Goal: Task Accomplishment & Management: Manage account settings

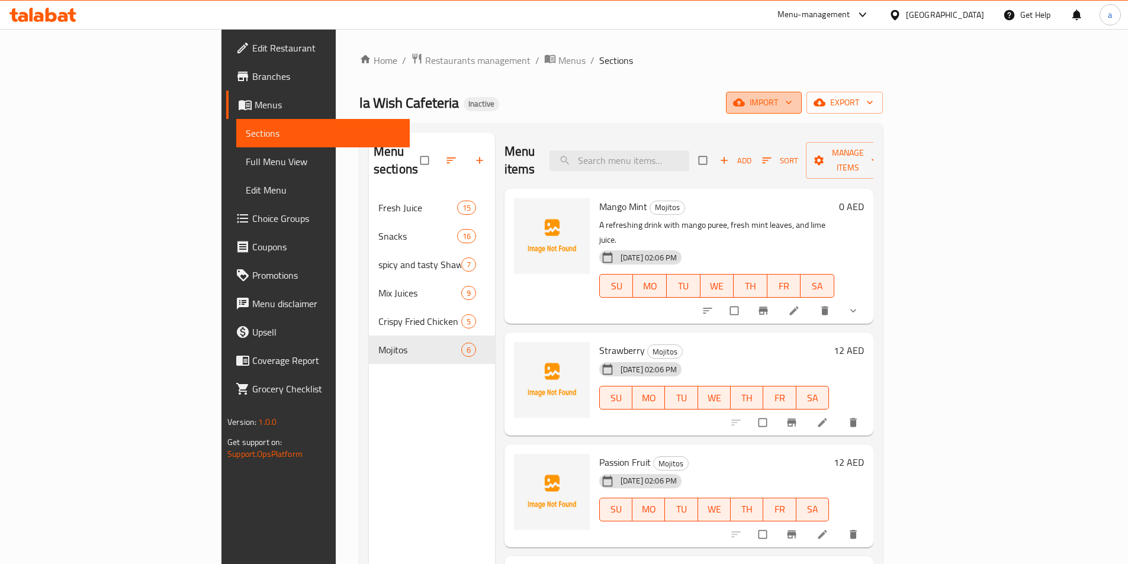
click at [745, 107] on icon "button" at bounding box center [739, 103] width 12 height 8
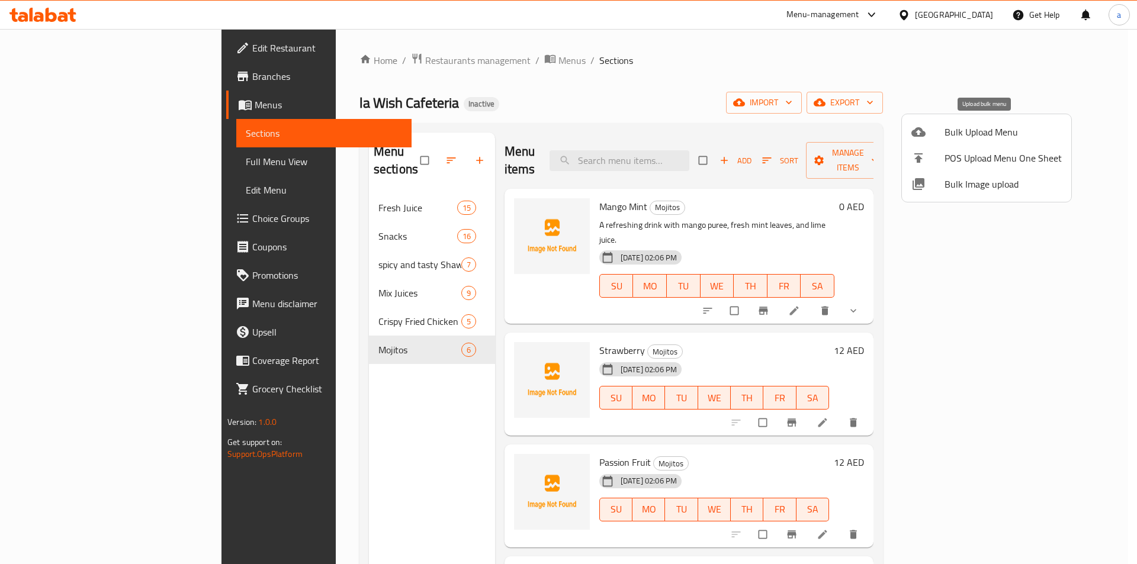
click at [929, 136] on div at bounding box center [927, 132] width 33 height 14
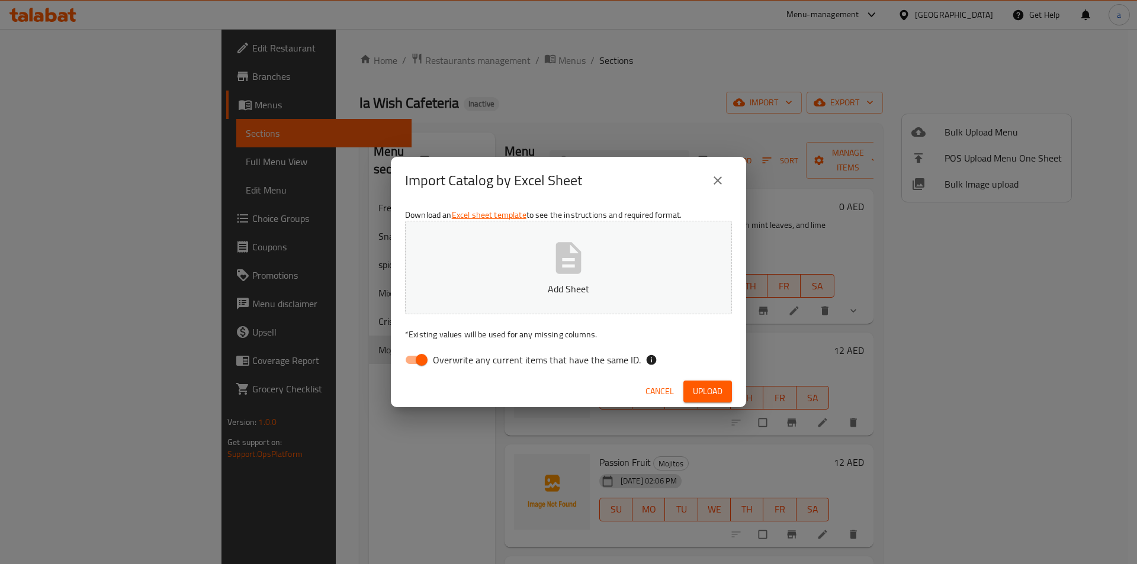
click at [413, 363] on input "Overwrite any current items that have the same ID." at bounding box center [421, 360] width 67 height 22
checkbox input "false"
click at [593, 264] on button "Add Sheet" at bounding box center [568, 268] width 327 height 94
click at [726, 396] on button "Upload" at bounding box center [707, 392] width 49 height 22
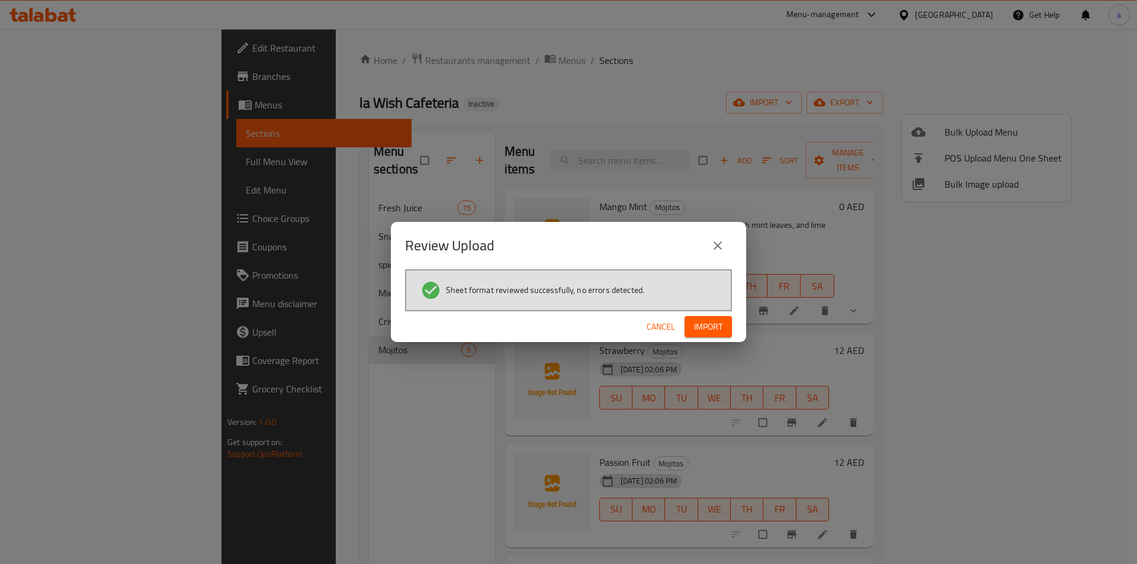
click at [724, 326] on button "Import" at bounding box center [707, 327] width 47 height 22
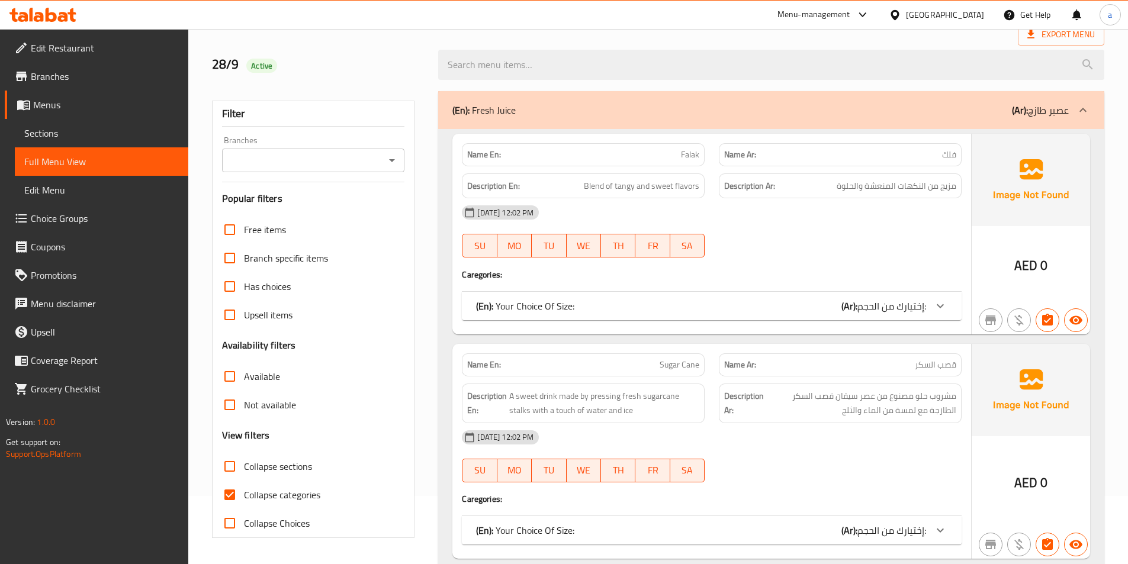
scroll to position [118, 0]
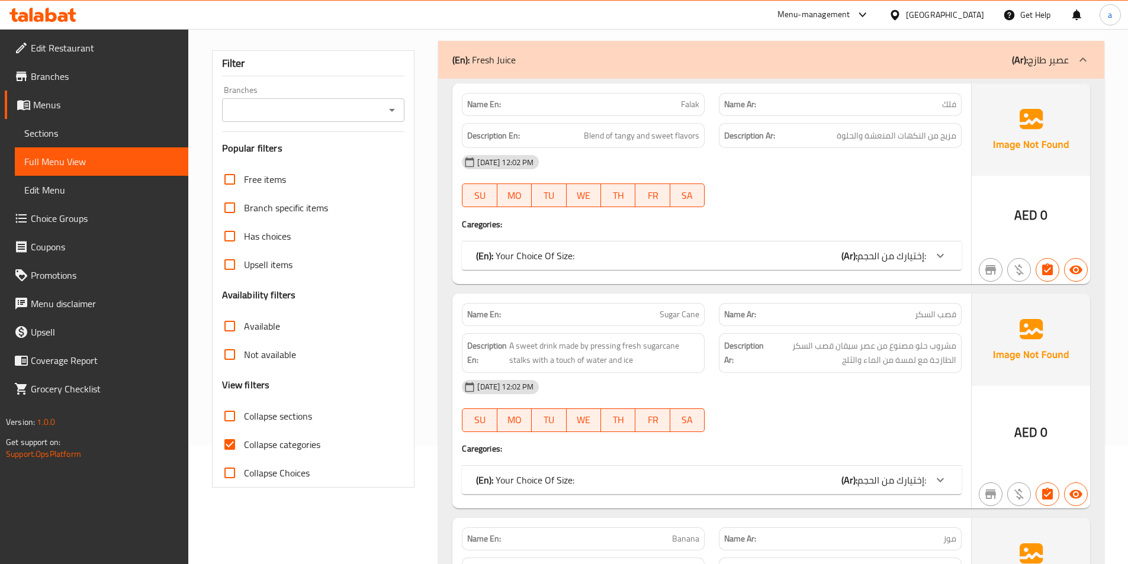
click at [246, 445] on span "Collapse categories" at bounding box center [282, 445] width 76 height 14
click at [244, 445] on input "Collapse categories" at bounding box center [229, 444] width 28 height 28
checkbox input "false"
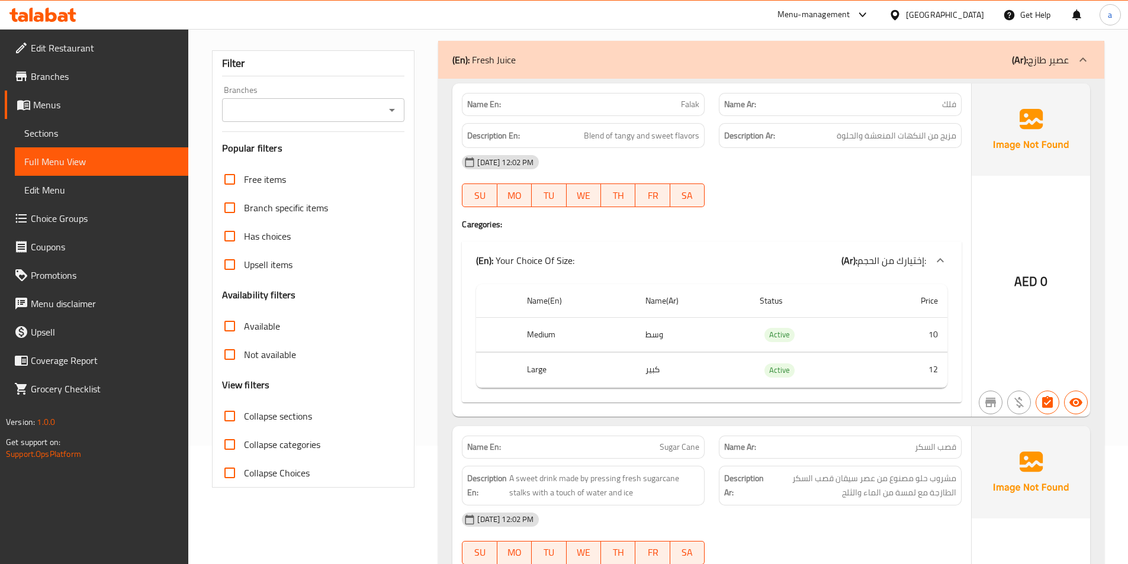
click at [273, 413] on span "Collapse sections" at bounding box center [278, 416] width 68 height 14
click at [244, 413] on input "Collapse sections" at bounding box center [229, 416] width 28 height 28
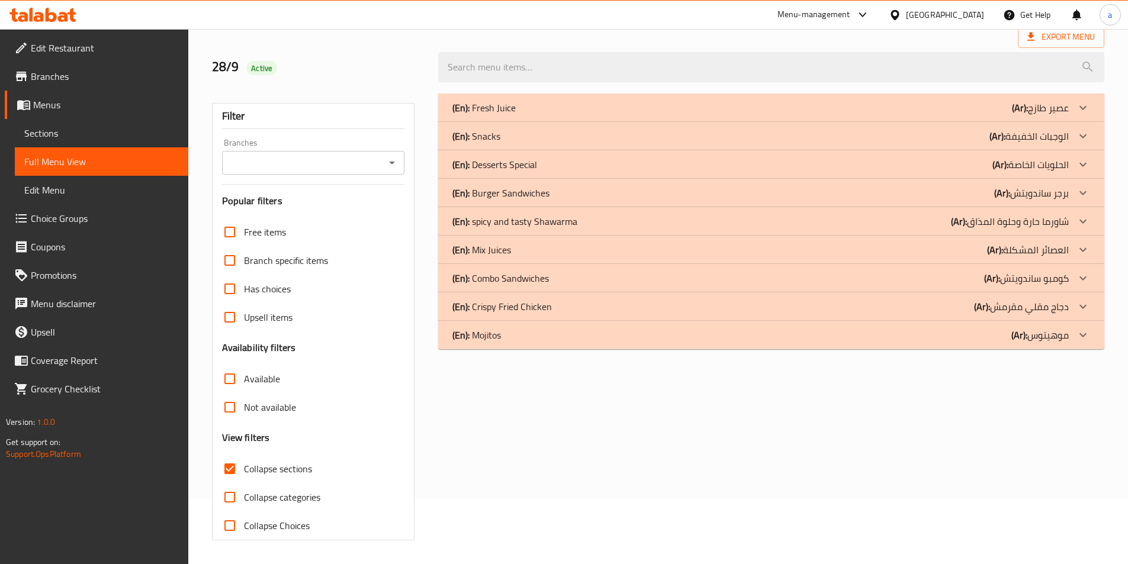
scroll to position [66, 0]
drag, startPoint x: 474, startPoint y: 92, endPoint x: 513, endPoint y: 348, distance: 258.7
click at [513, 348] on div "(En): Fresh Juice (Ar): عصير طازج Name En: Falak Name Ar: فلك Description En: B…" at bounding box center [771, 316] width 680 height 461
click at [535, 379] on div "(En): Fresh Juice (Ar): عصير طازج Name En: Falak Name Ar: فلك Description En: B…" at bounding box center [771, 316] width 680 height 461
click at [578, 413] on div "(En): Fresh Juice (Ar): عصير طازج Name En: Falak Name Ar: فلك Description En: B…" at bounding box center [771, 316] width 680 height 461
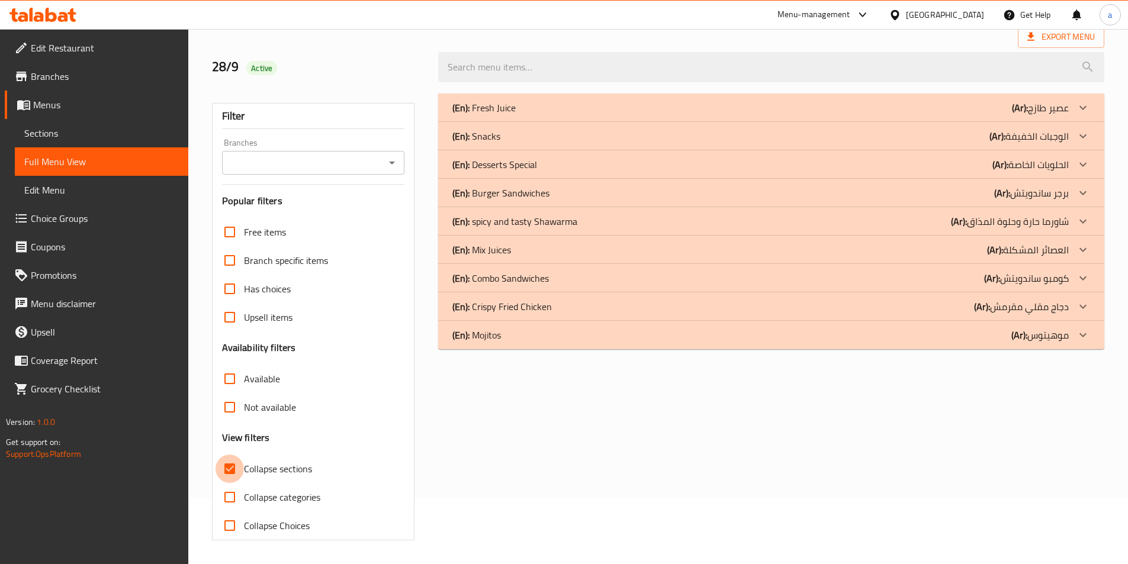
click at [231, 468] on input "Collapse sections" at bounding box center [229, 469] width 28 height 28
checkbox input "false"
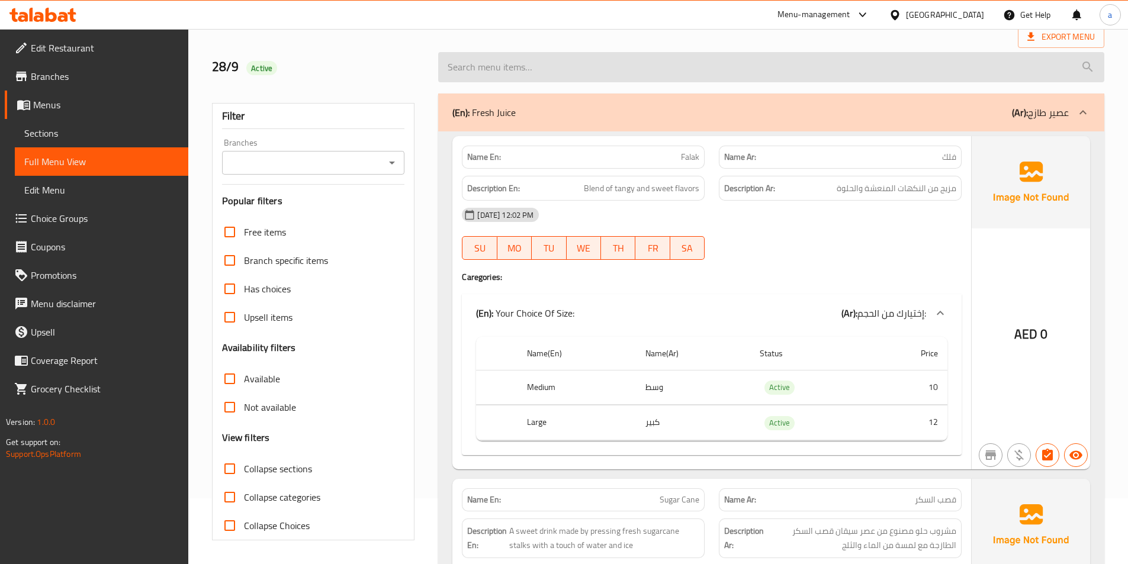
scroll to position [0, 0]
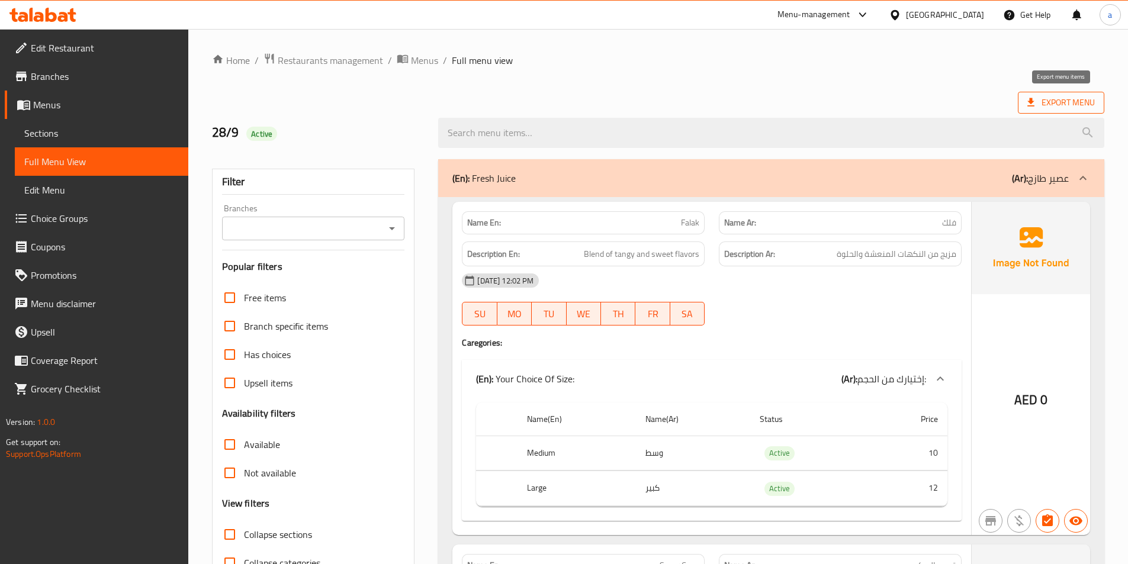
click at [1035, 96] on span "Export Menu" at bounding box center [1060, 102] width 67 height 15
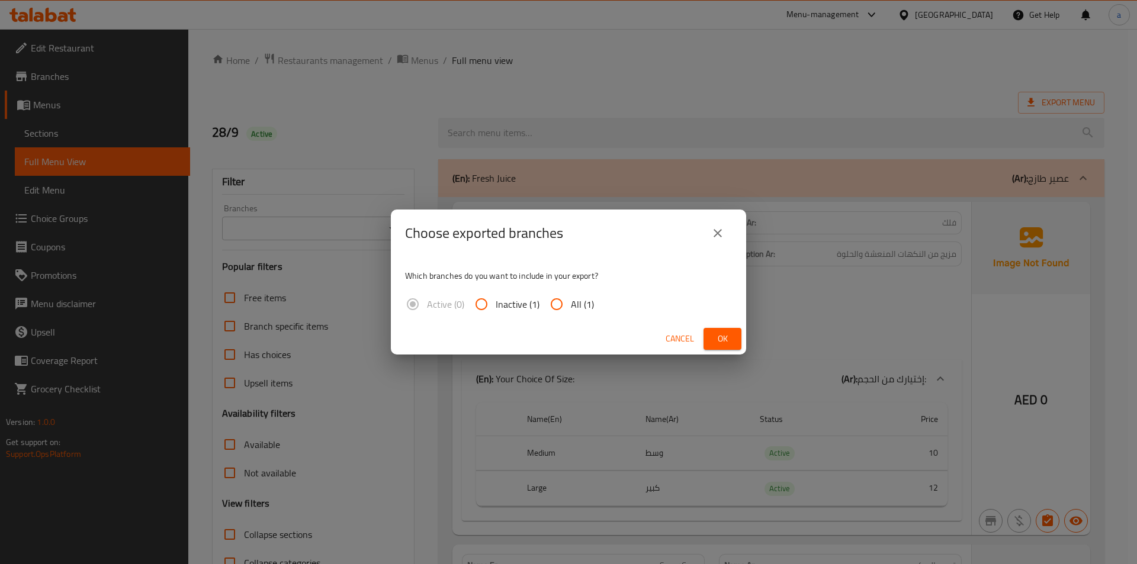
click at [570, 298] on input "All (1)" at bounding box center [556, 304] width 28 height 28
radio input "true"
drag, startPoint x: 727, startPoint y: 328, endPoint x: 720, endPoint y: 324, distance: 7.9
click at [727, 329] on button "Ok" at bounding box center [722, 339] width 38 height 22
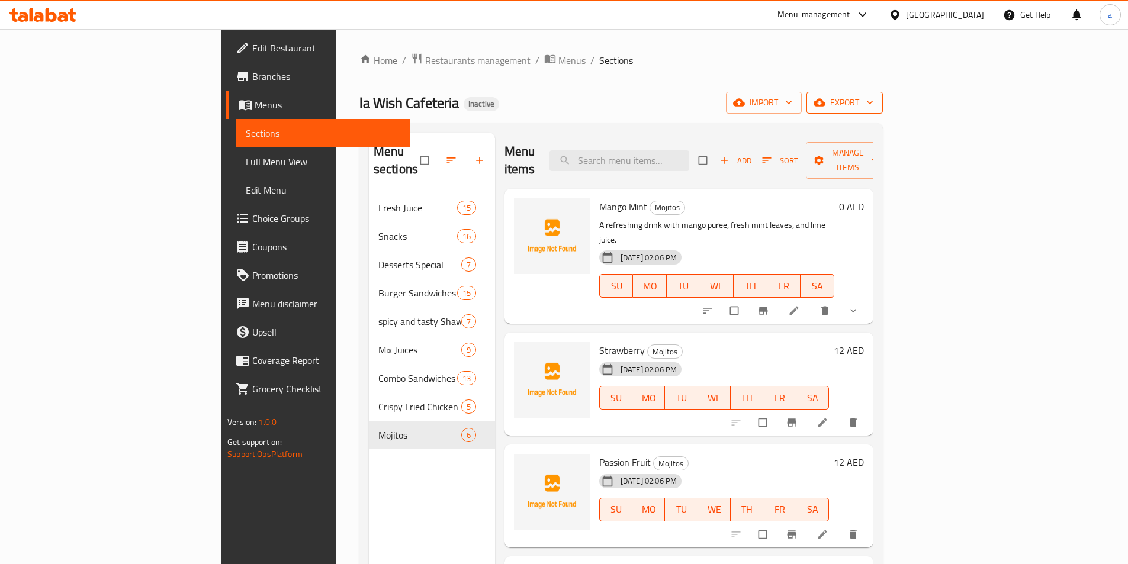
click at [825, 99] on icon "button" at bounding box center [819, 102] width 12 height 12
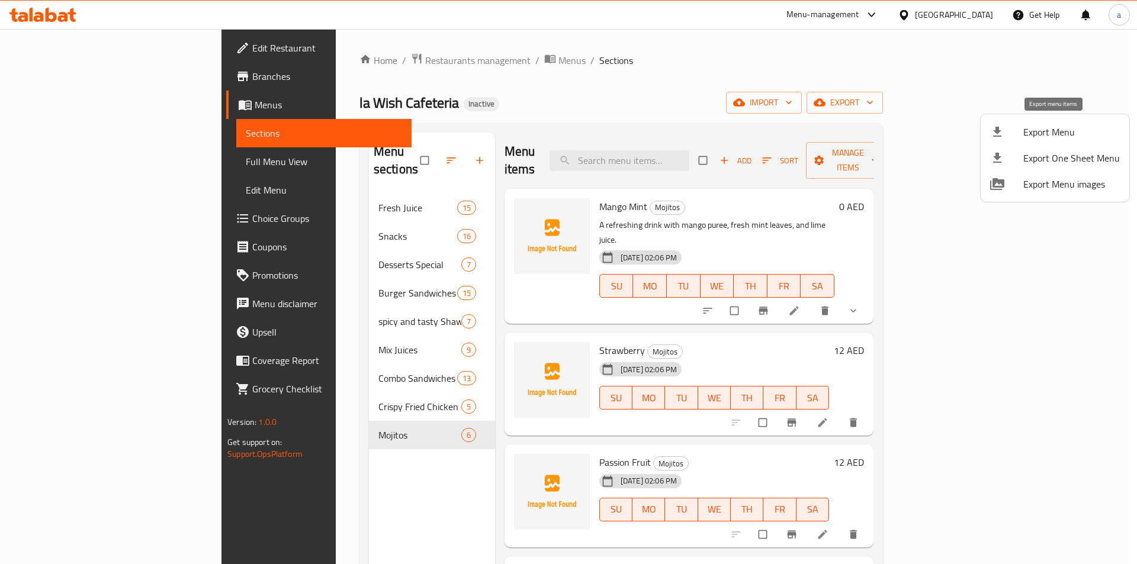
click at [1065, 121] on li "Export Menu" at bounding box center [1054, 132] width 149 height 26
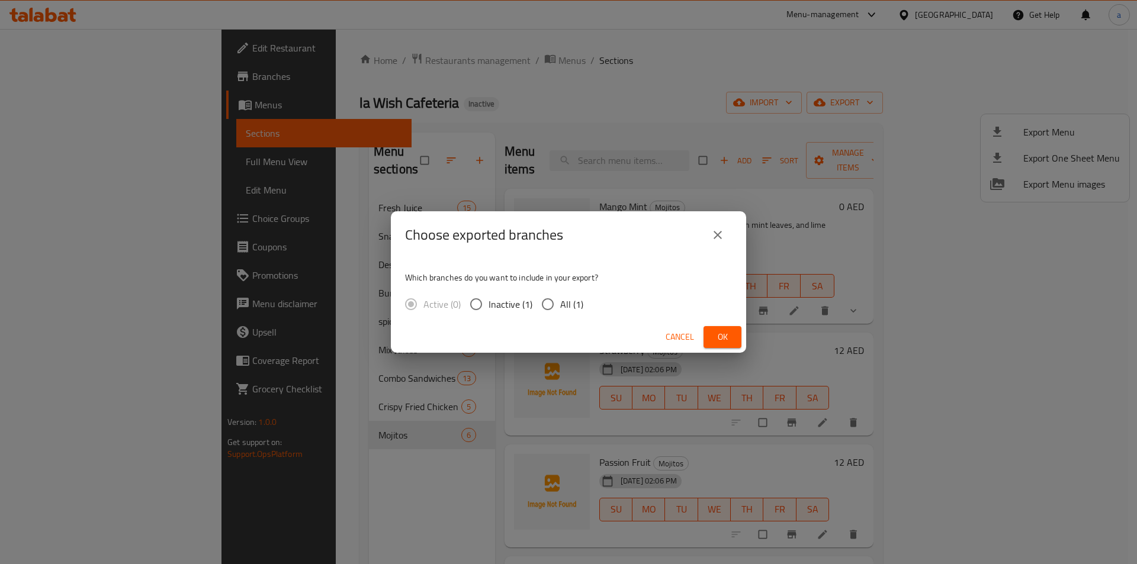
click at [580, 305] on span "All (1)" at bounding box center [571, 304] width 23 height 14
click at [560, 305] on input "All (1)" at bounding box center [547, 304] width 25 height 25
radio input "true"
click at [723, 337] on span "Ok" at bounding box center [722, 337] width 19 height 15
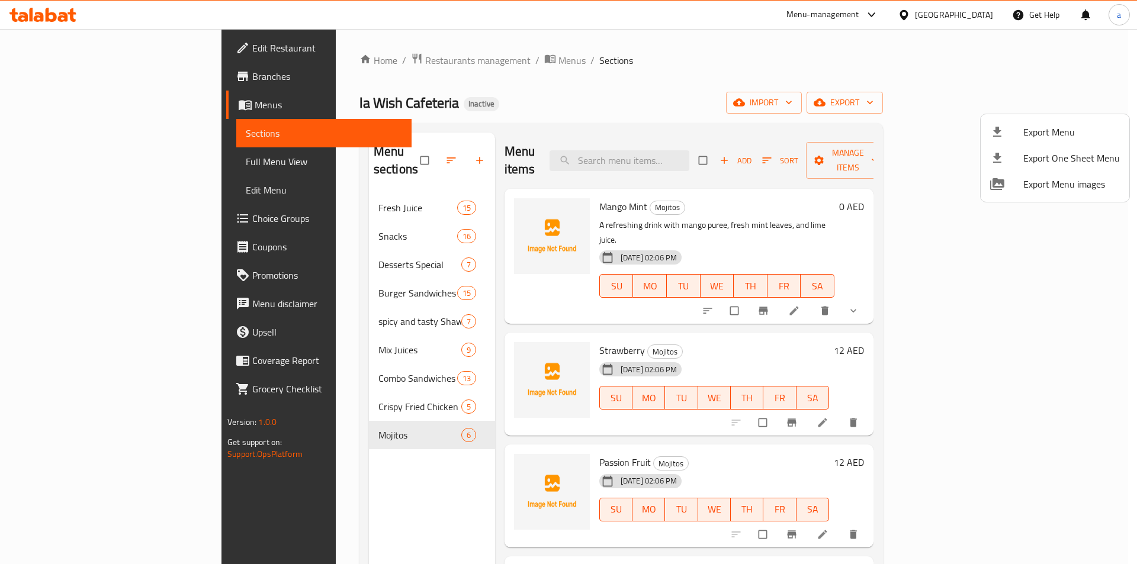
click at [783, 54] on div at bounding box center [568, 282] width 1137 height 564
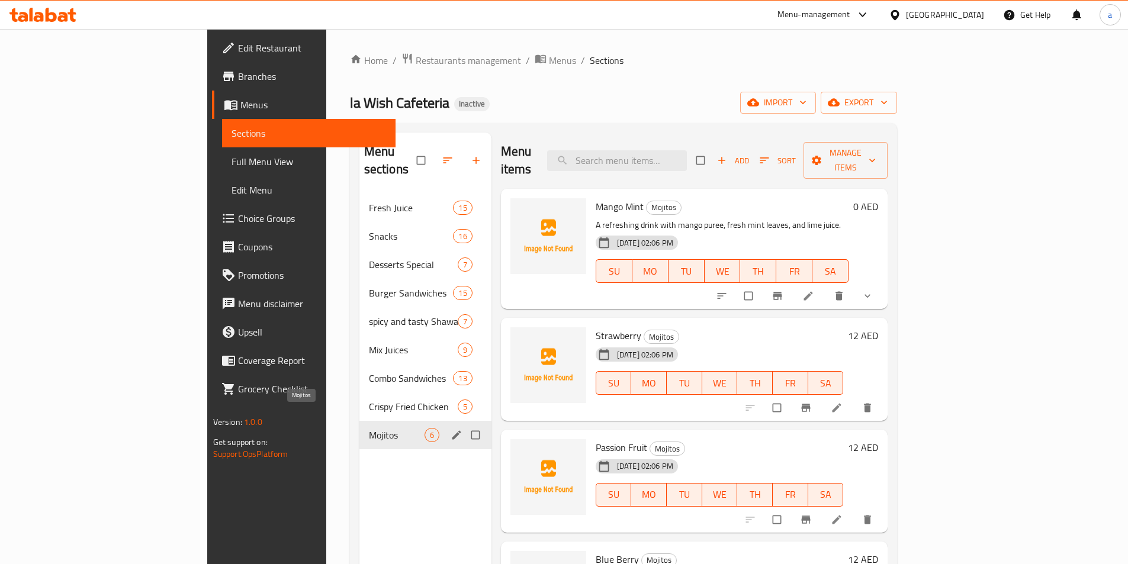
click at [369, 428] on span "Mojitos" at bounding box center [397, 435] width 56 height 14
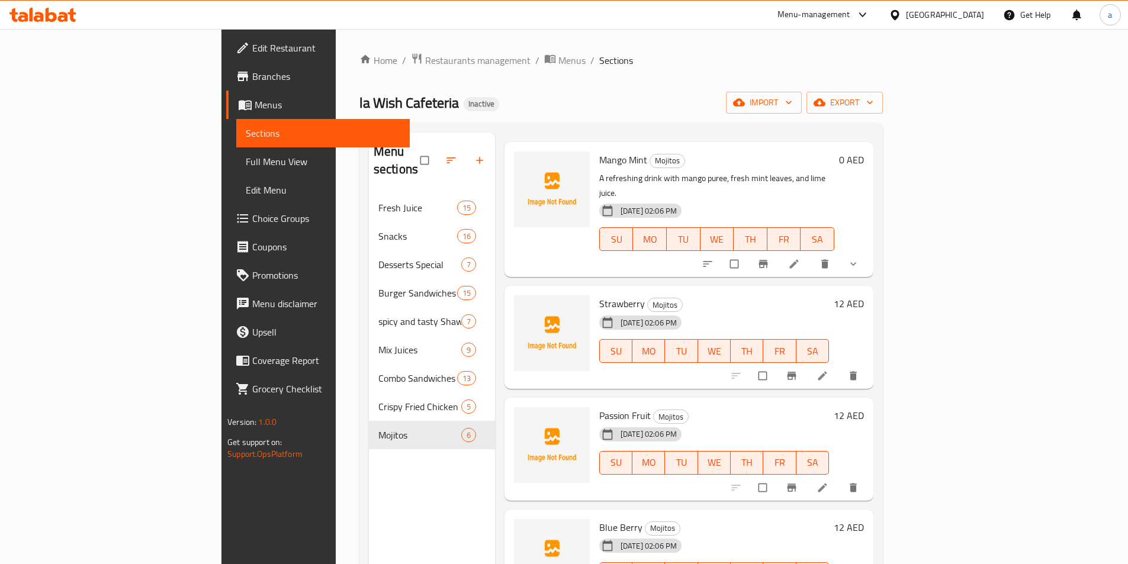
scroll to position [118, 0]
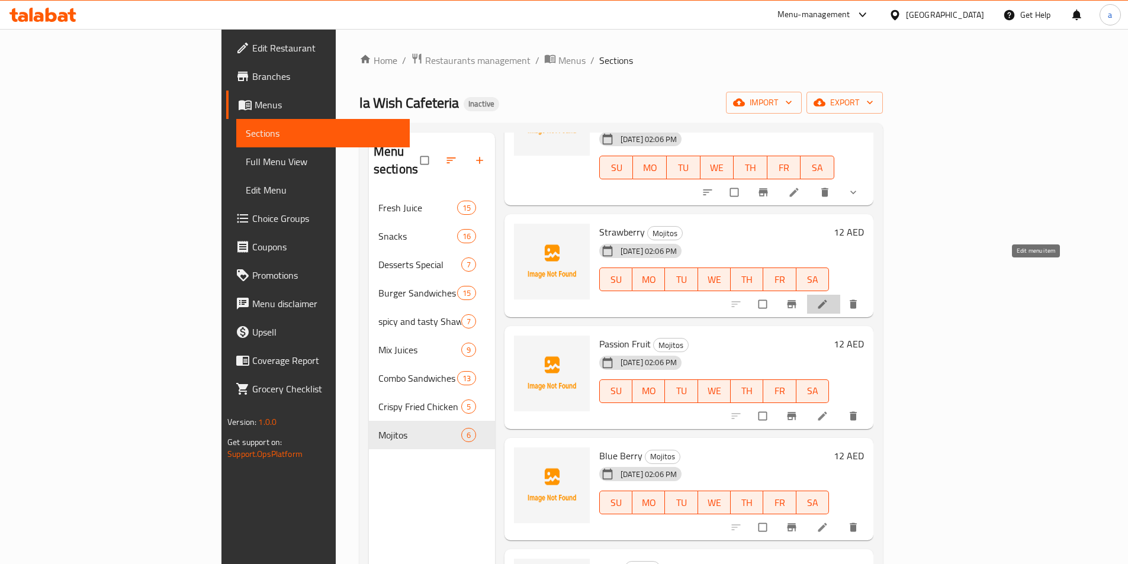
click at [828, 298] on icon at bounding box center [822, 304] width 12 height 12
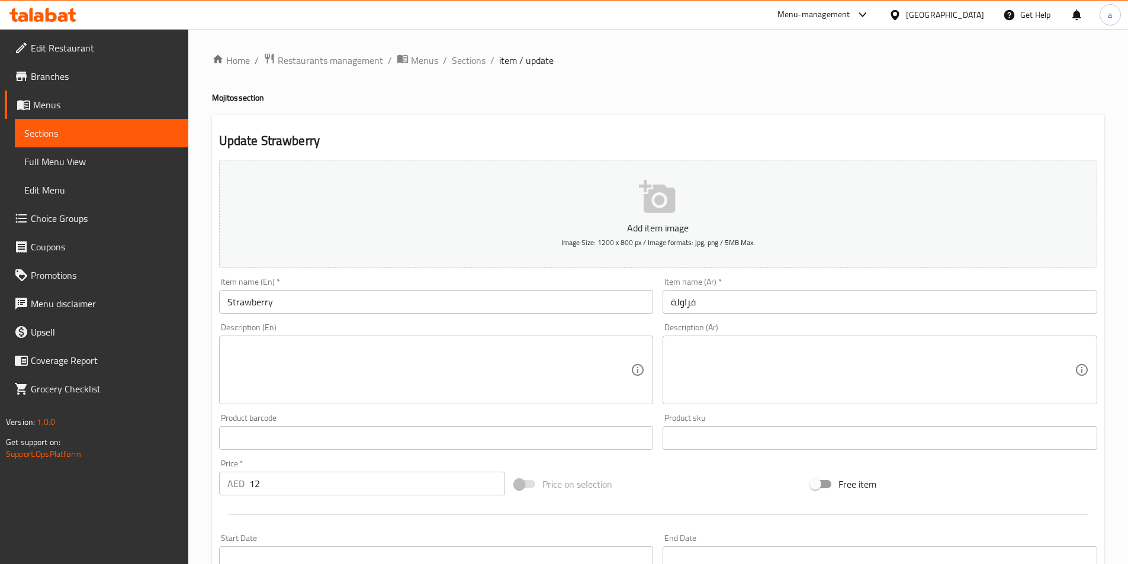
click at [295, 311] on input "Strawberry" at bounding box center [436, 302] width 435 height 24
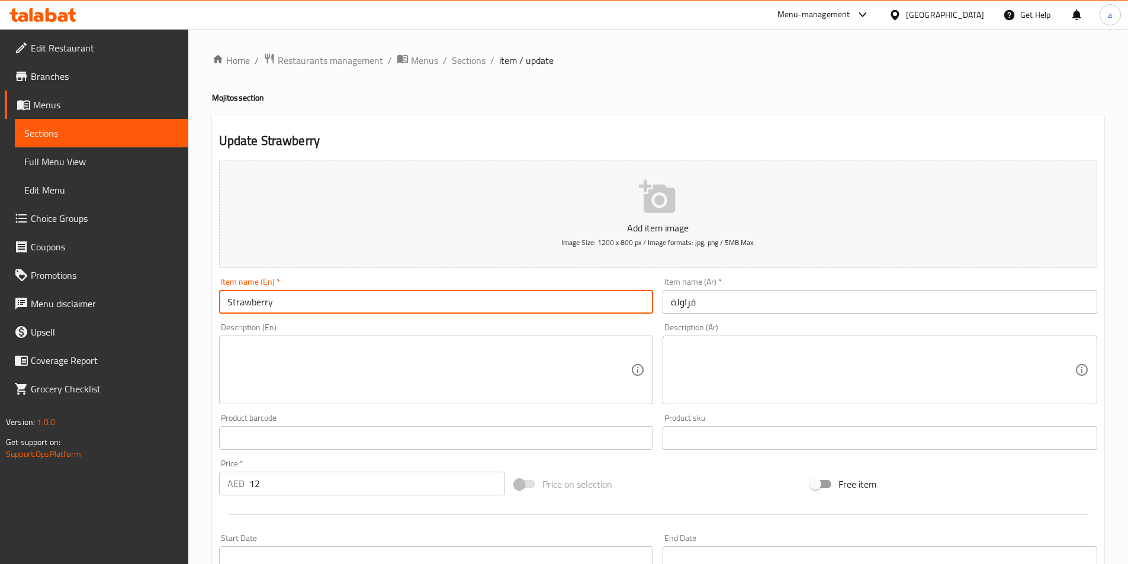
click at [295, 311] on input "Strawberry" at bounding box center [436, 302] width 435 height 24
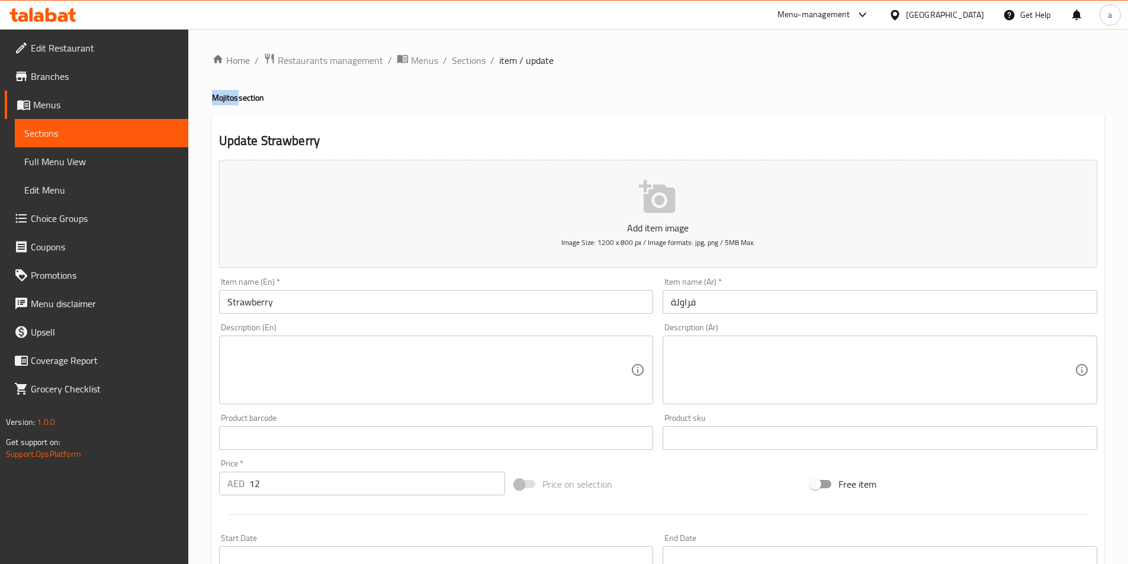
drag, startPoint x: 237, startPoint y: 97, endPoint x: 213, endPoint y: 99, distance: 24.4
click at [213, 99] on h4 "Mojitos section" at bounding box center [658, 98] width 892 height 12
copy h4 "Mojitos"
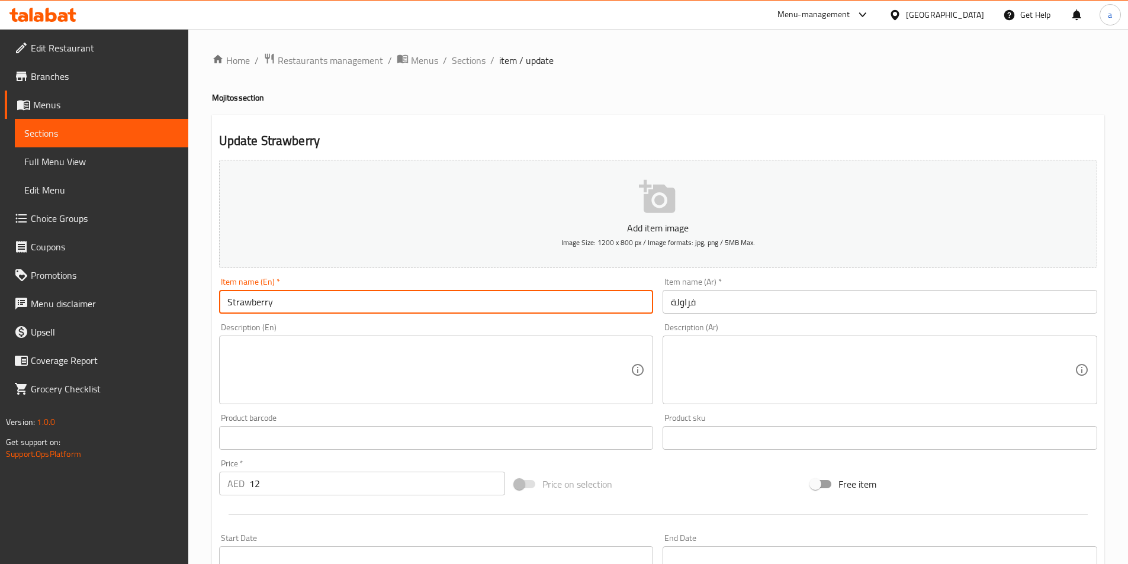
click at [306, 304] on input "Strawberry" at bounding box center [436, 302] width 435 height 24
paste input "Mojitos"
type input "Strawberry Mojitos"
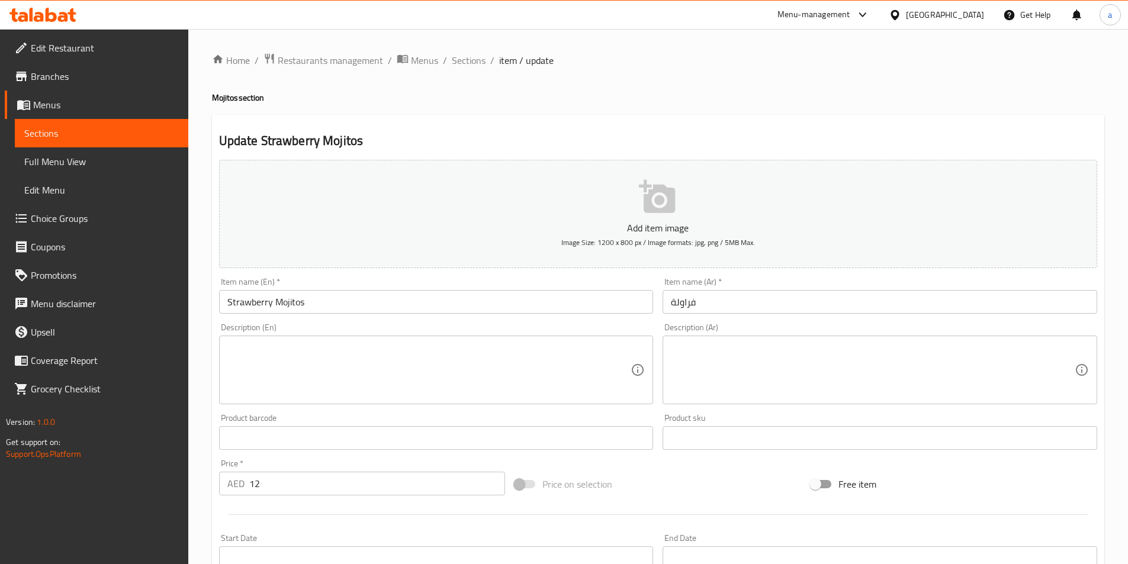
click at [787, 310] on input "فراولة" at bounding box center [879, 302] width 435 height 24
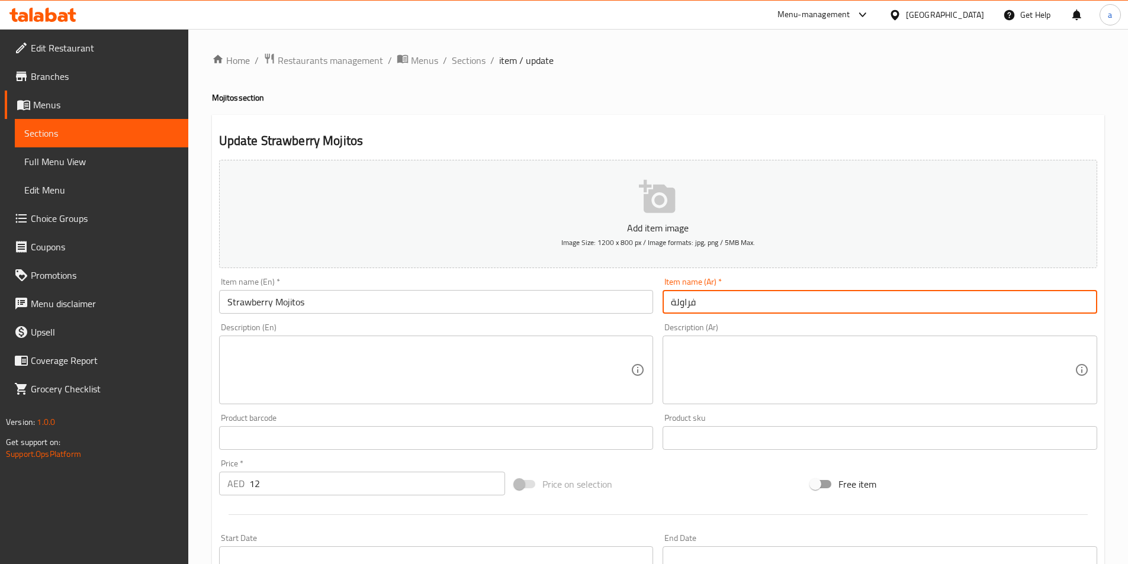
paste input "موهيتوس"
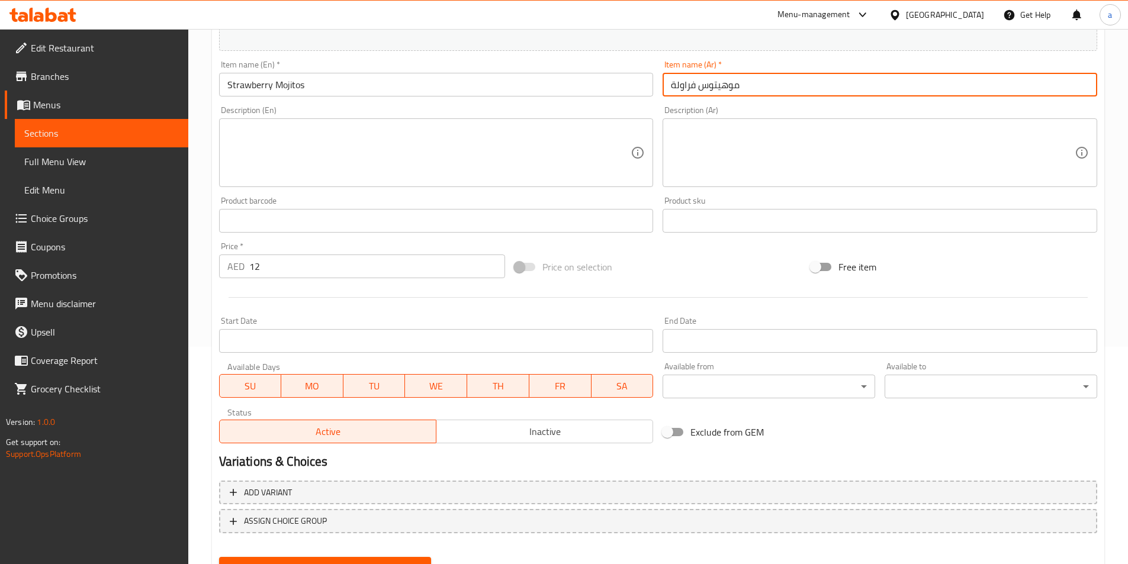
scroll to position [272, 0]
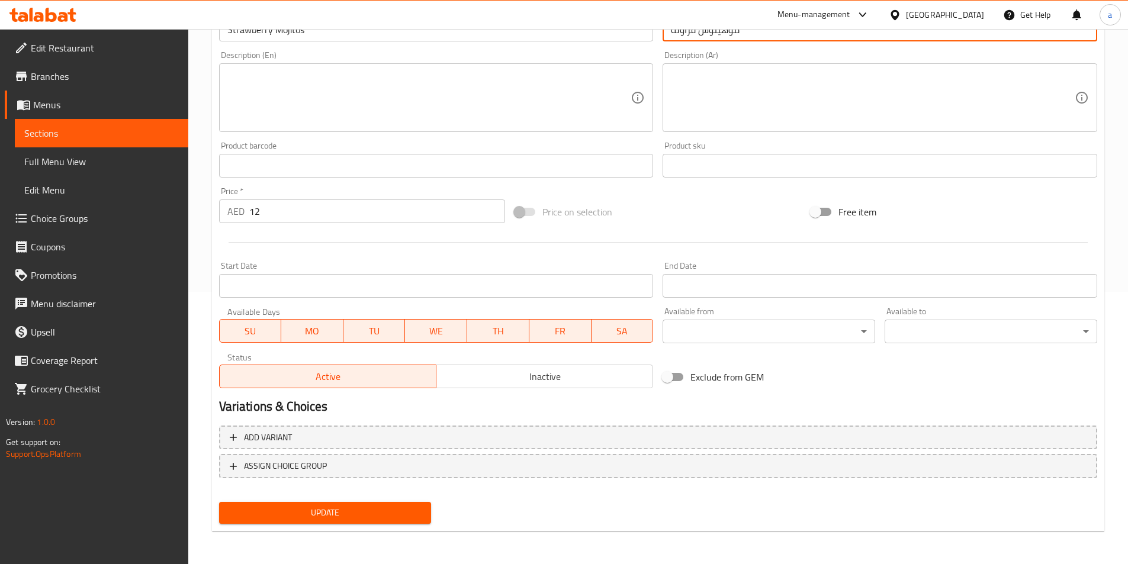
type input "موهيتوس فراولة"
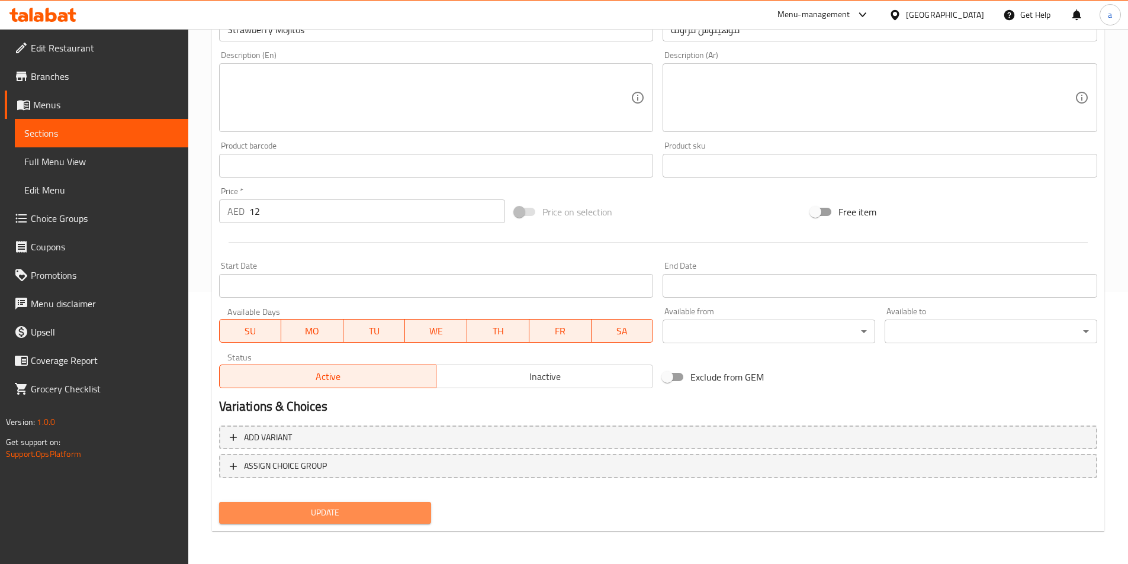
click at [313, 508] on span "Update" at bounding box center [326, 513] width 194 height 15
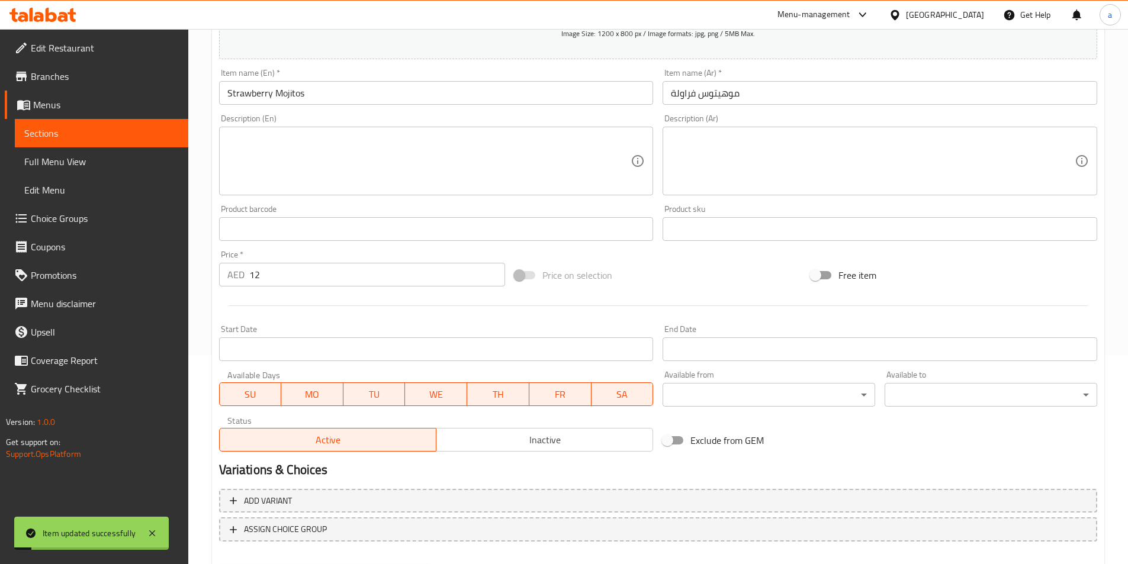
scroll to position [0, 0]
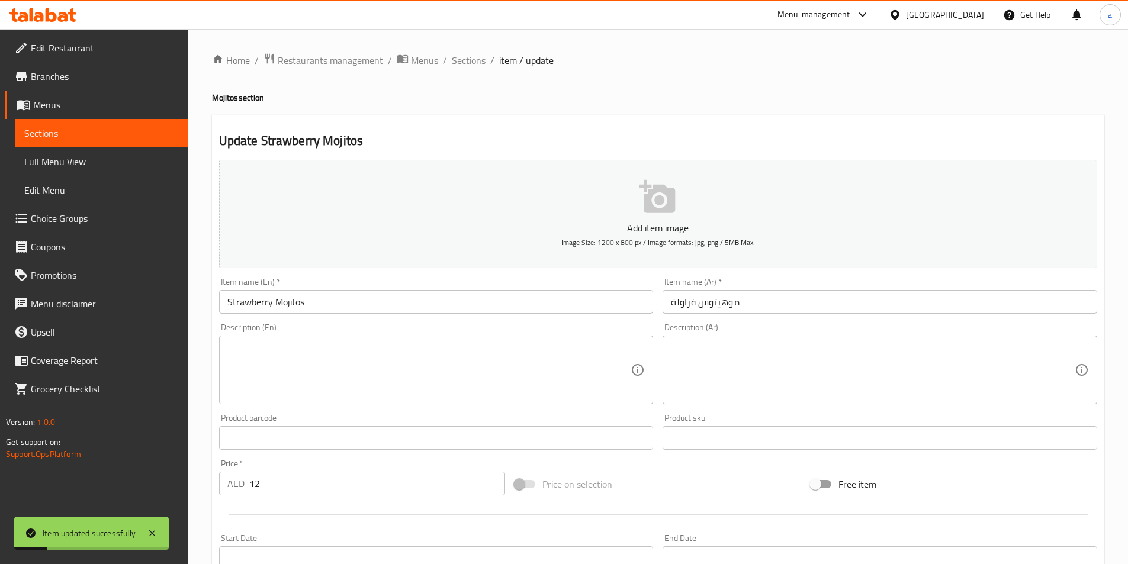
click at [463, 56] on span "Sections" at bounding box center [469, 60] width 34 height 14
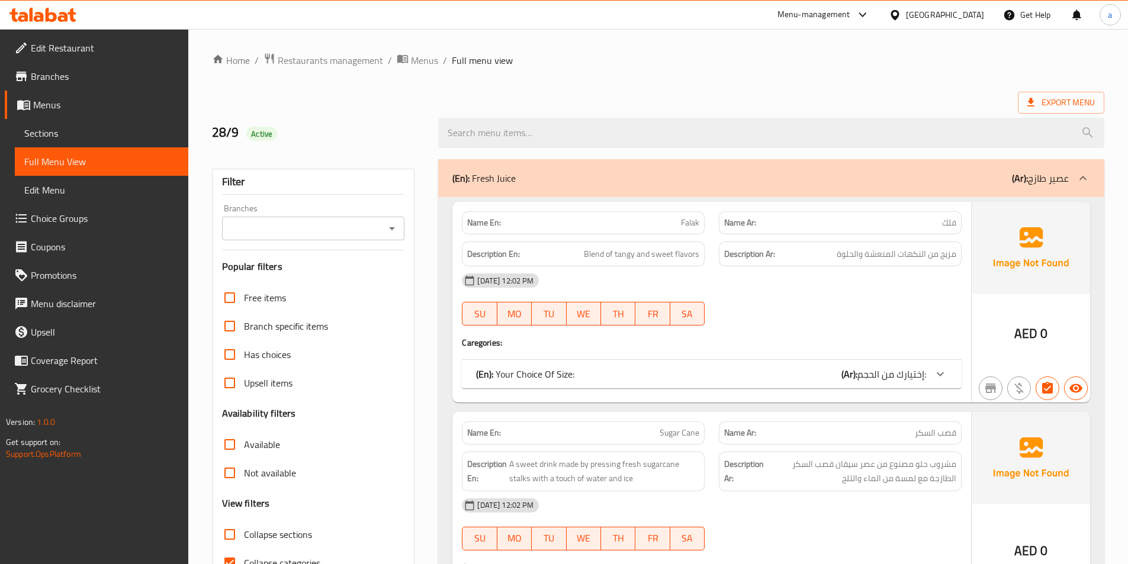
click at [237, 551] on input "Collapse categories" at bounding box center [229, 563] width 28 height 28
checkbox input "false"
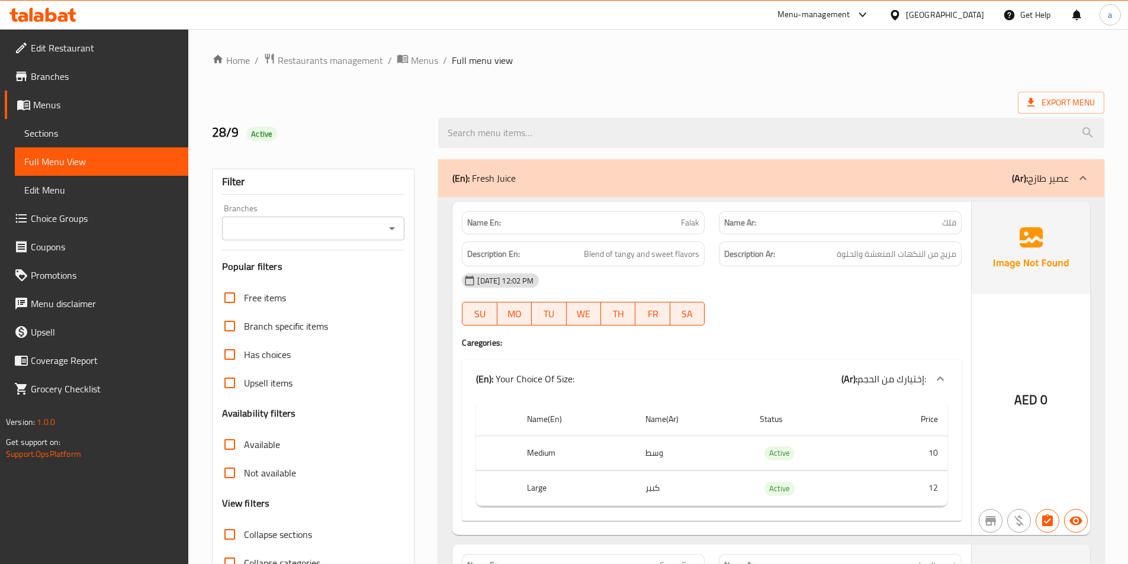
click at [555, 104] on div "Export Menu" at bounding box center [658, 103] width 892 height 22
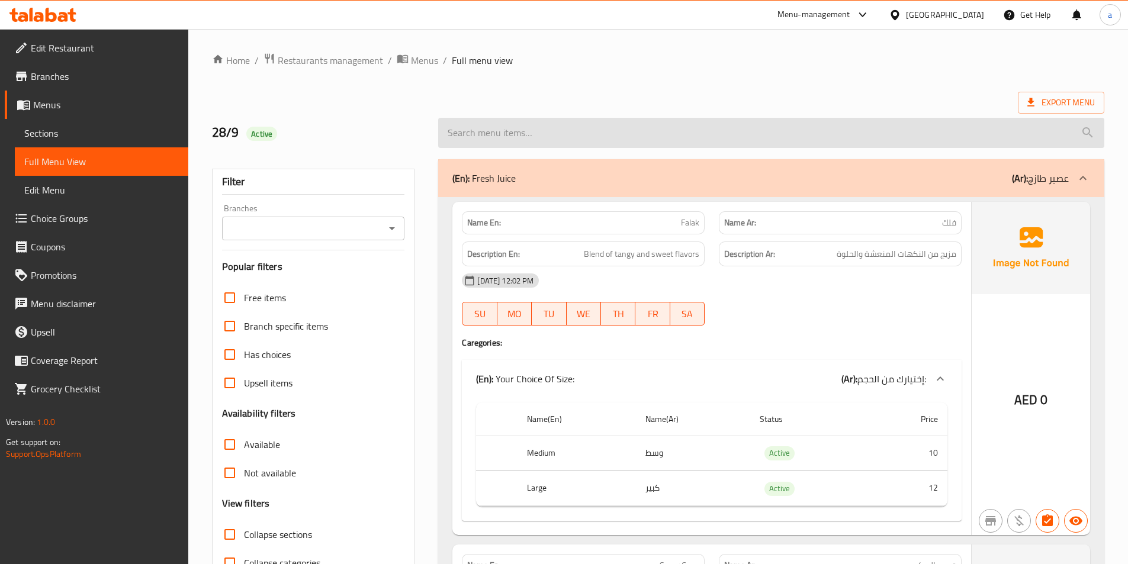
click at [561, 131] on input "search" at bounding box center [771, 133] width 666 height 30
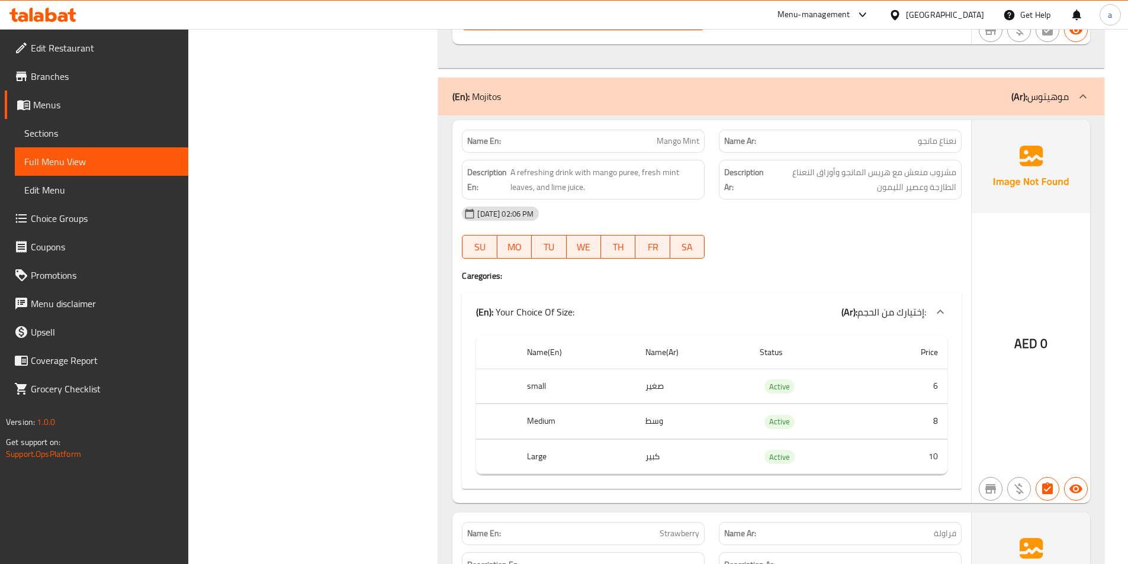
scroll to position [23765, 0]
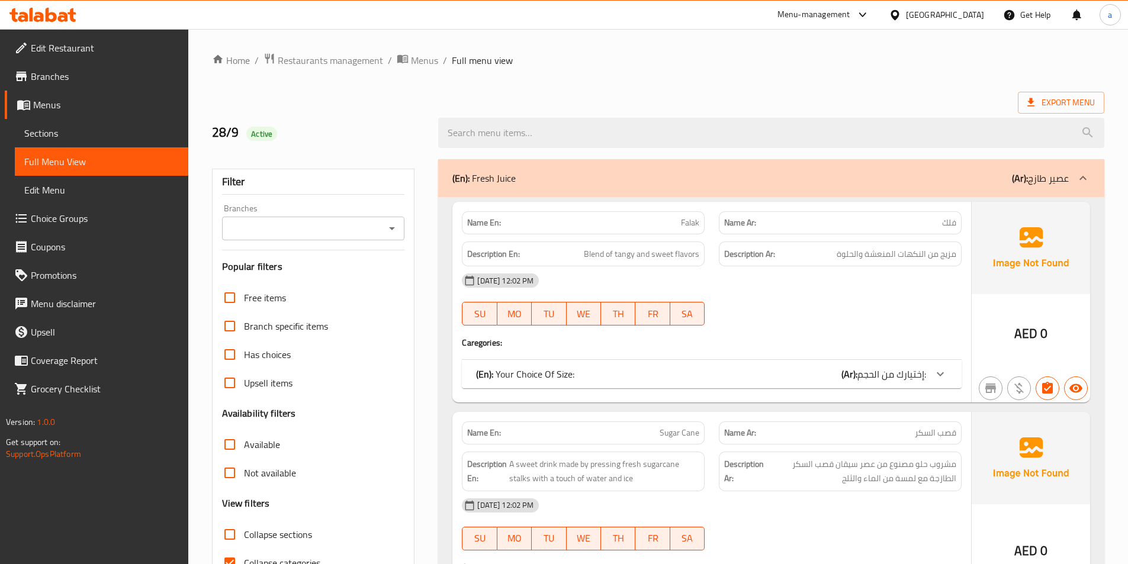
drag, startPoint x: 541, startPoint y: 46, endPoint x: 558, endPoint y: 63, distance: 24.7
click at [558, 63] on ol "Home / Restaurants management / Menus / Full menu view" at bounding box center [658, 60] width 892 height 15
drag, startPoint x: 518, startPoint y: 176, endPoint x: 518, endPoint y: 183, distance: 6.5
click at [475, 178] on div "(En): Fresh Juice (Ar): عصير طازج" at bounding box center [760, 178] width 616 height 14
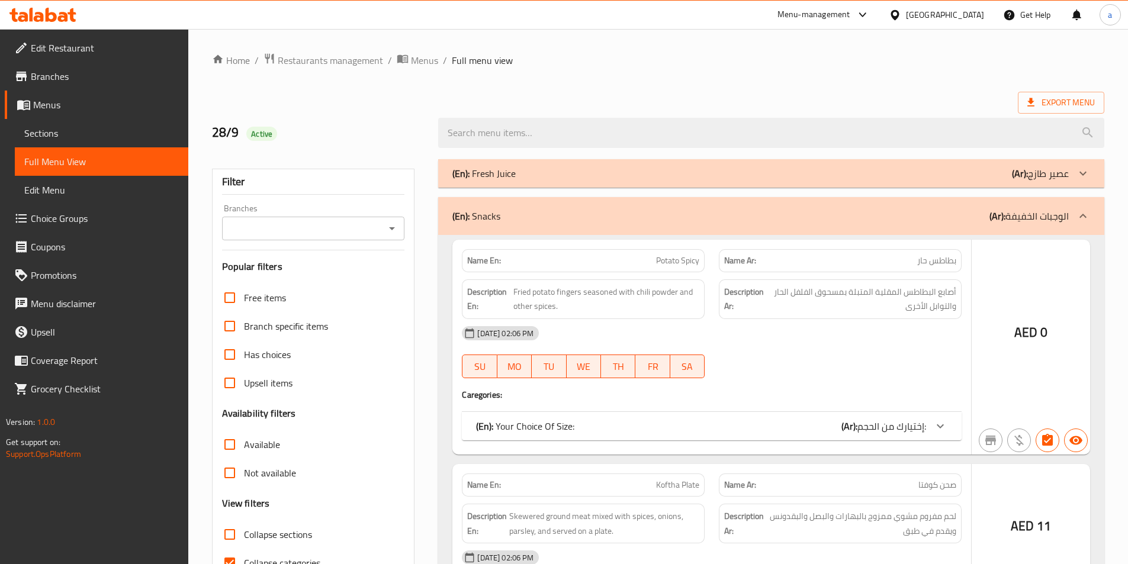
drag, startPoint x: 518, startPoint y: 183, endPoint x: 606, endPoint y: 260, distance: 117.1
click at [477, 183] on div "(En): Fresh Juice (Ar): عصير طازج" at bounding box center [771, 173] width 666 height 28
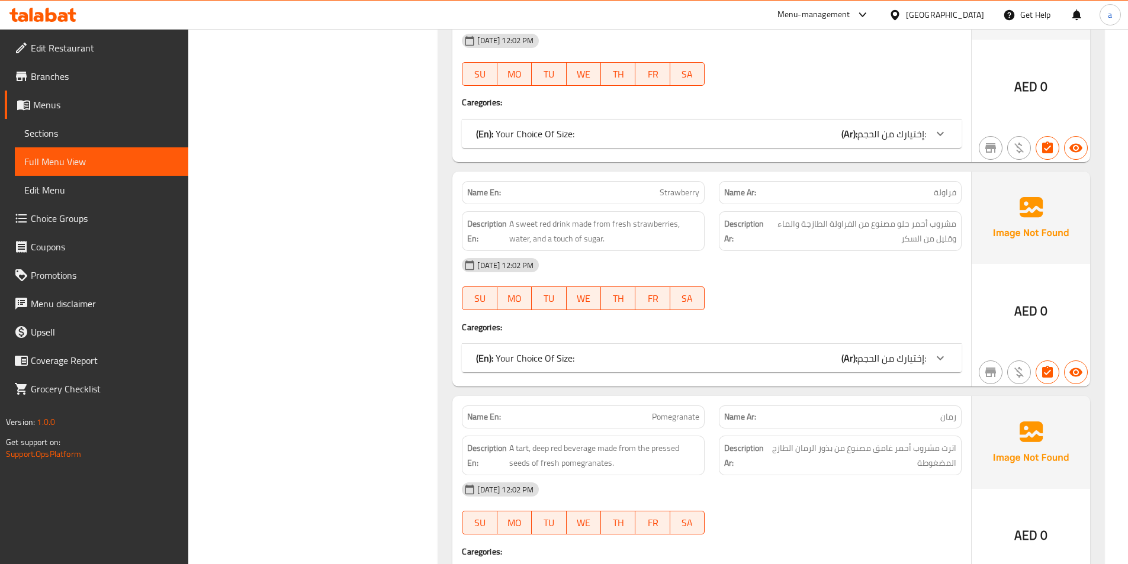
scroll to position [1125, 0]
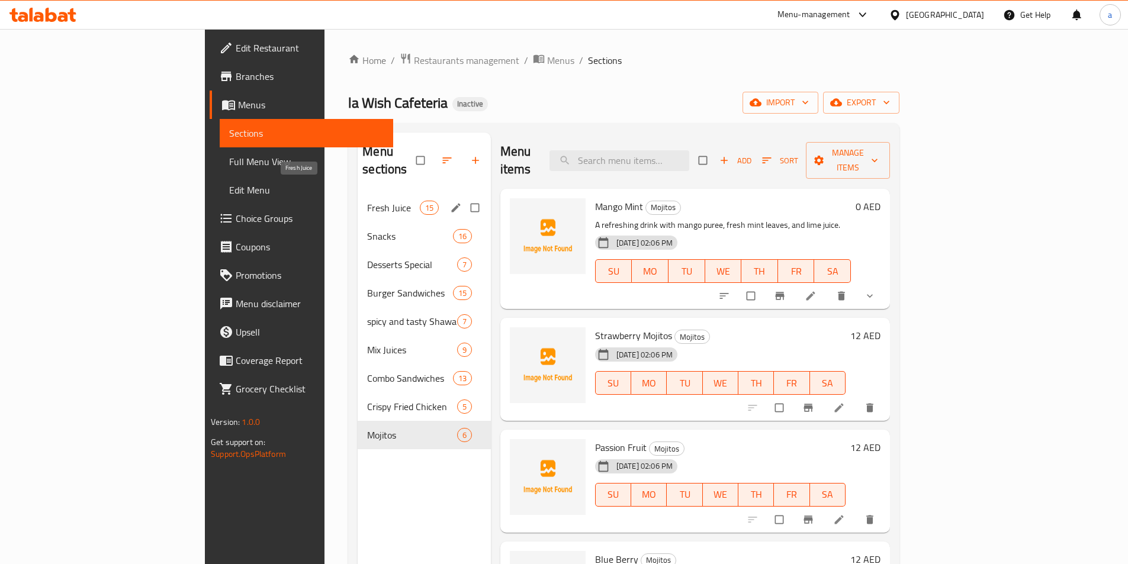
click at [367, 201] on span "Fresh Juice" at bounding box center [393, 208] width 52 height 14
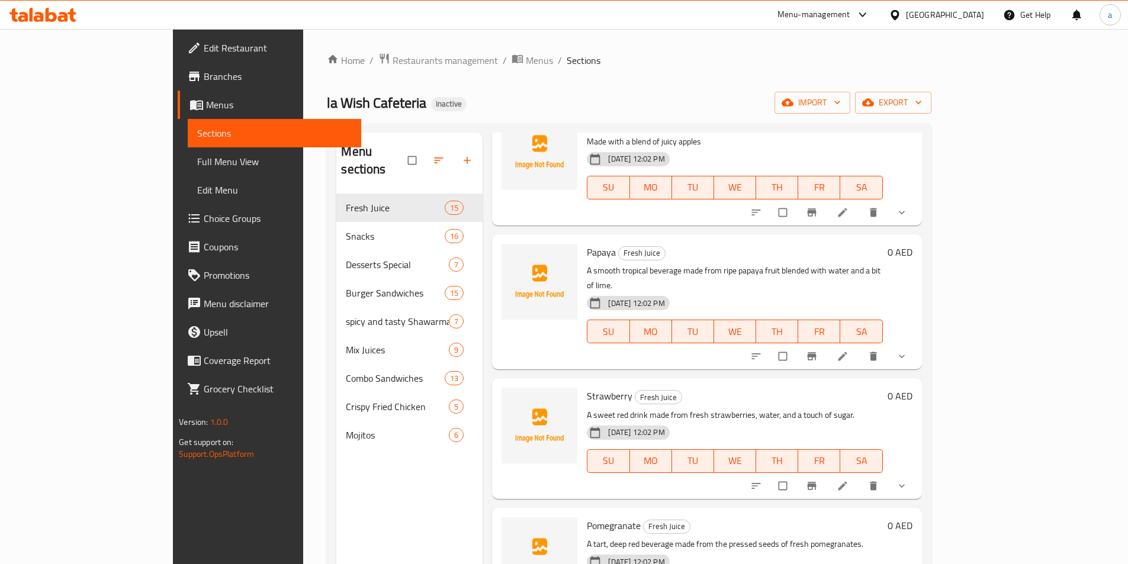
scroll to position [592, 0]
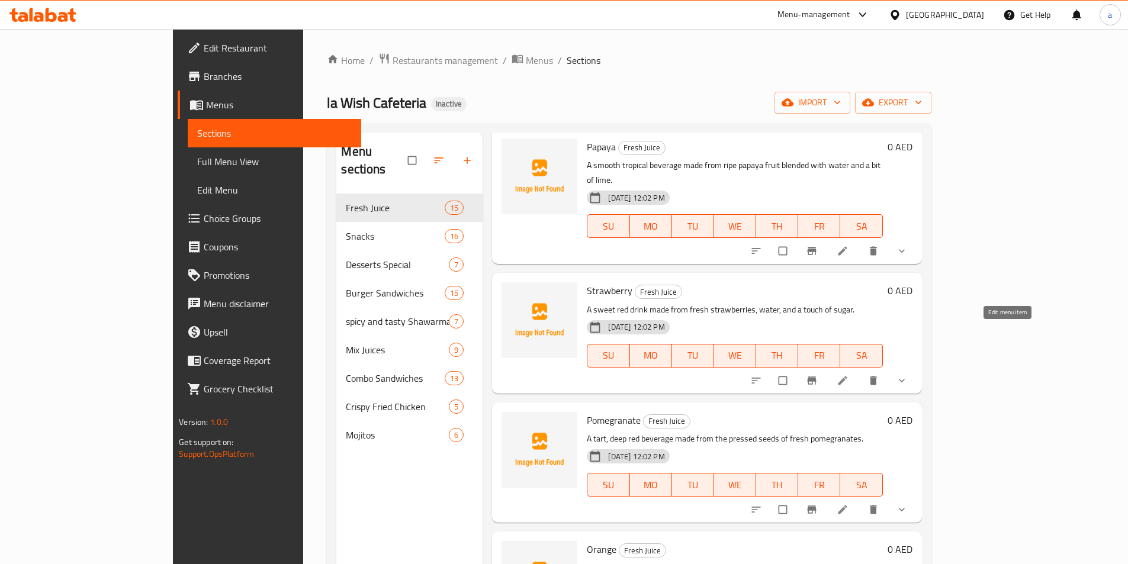
click at [848, 375] on icon at bounding box center [843, 381] width 12 height 12
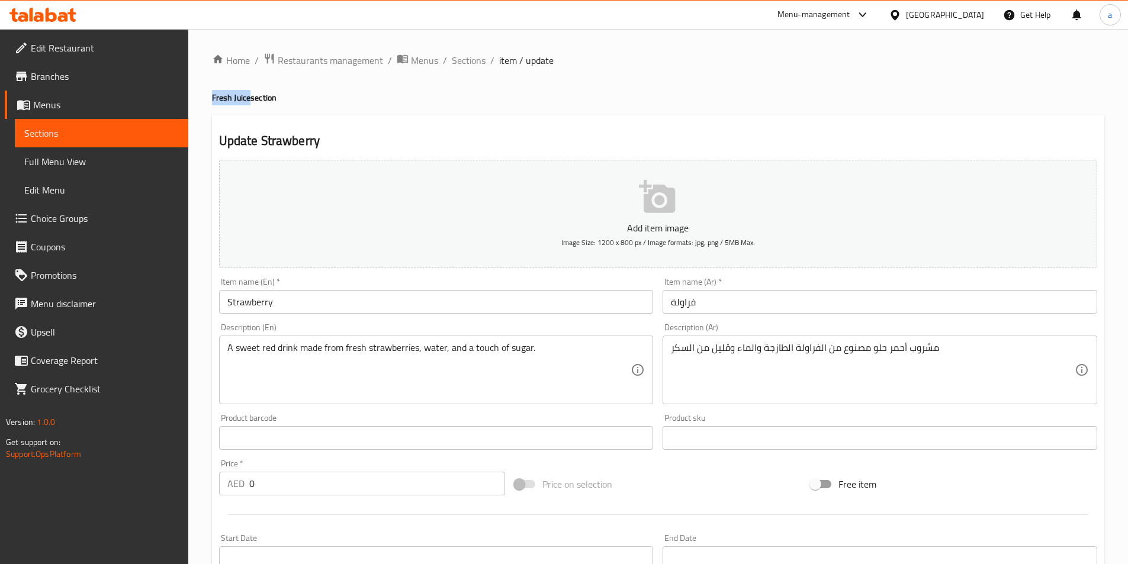
drag, startPoint x: 211, startPoint y: 96, endPoint x: 249, endPoint y: 102, distance: 38.3
click at [249, 102] on div "Home / Restaurants management / Menus / Sections / item / update Fresh Juice se…" at bounding box center [658, 463] width 940 height 868
copy h4 "Fresh Juice"
click at [347, 310] on input "Strawberry" at bounding box center [436, 302] width 435 height 24
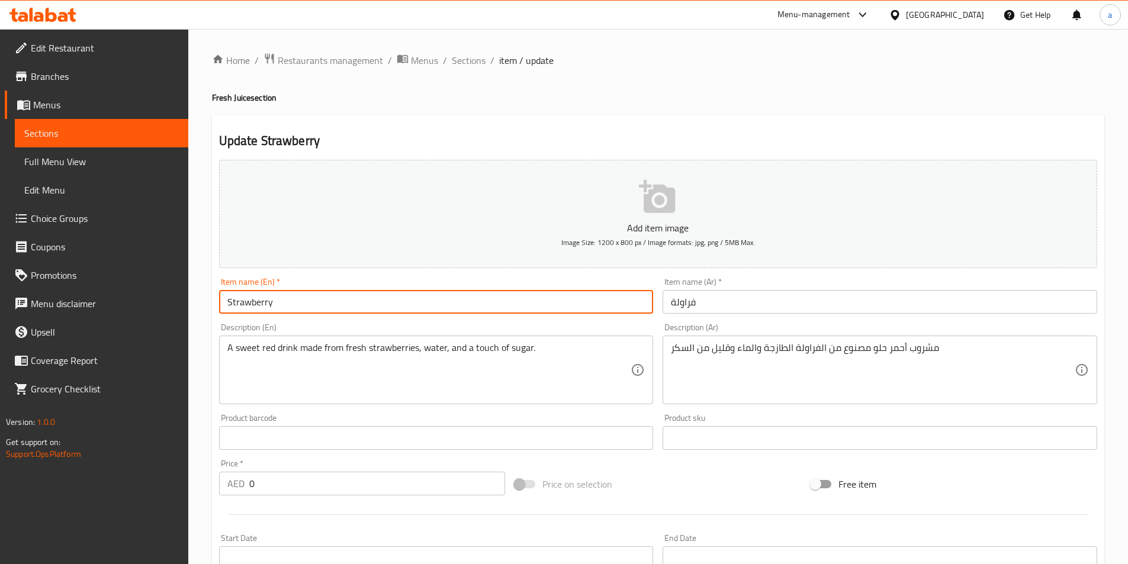
paste input "Fresh Juice"
type input "Strawberry Fresh Juice"
click at [731, 300] on input "فراولة" at bounding box center [879, 302] width 435 height 24
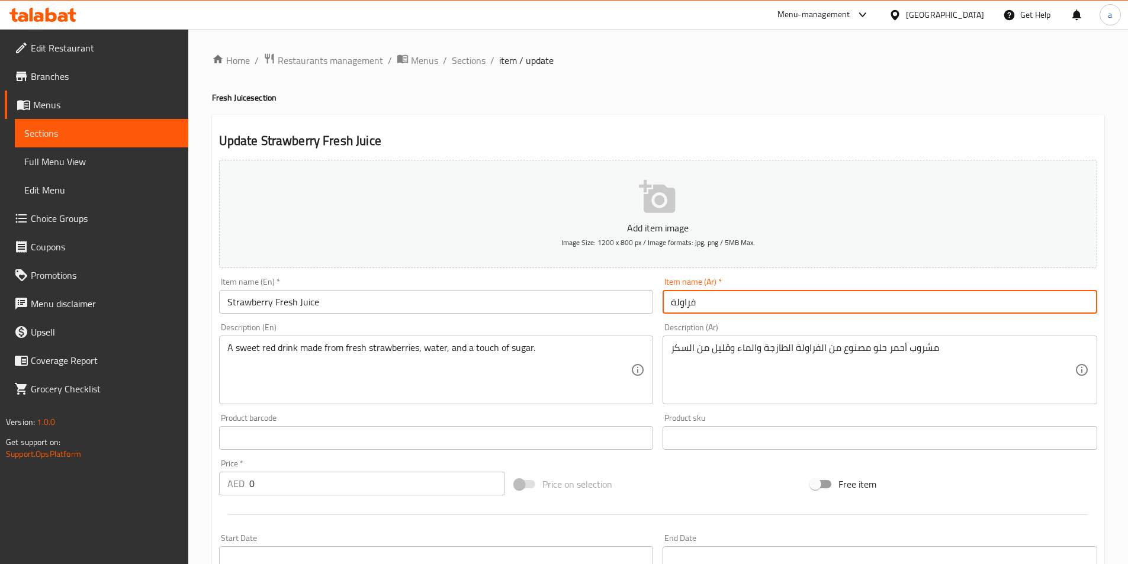
paste input "عصير طازج"
drag, startPoint x: 698, startPoint y: 306, endPoint x: 715, endPoint y: 309, distance: 17.4
click at [715, 309] on input "عصير طازج فراولة" at bounding box center [879, 302] width 435 height 24
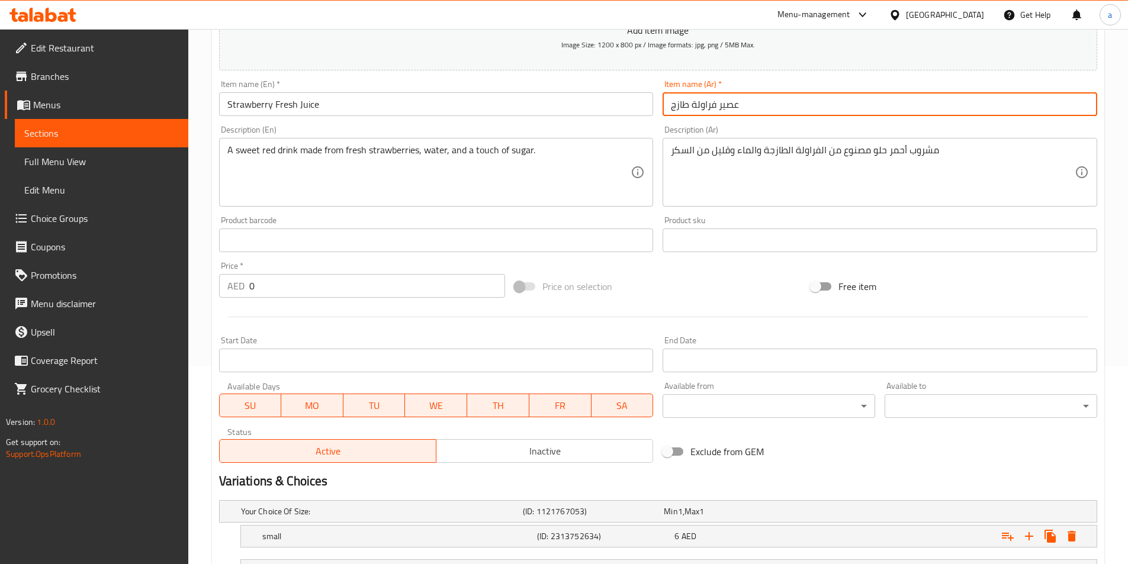
scroll to position [333, 0]
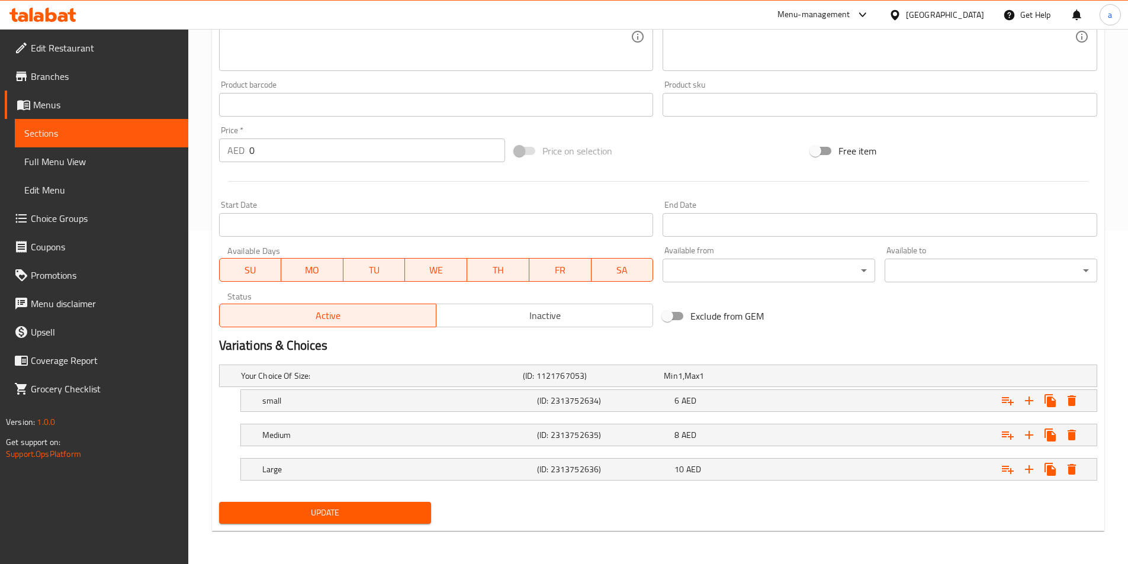
type input "عصير فراولة طازج"
click at [363, 515] on span "Update" at bounding box center [326, 513] width 194 height 15
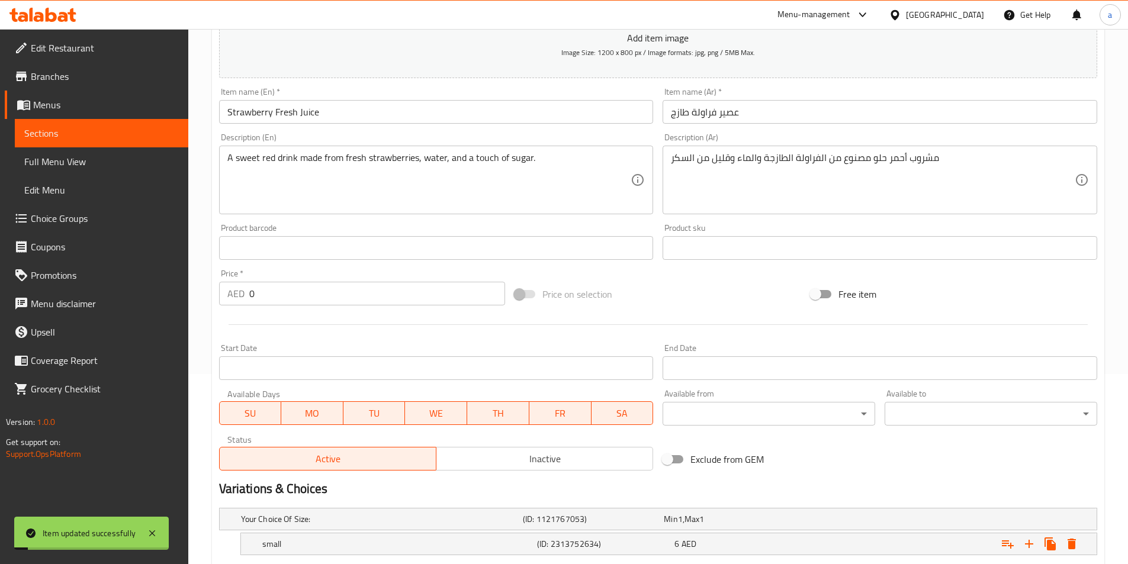
scroll to position [0, 0]
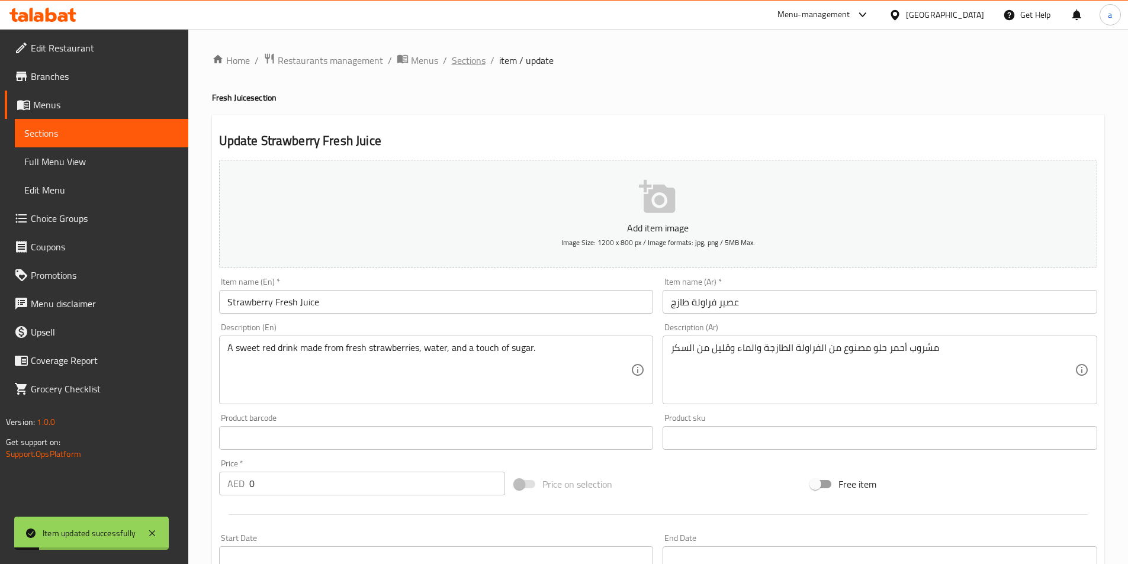
click at [458, 56] on span "Sections" at bounding box center [469, 60] width 34 height 14
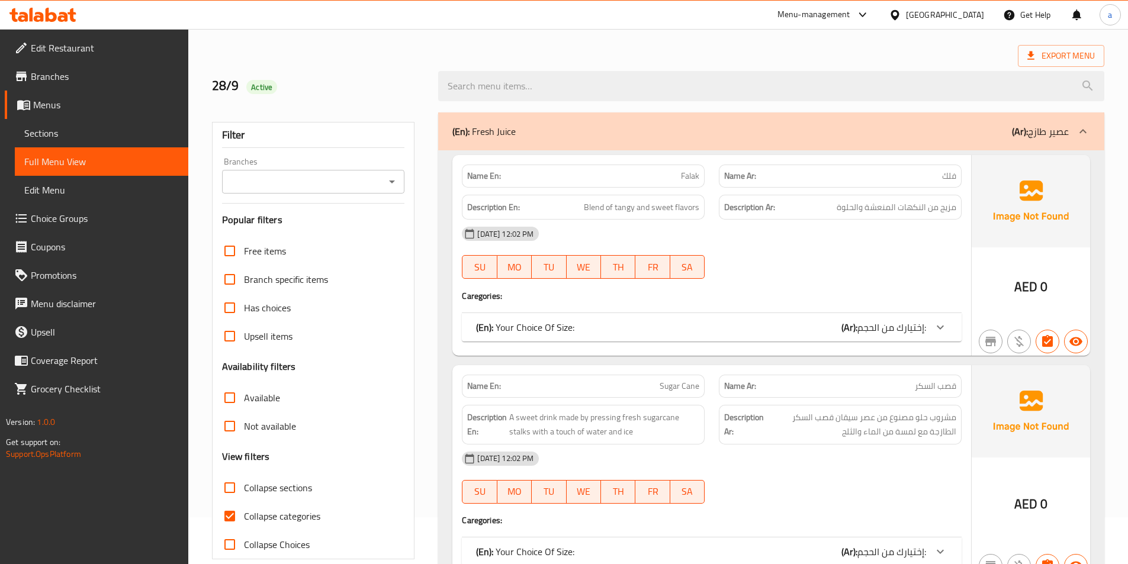
scroll to position [59, 0]
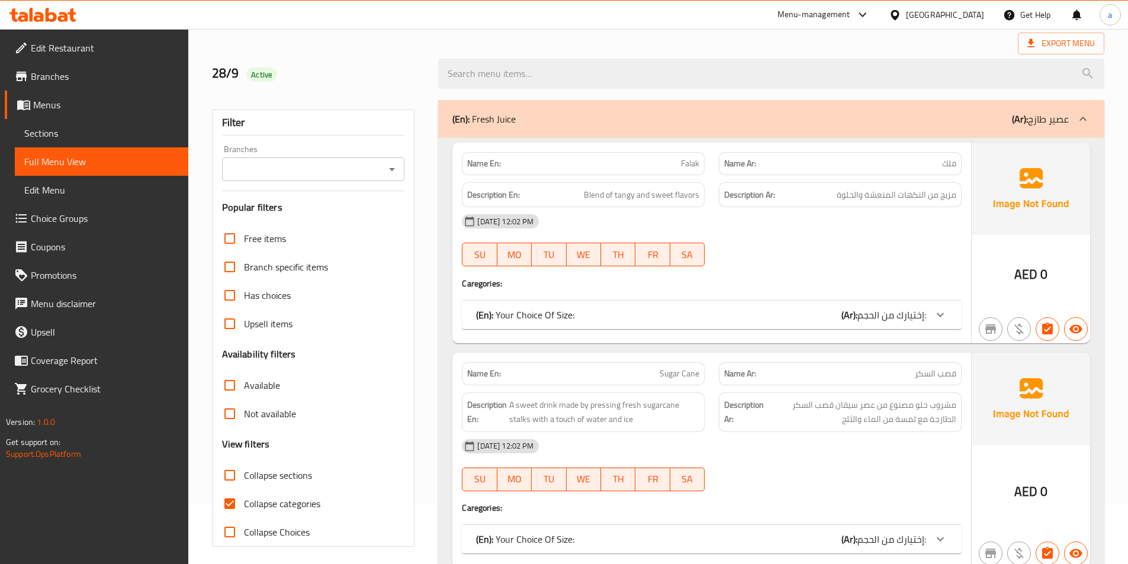
click at [249, 507] on span "Collapse categories" at bounding box center [282, 504] width 76 height 14
click at [244, 507] on input "Collapse categories" at bounding box center [229, 504] width 28 height 28
checkbox input "false"
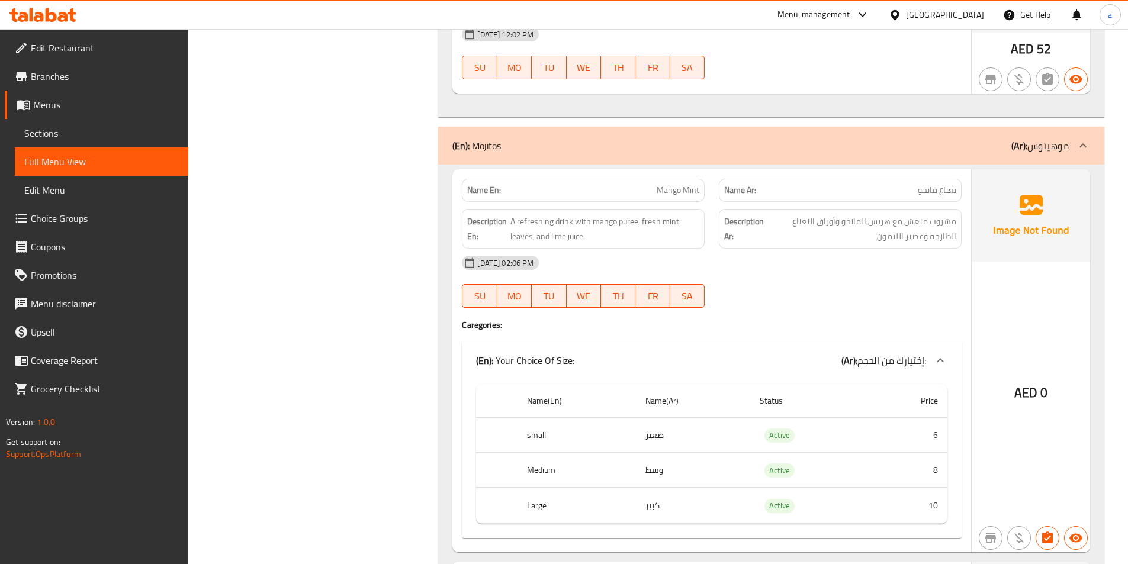
scroll to position [23402, 0]
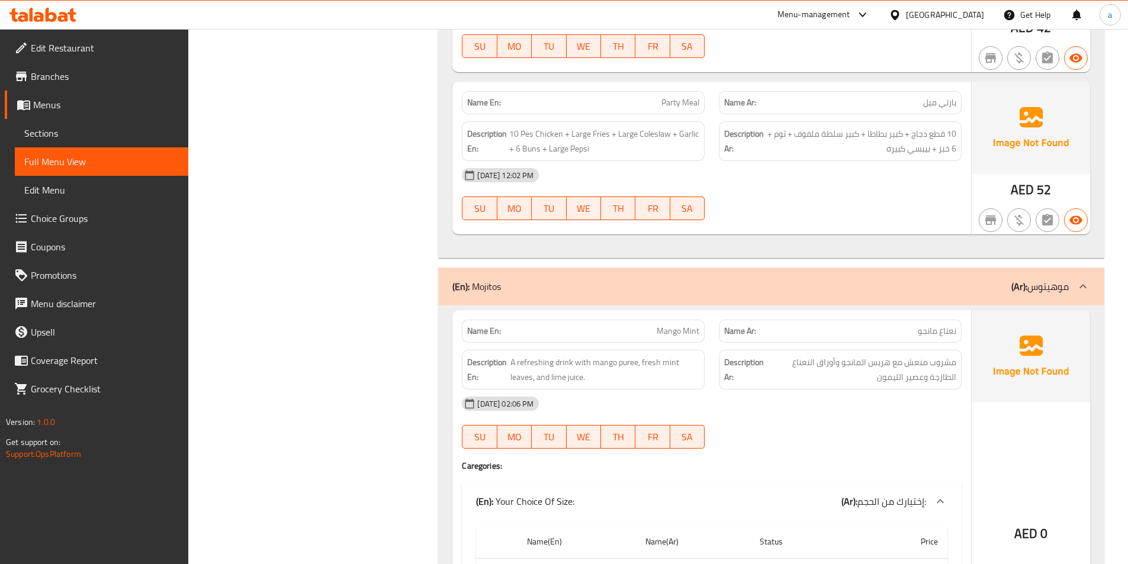
drag, startPoint x: 1124, startPoint y: 142, endPoint x: 1134, endPoint y: 131, distance: 15.1
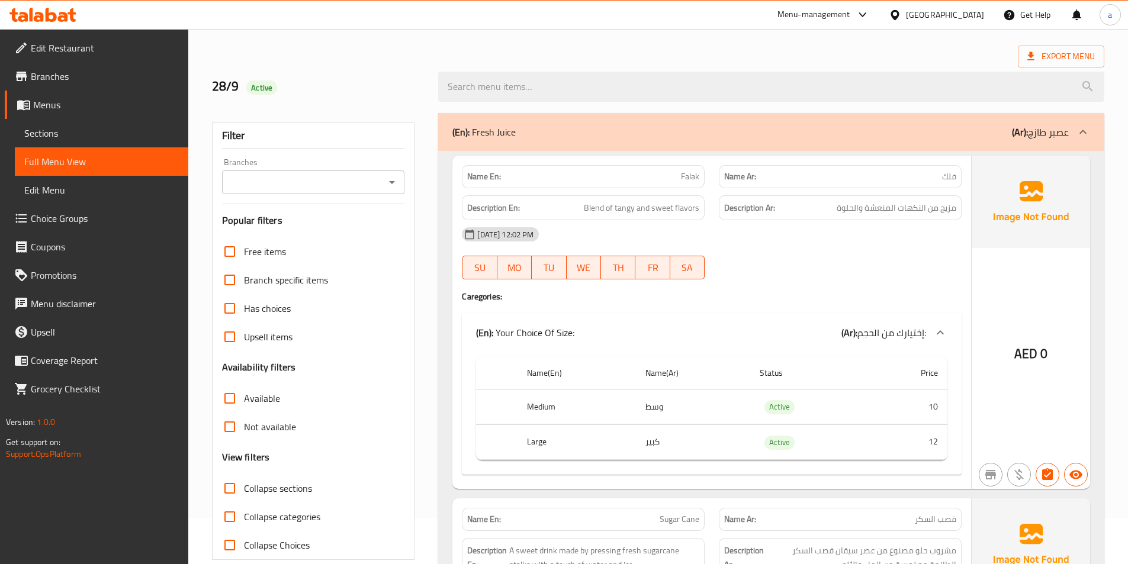
scroll to position [0, 0]
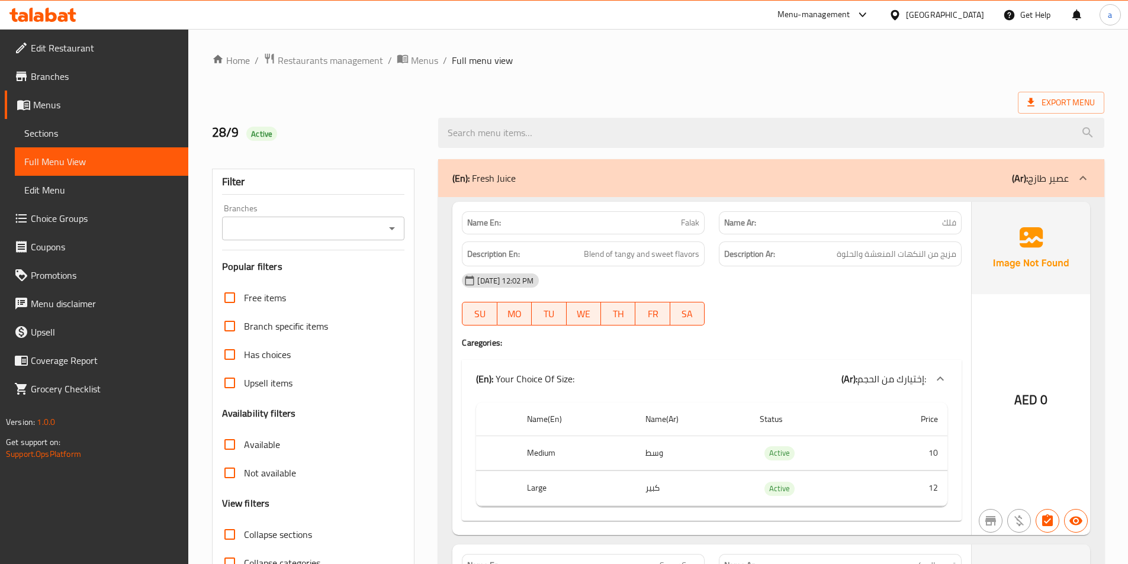
click at [253, 536] on span "Collapse sections" at bounding box center [278, 534] width 68 height 14
click at [244, 536] on input "Collapse sections" at bounding box center [229, 534] width 28 height 28
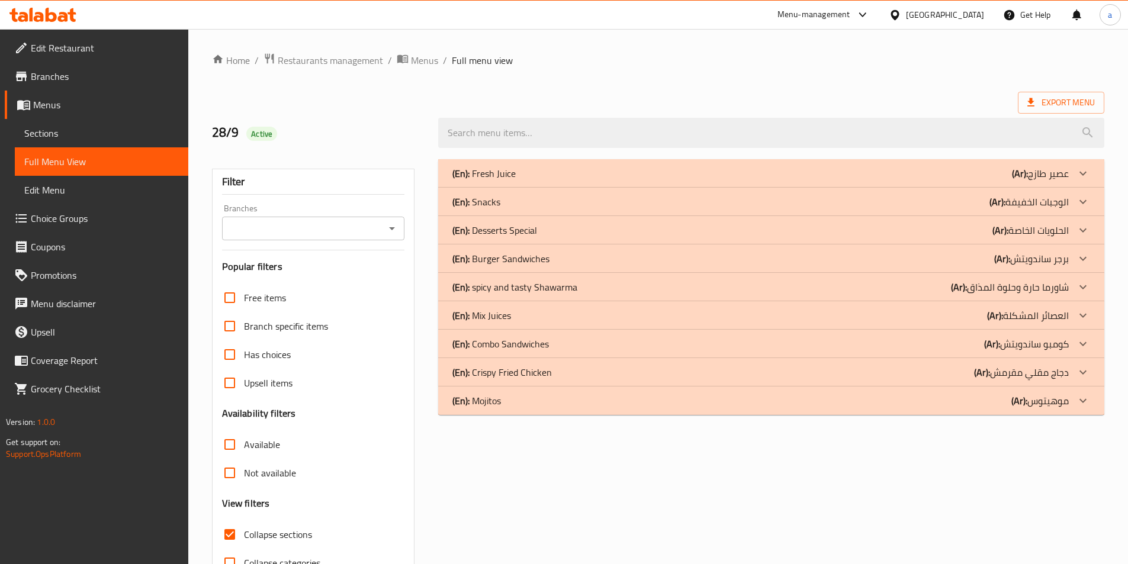
click at [502, 286] on p "(En): spicy and tasty Shawarma" at bounding box center [514, 287] width 125 height 14
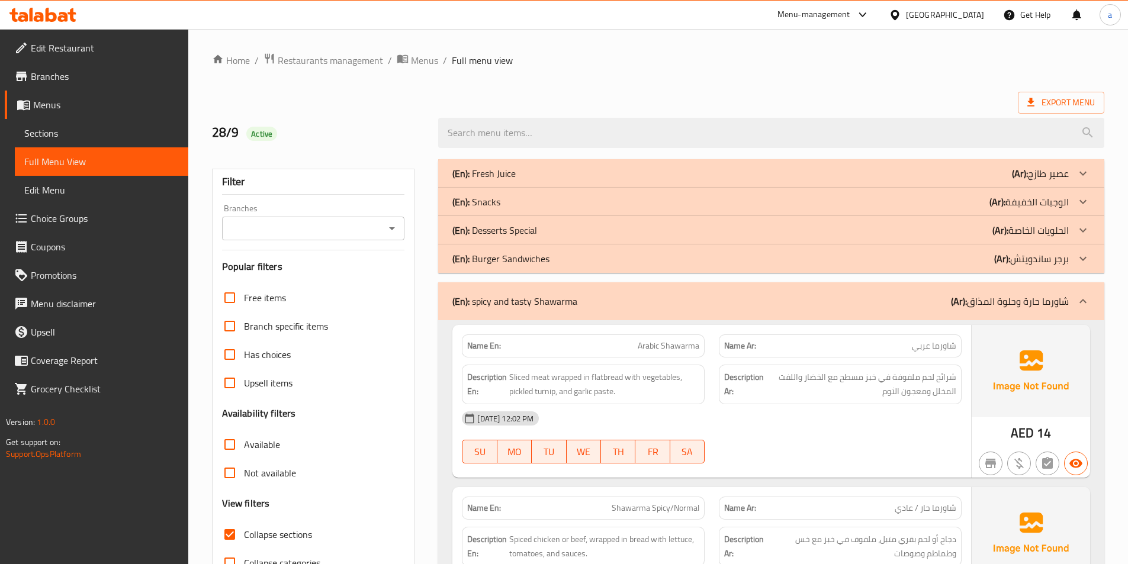
drag, startPoint x: 255, startPoint y: 529, endPoint x: 411, endPoint y: 304, distance: 274.3
click at [255, 529] on span "Collapse sections" at bounding box center [278, 534] width 68 height 14
click at [244, 529] on input "Collapse sections" at bounding box center [229, 534] width 28 height 28
checkbox input "false"
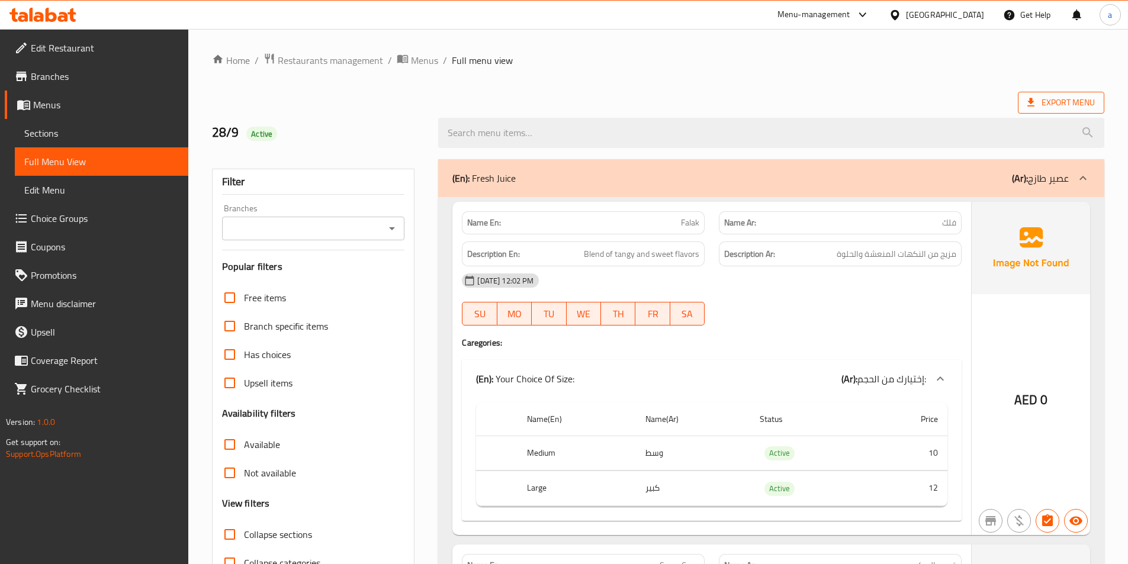
click at [1060, 99] on span "Export Menu" at bounding box center [1060, 102] width 67 height 15
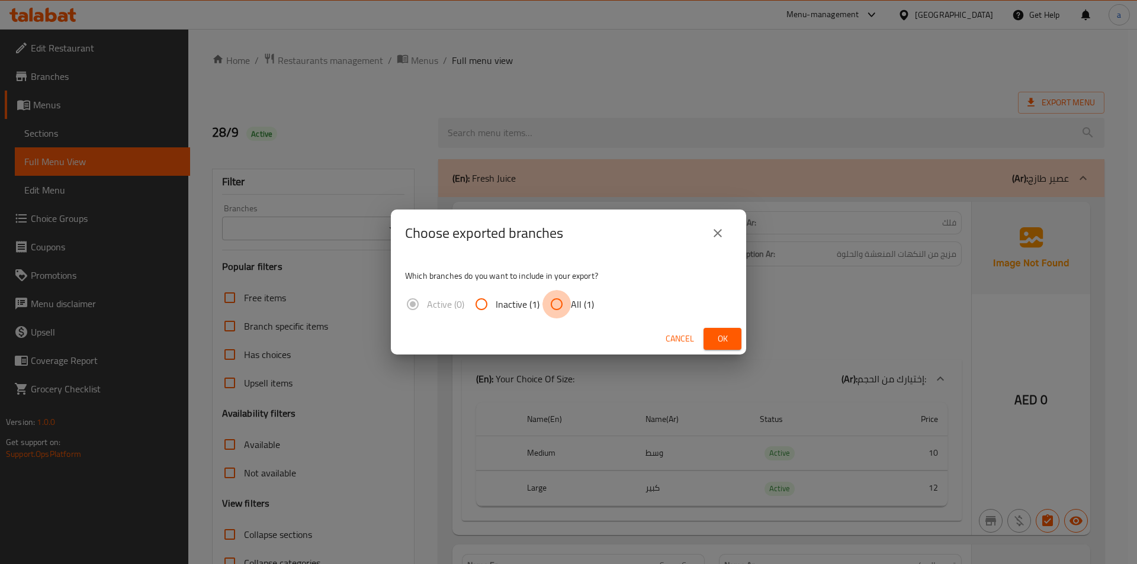
click at [566, 304] on input "All (1)" at bounding box center [556, 304] width 28 height 28
radio input "true"
click at [718, 339] on span "Ok" at bounding box center [722, 339] width 19 height 15
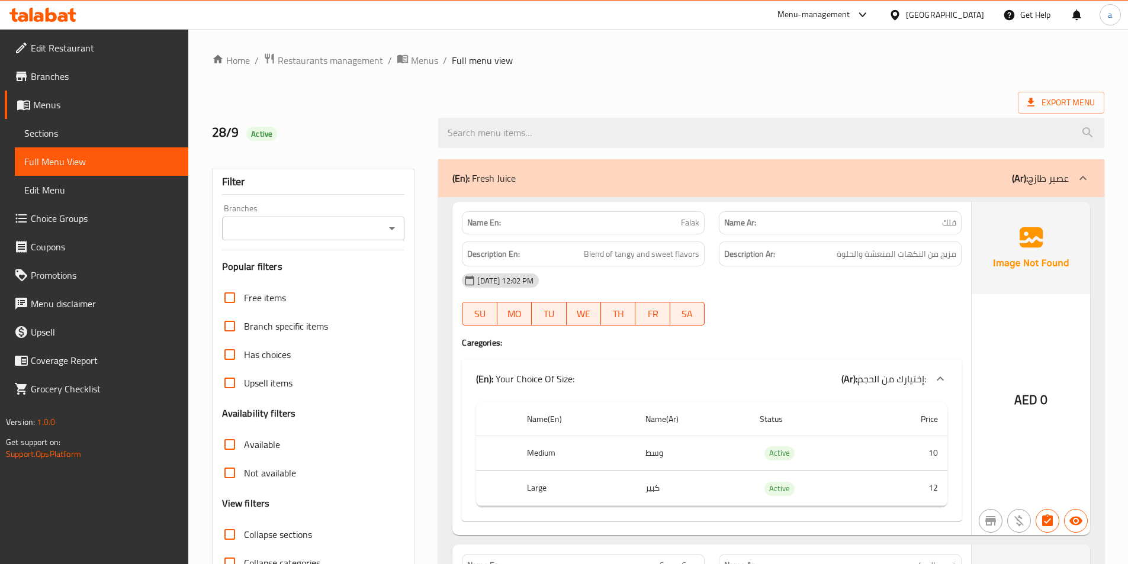
click at [616, 55] on ol "Home / Restaurants management / Menus / Full menu view" at bounding box center [658, 60] width 892 height 15
click at [249, 536] on span "Collapse sections" at bounding box center [278, 534] width 68 height 14
click at [244, 536] on input "Collapse sections" at bounding box center [229, 534] width 28 height 28
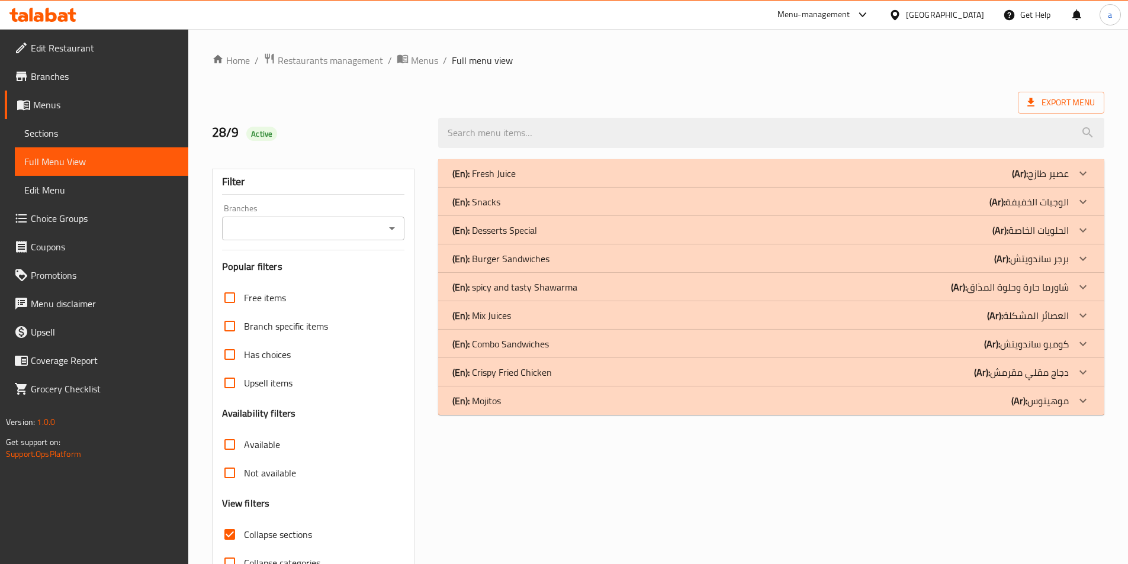
click at [495, 283] on p "(En): spicy and tasty Shawarma" at bounding box center [514, 287] width 125 height 14
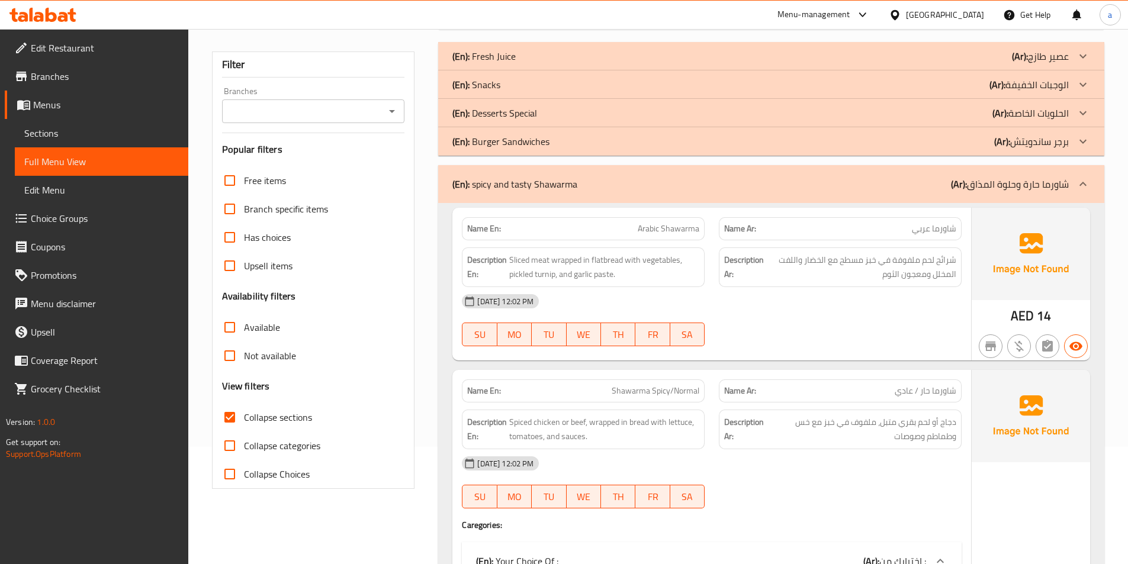
scroll to position [118, 0]
click at [555, 182] on p "(En): spicy and tasty Shawarma" at bounding box center [514, 183] width 125 height 14
drag, startPoint x: 472, startPoint y: 182, endPoint x: 568, endPoint y: 182, distance: 95.9
click at [568, 182] on p "(En): spicy and tasty Shawarma" at bounding box center [514, 183] width 125 height 14
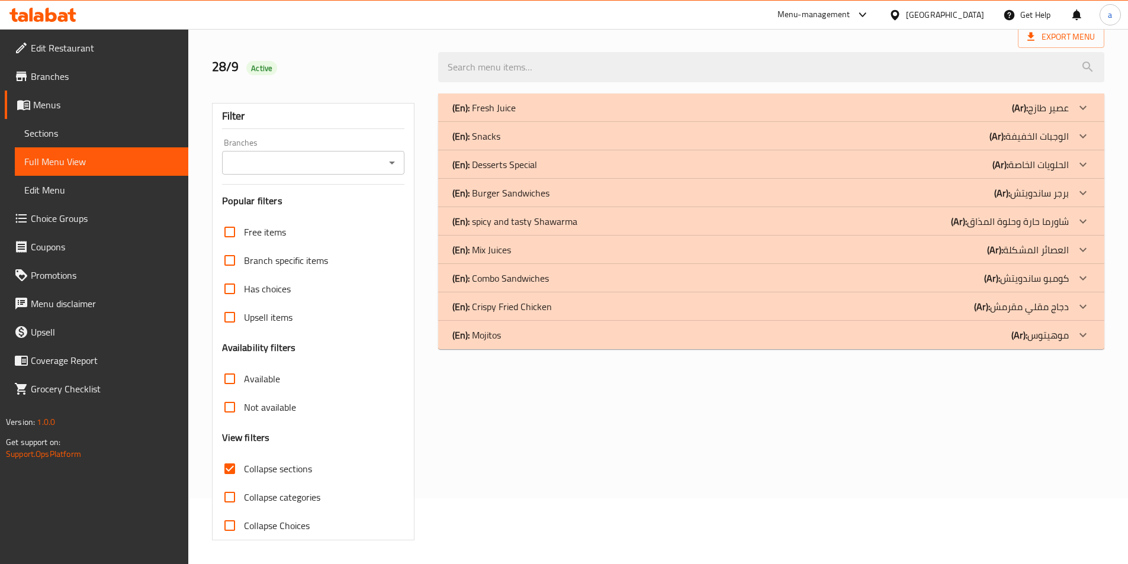
scroll to position [66, 0]
click at [526, 220] on p "(En): spicy and tasty Shawarma" at bounding box center [514, 221] width 125 height 14
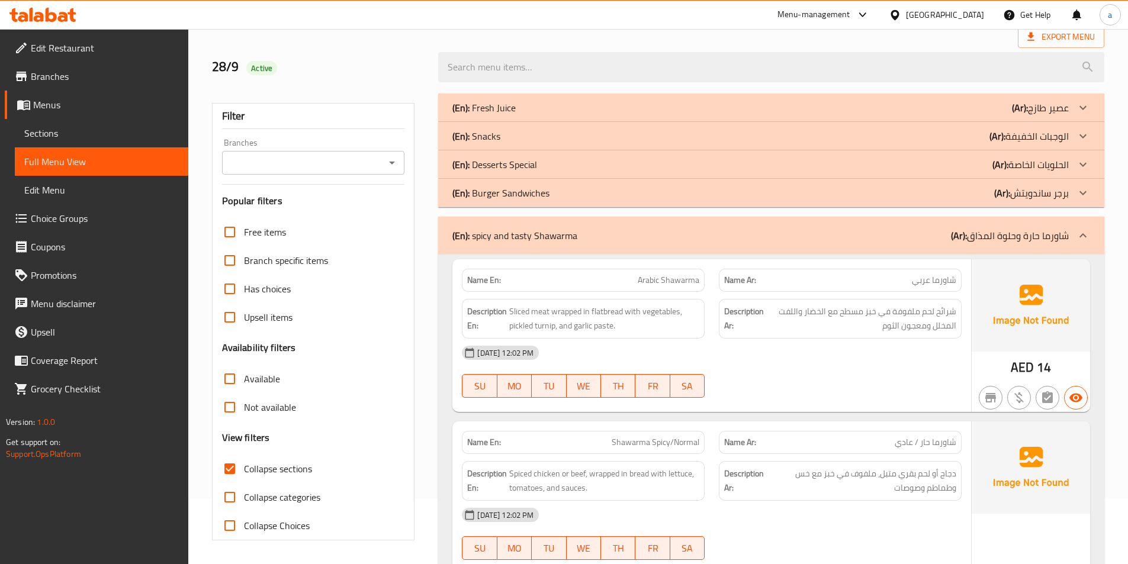
scroll to position [118, 0]
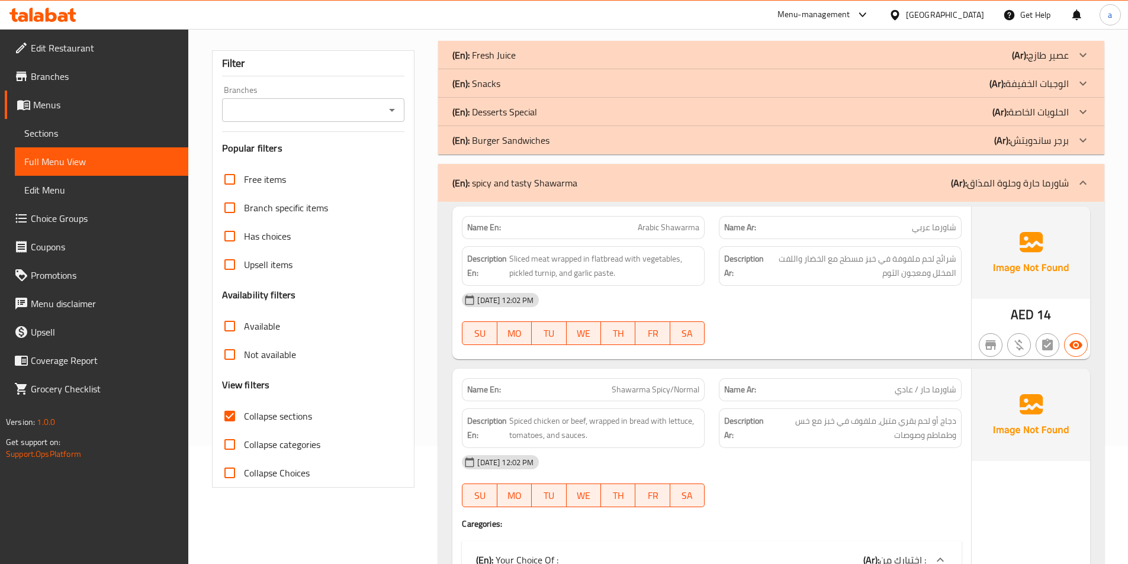
click at [477, 186] on p "(En): spicy and tasty Shawarma" at bounding box center [514, 183] width 125 height 14
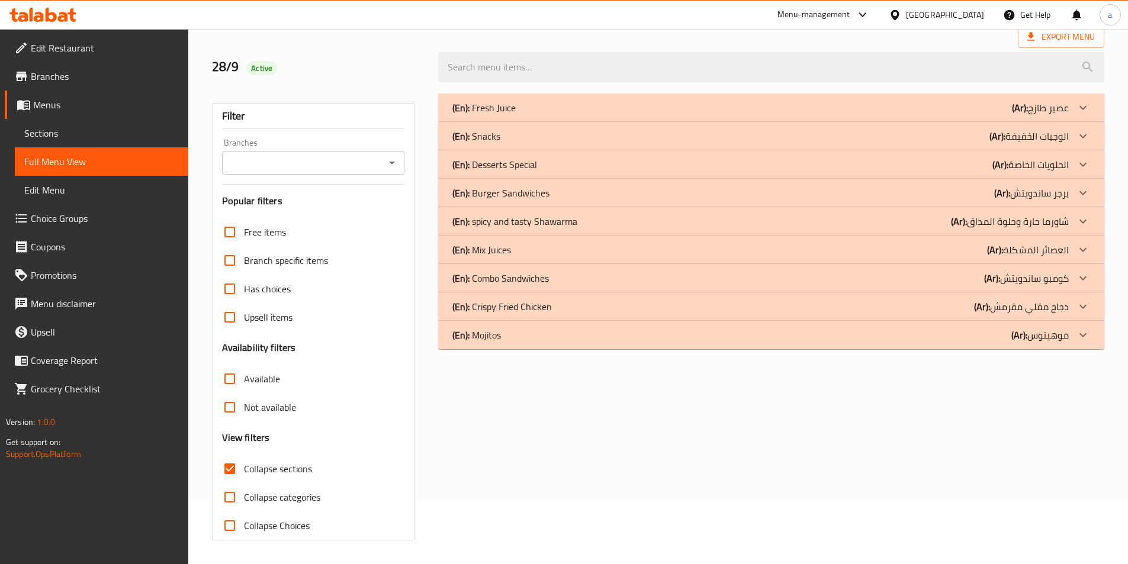
scroll to position [66, 0]
click at [477, 112] on p "(En): Fresh Juice" at bounding box center [483, 108] width 63 height 14
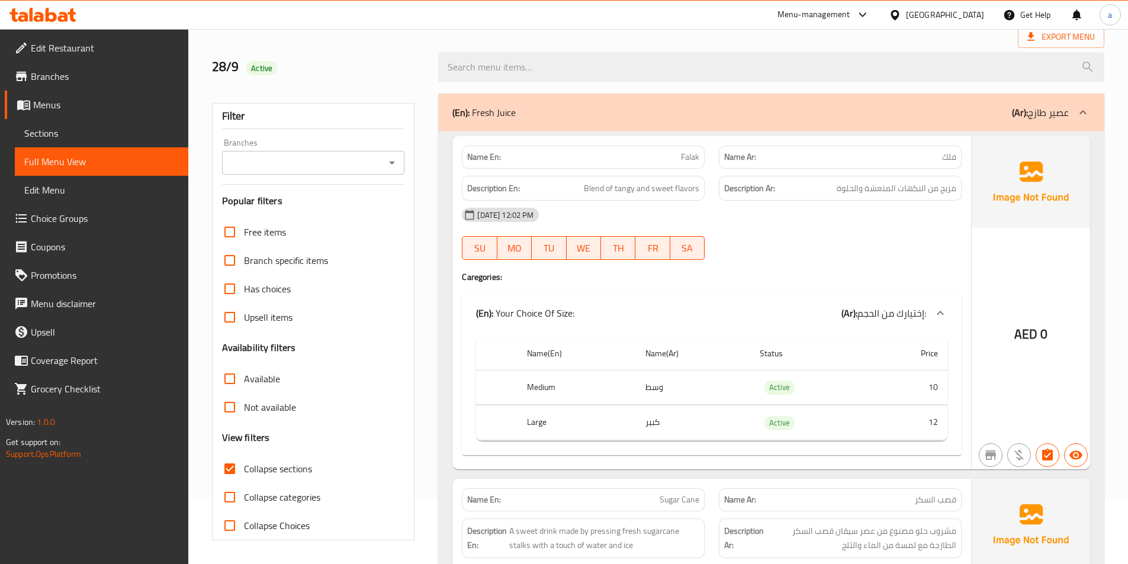
click at [475, 114] on p "(En): Fresh Juice" at bounding box center [483, 112] width 63 height 14
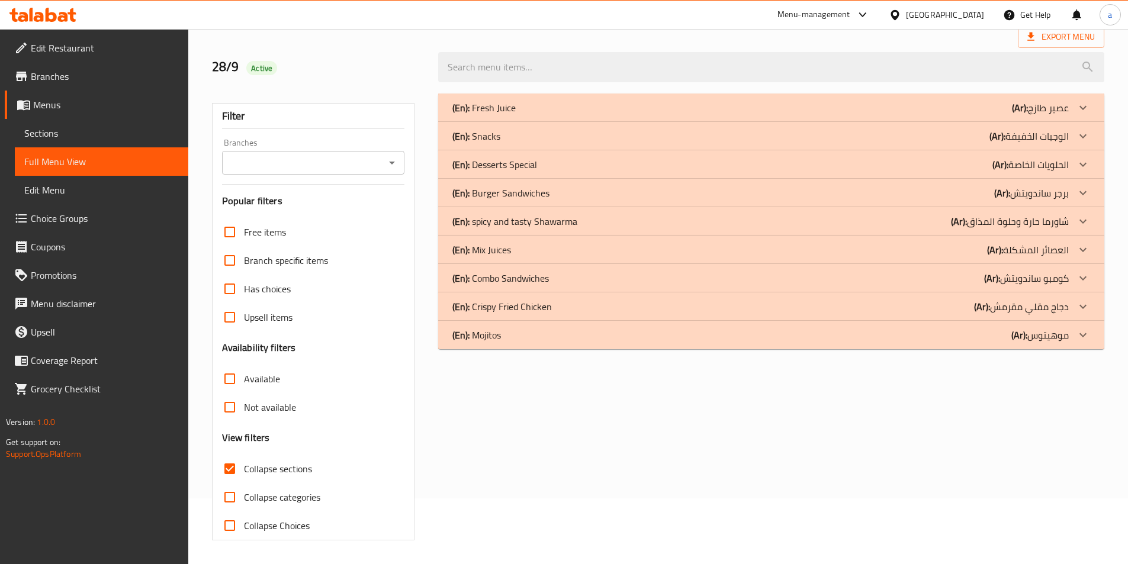
click at [489, 338] on p "(En): Mojitos" at bounding box center [476, 335] width 49 height 14
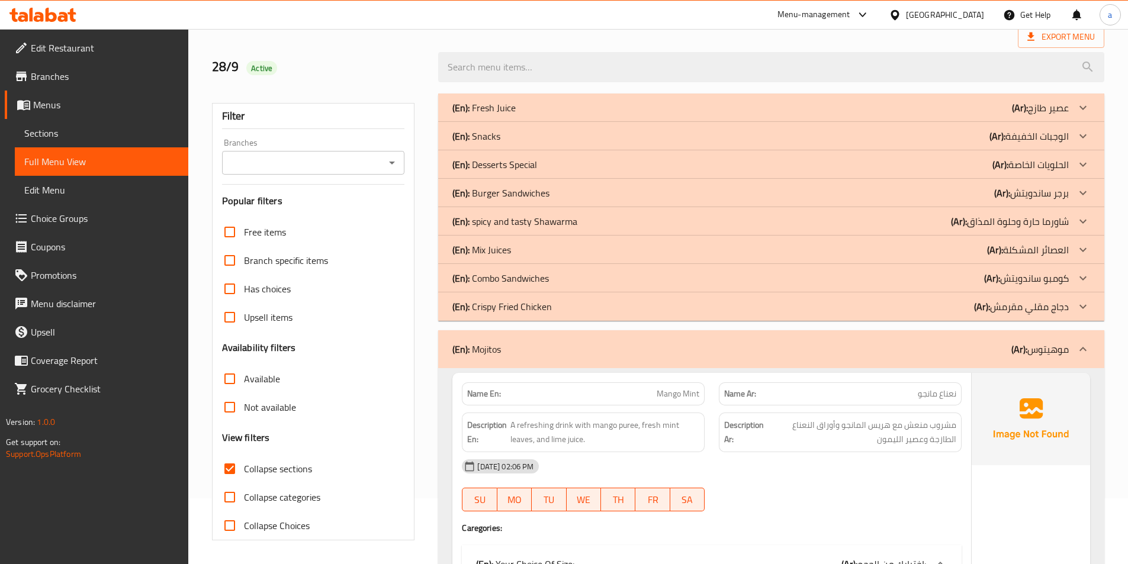
click at [485, 305] on p "(En): Crispy Fried Chicken" at bounding box center [501, 307] width 99 height 14
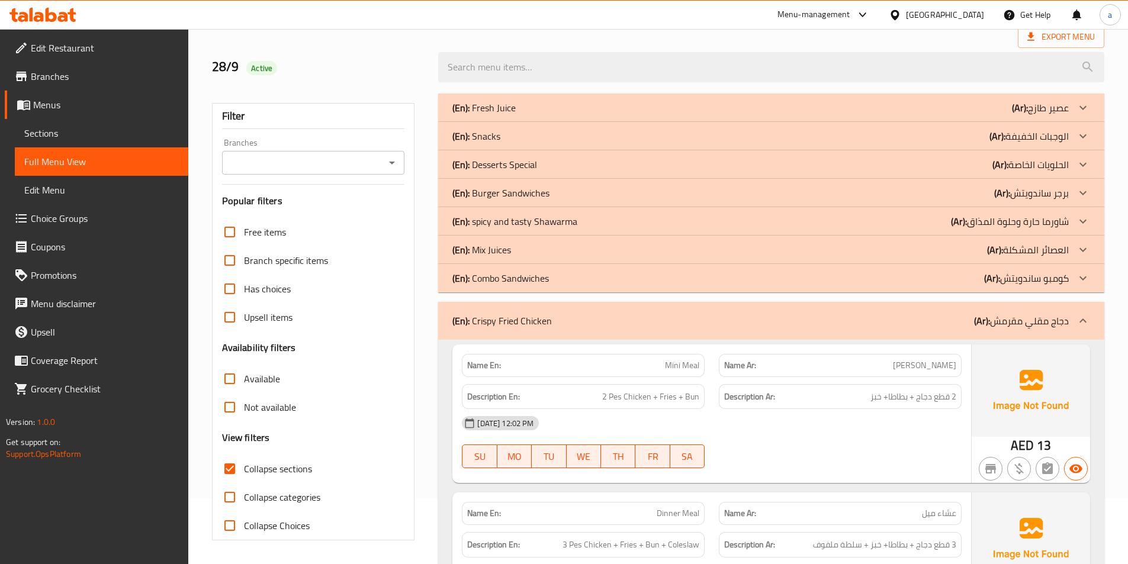
click at [234, 461] on input "Collapse sections" at bounding box center [229, 469] width 28 height 28
checkbox input "false"
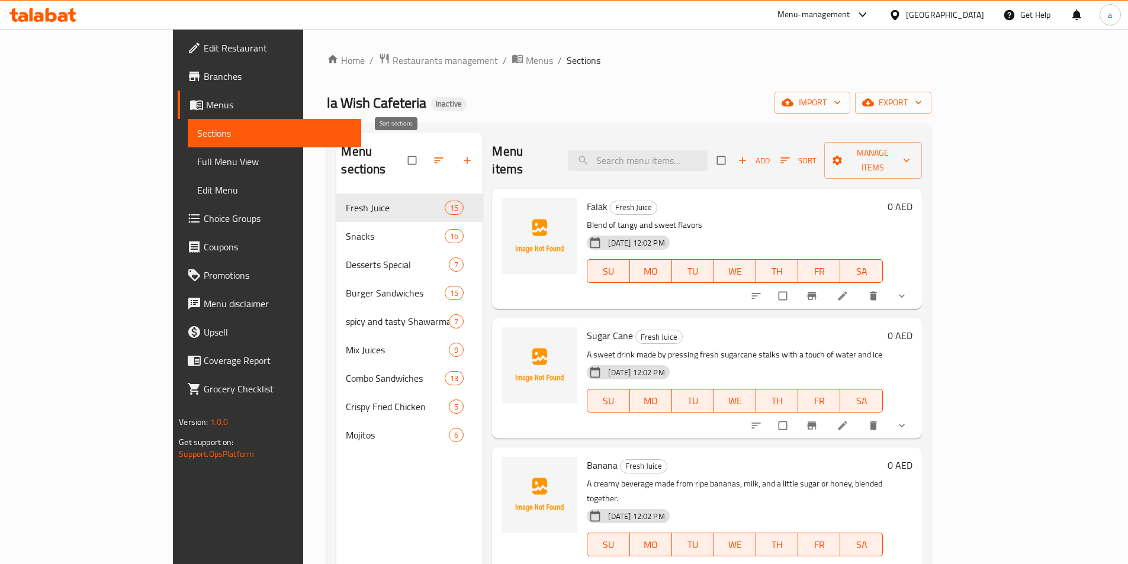
click at [433, 157] on icon "button" at bounding box center [439, 161] width 12 height 12
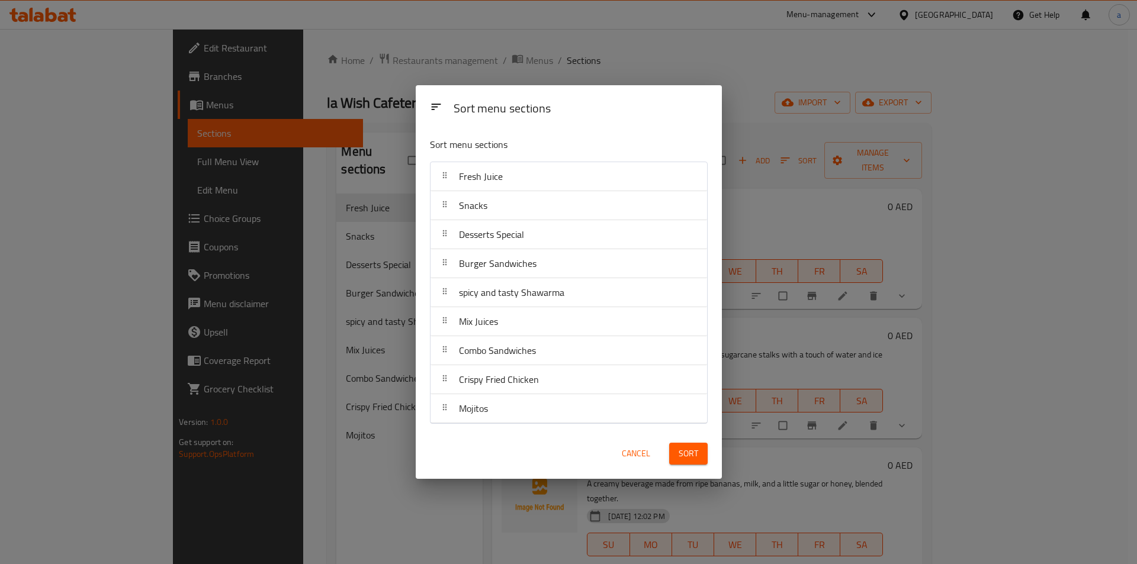
click at [389, 156] on div "Sort menu sections Sort menu sections Fresh Juice Snacks Desserts Special Burge…" at bounding box center [568, 282] width 1137 height 564
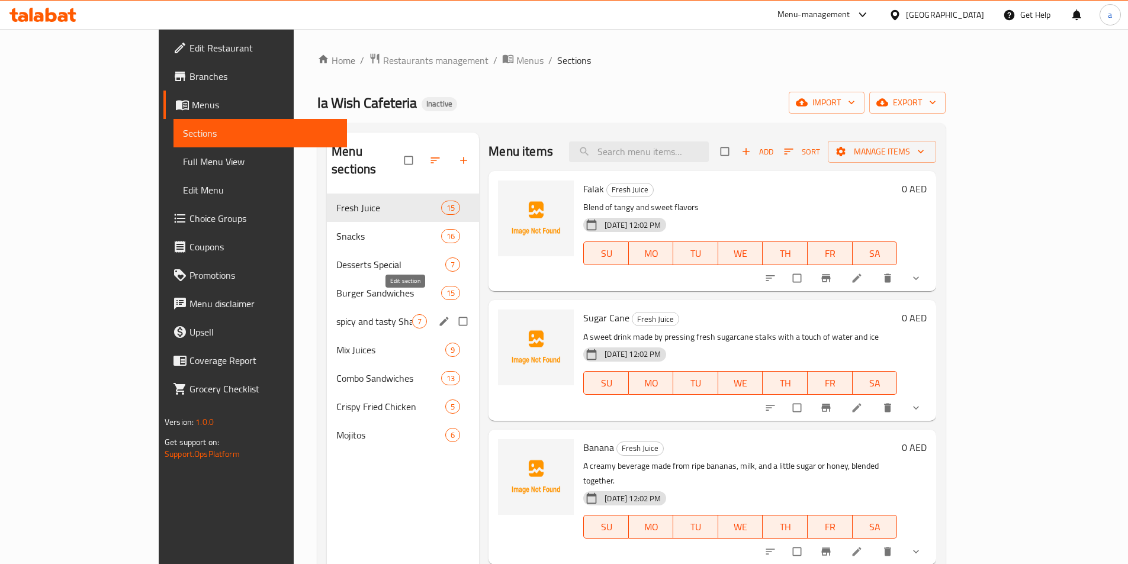
click at [438, 316] on icon "edit" at bounding box center [444, 322] width 12 height 12
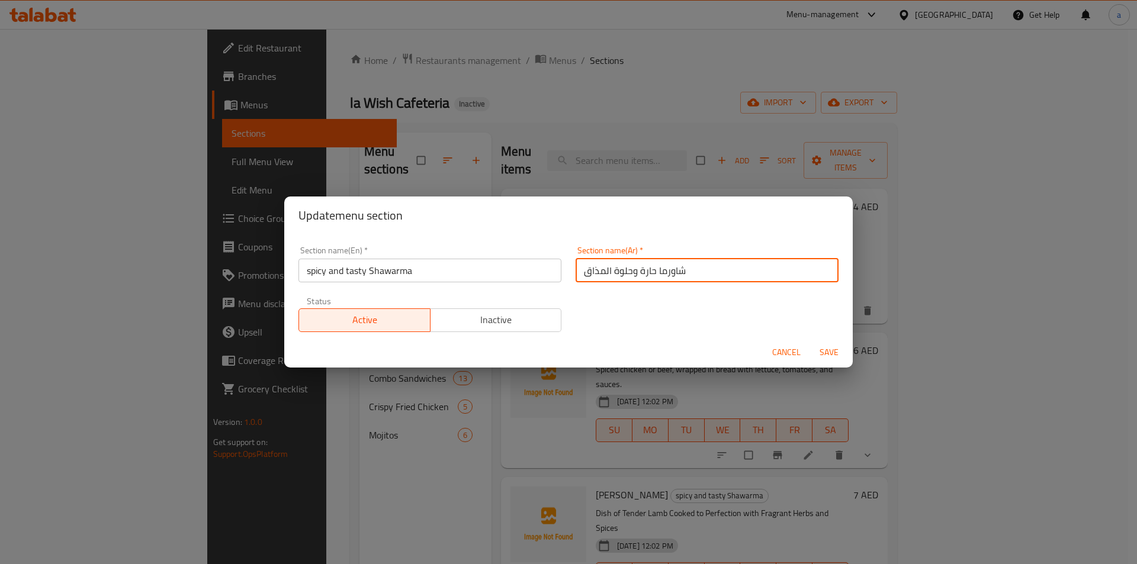
drag, startPoint x: 575, startPoint y: 272, endPoint x: 632, endPoint y: 274, distance: 56.3
click at [632, 274] on input "شاورما حارة وحلوة المذاق" at bounding box center [706, 271] width 263 height 24
type input "شاورما حارة ولذيذة"
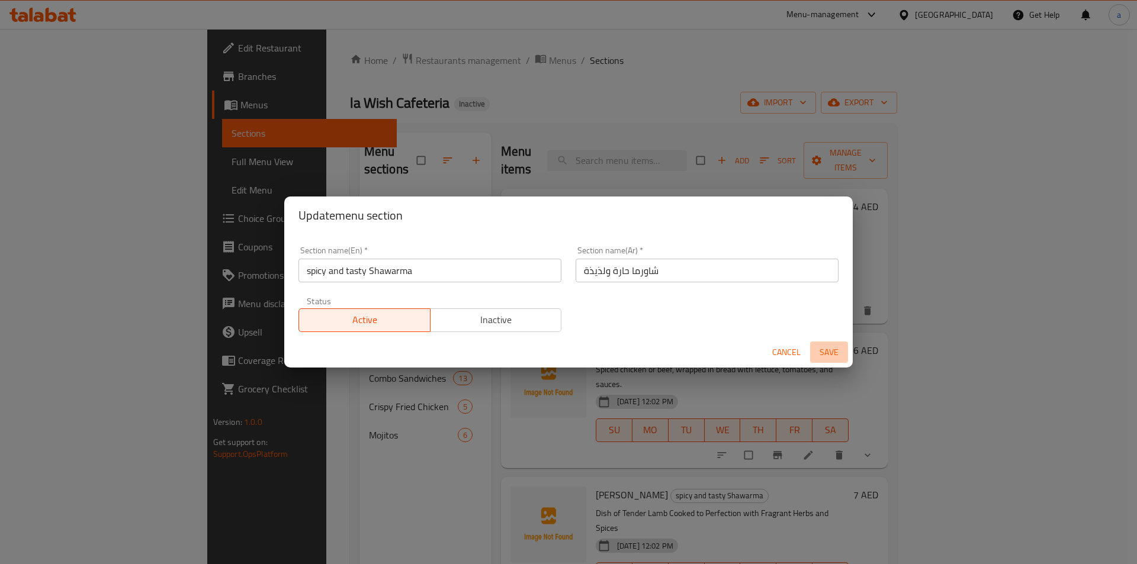
click at [823, 355] on span "Save" at bounding box center [829, 352] width 28 height 15
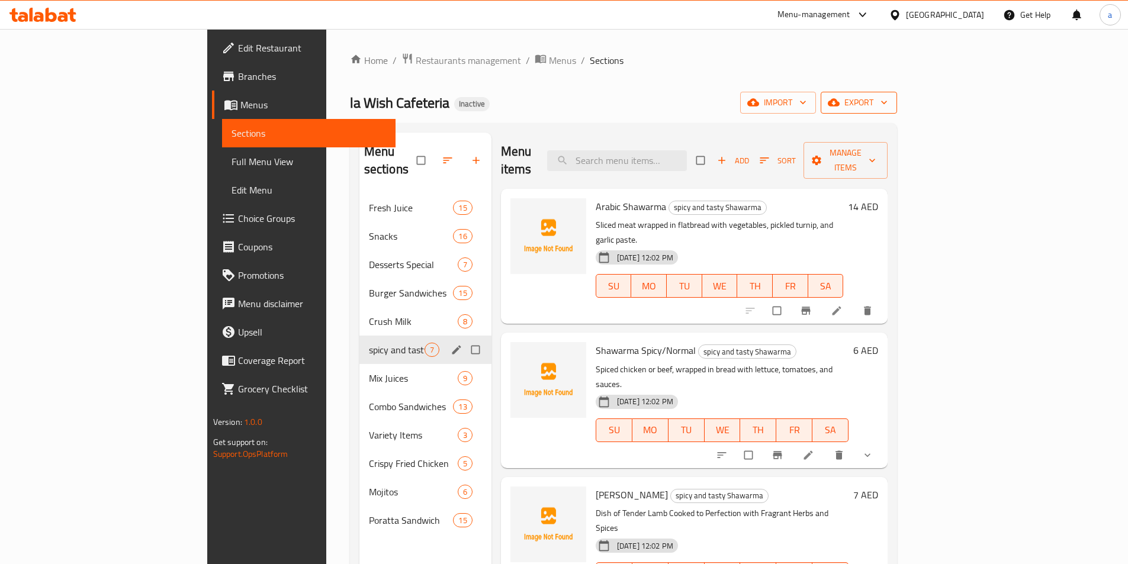
click at [897, 94] on button "export" at bounding box center [859, 103] width 76 height 22
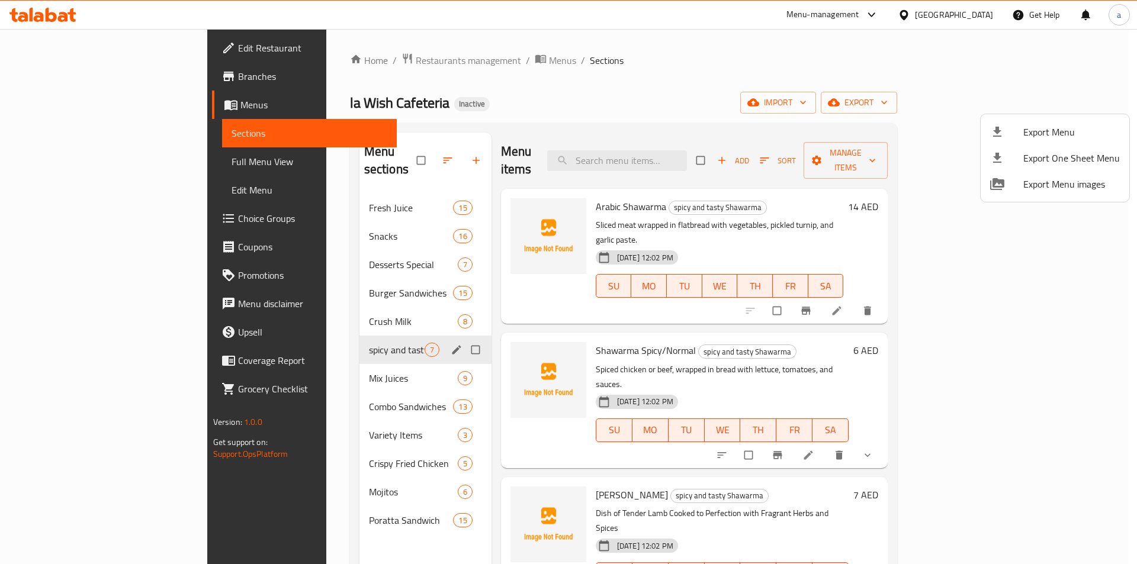
click at [1031, 131] on span "Export Menu" at bounding box center [1071, 132] width 96 height 14
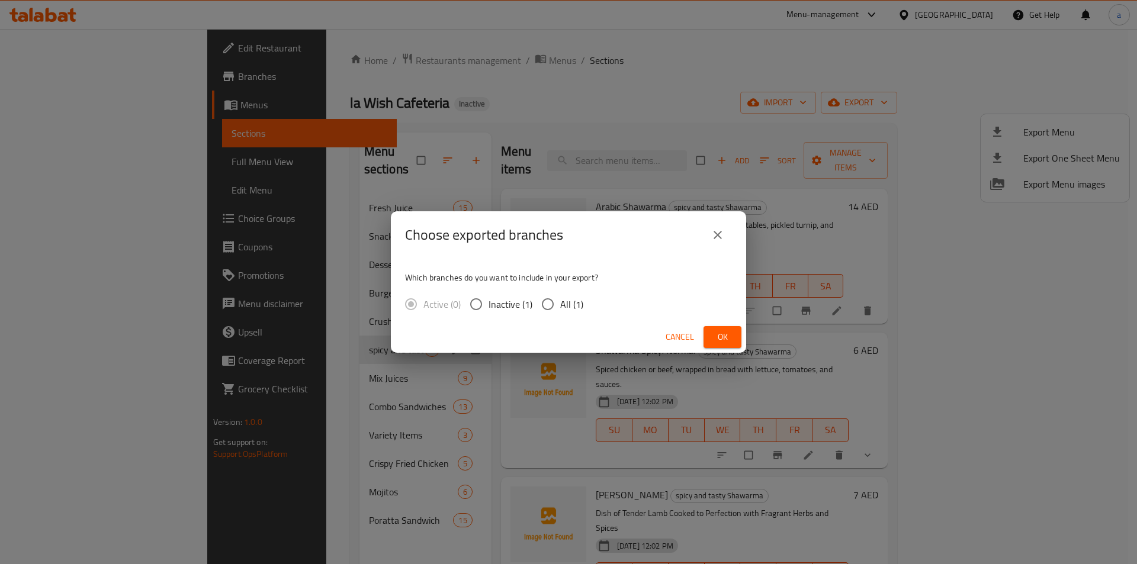
click at [565, 303] on span "All (1)" at bounding box center [571, 304] width 23 height 14
click at [560, 303] on input "All (1)" at bounding box center [547, 304] width 25 height 25
radio input "true"
click at [723, 330] on span "Ok" at bounding box center [722, 337] width 19 height 15
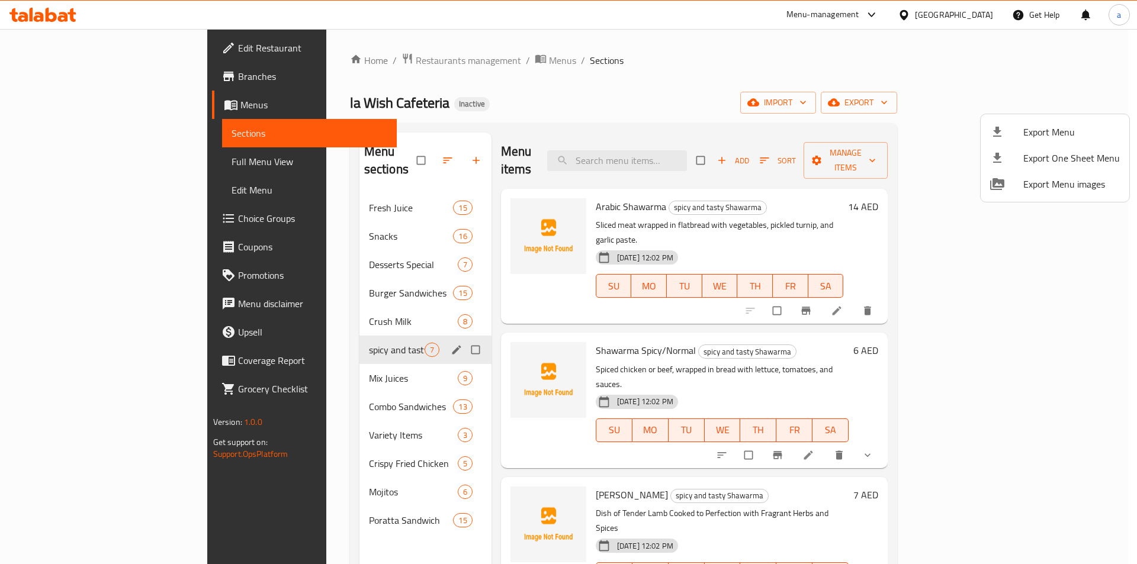
click at [263, 191] on div at bounding box center [568, 282] width 1137 height 564
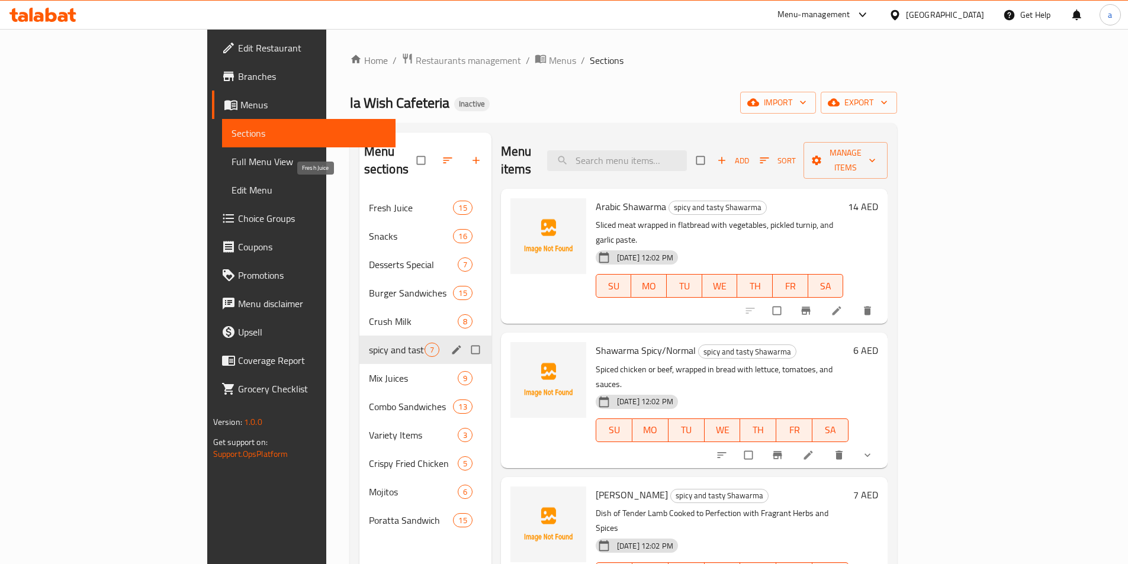
click at [369, 201] on span "Fresh Juice" at bounding box center [411, 208] width 85 height 14
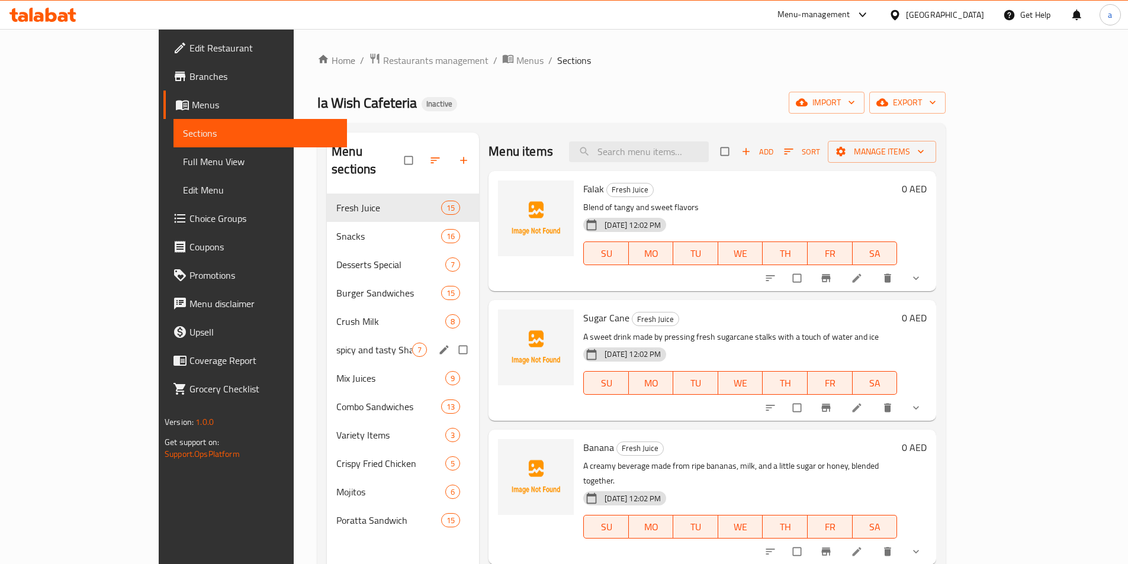
click at [874, 284] on li at bounding box center [857, 278] width 33 height 19
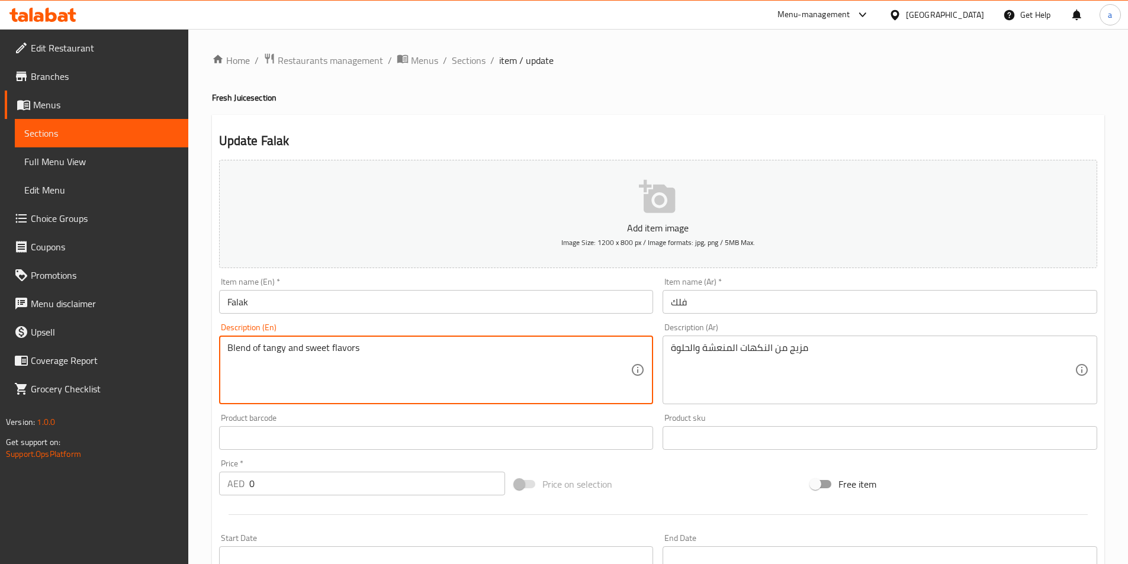
drag, startPoint x: 260, startPoint y: 347, endPoint x: 217, endPoint y: 355, distance: 44.0
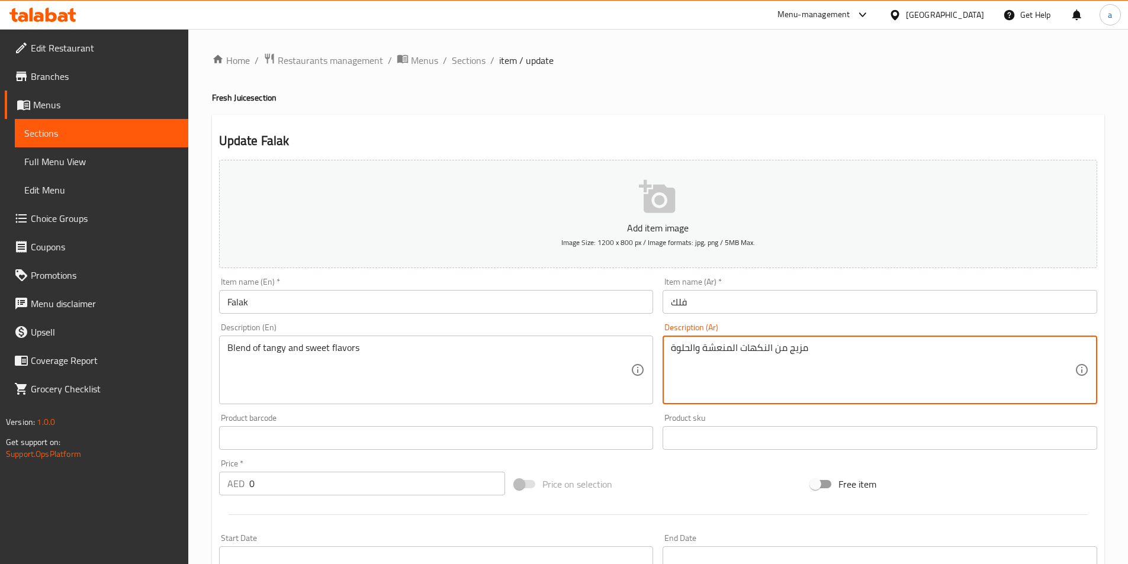
drag, startPoint x: 790, startPoint y: 350, endPoint x: 810, endPoint y: 351, distance: 20.8
type textarea "خليط من النكهات المنعشة والحلوة"
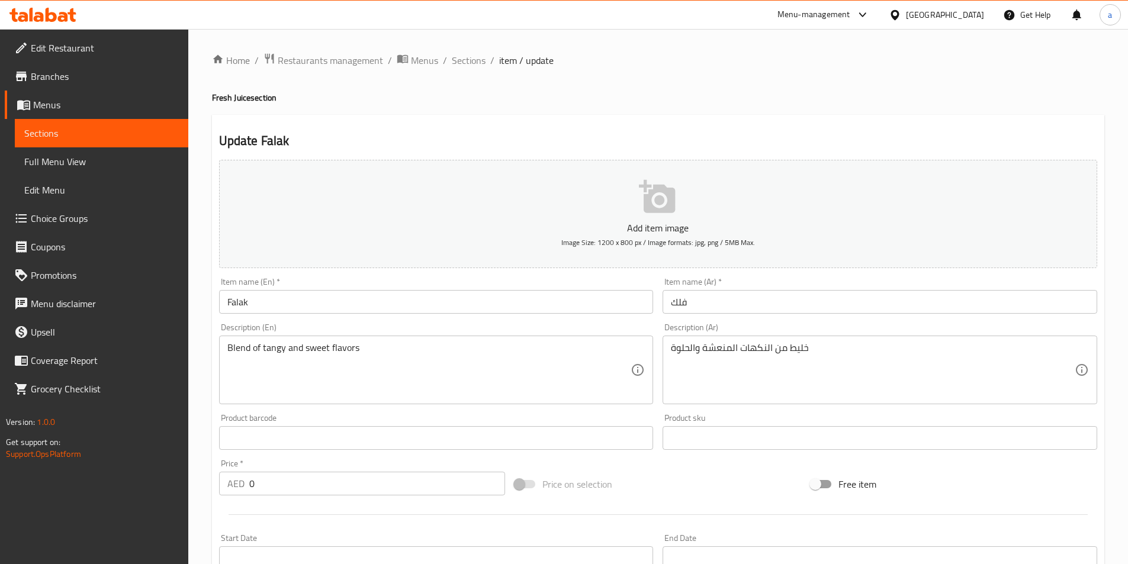
scroll to position [299, 0]
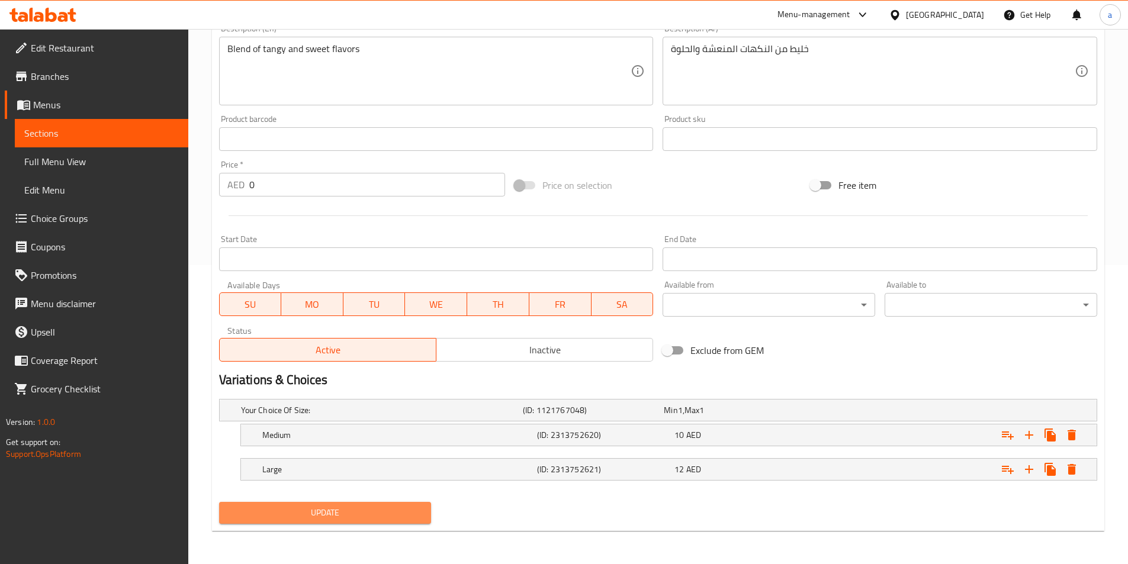
click at [364, 514] on span "Update" at bounding box center [326, 513] width 194 height 15
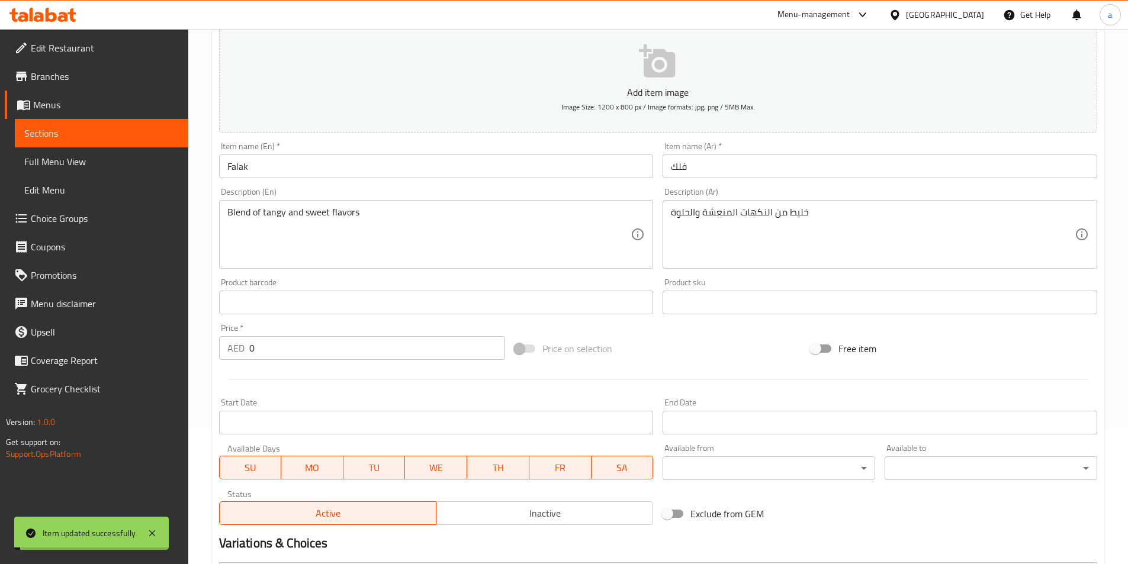
scroll to position [0, 0]
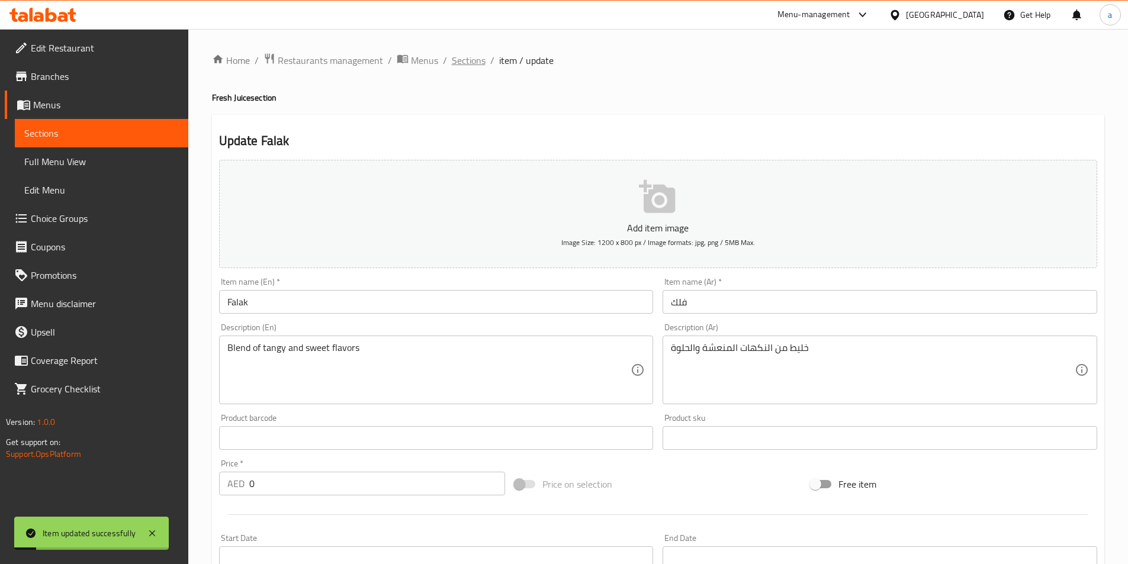
click at [480, 58] on span "Sections" at bounding box center [469, 60] width 34 height 14
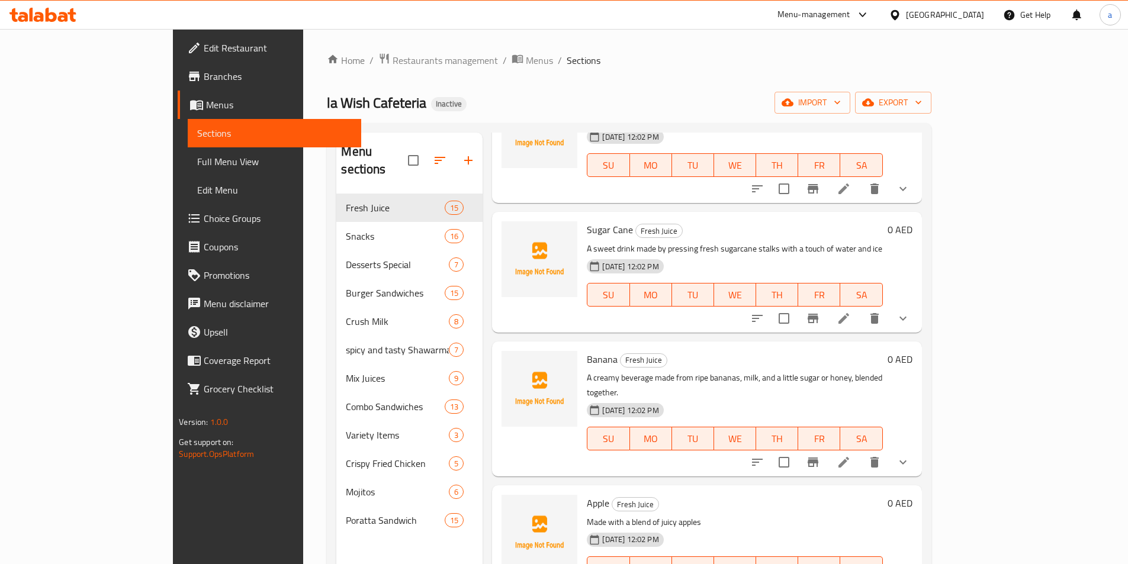
scroll to position [118, 0]
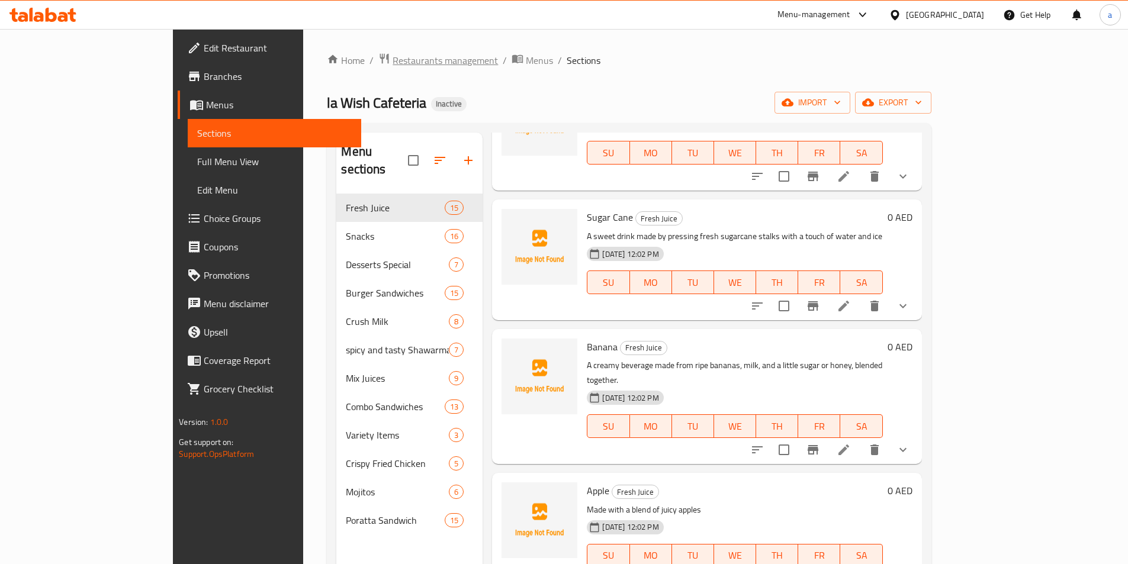
click at [393, 60] on span "Restaurants management" at bounding box center [445, 60] width 105 height 14
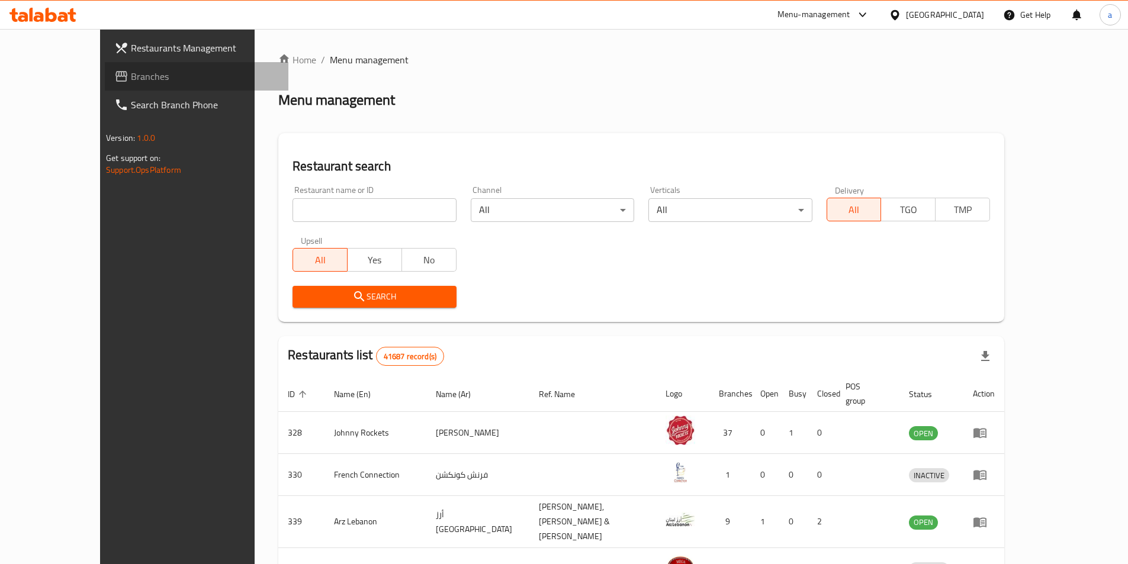
click at [131, 75] on span "Branches" at bounding box center [205, 76] width 148 height 14
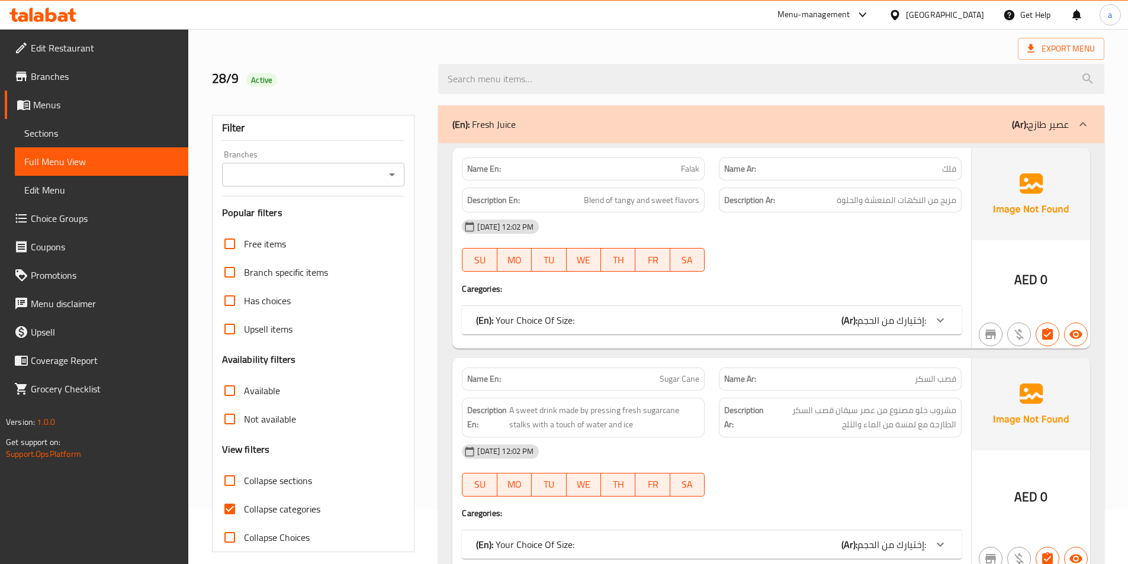
scroll to position [118, 0]
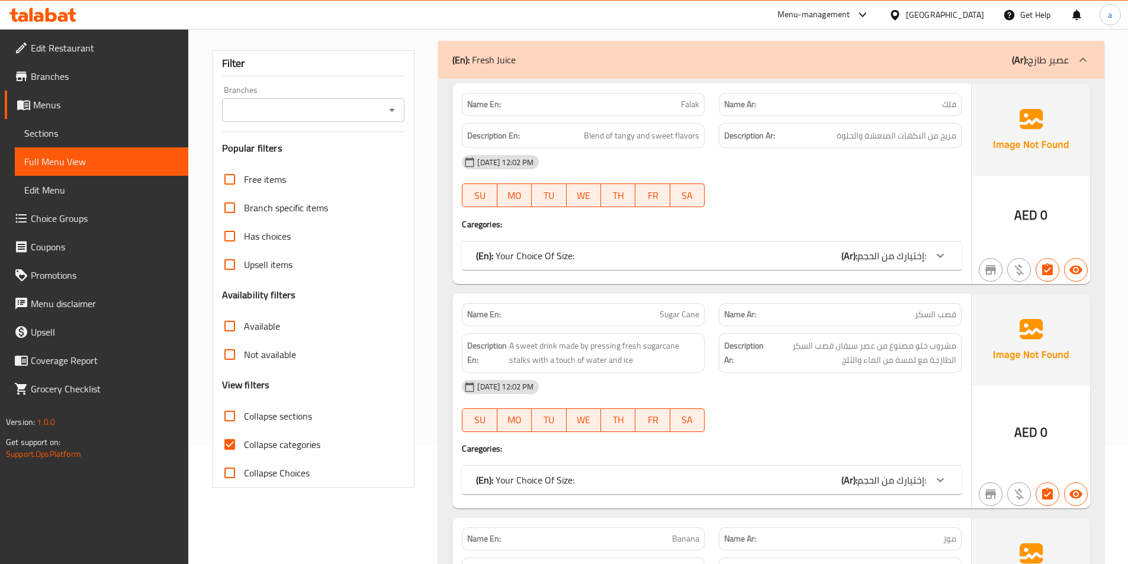
click at [264, 445] on span "Collapse categories" at bounding box center [282, 445] width 76 height 14
click at [244, 445] on input "Collapse categories" at bounding box center [229, 444] width 28 height 28
checkbox input "false"
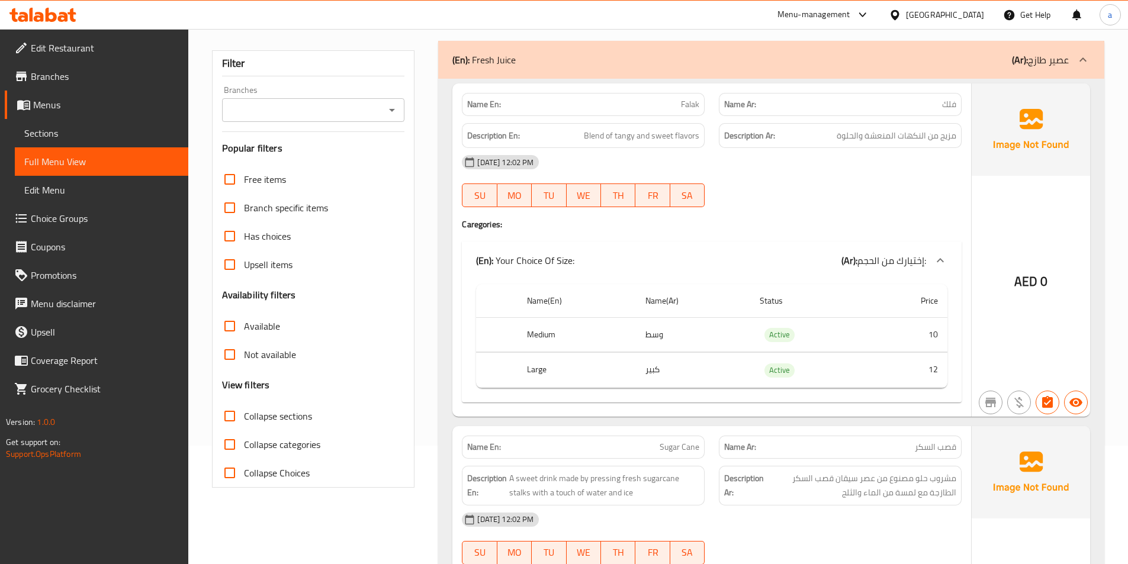
click at [262, 419] on span "Collapse sections" at bounding box center [278, 416] width 68 height 14
click at [244, 419] on input "Collapse sections" at bounding box center [229, 416] width 28 height 28
checkbox input "true"
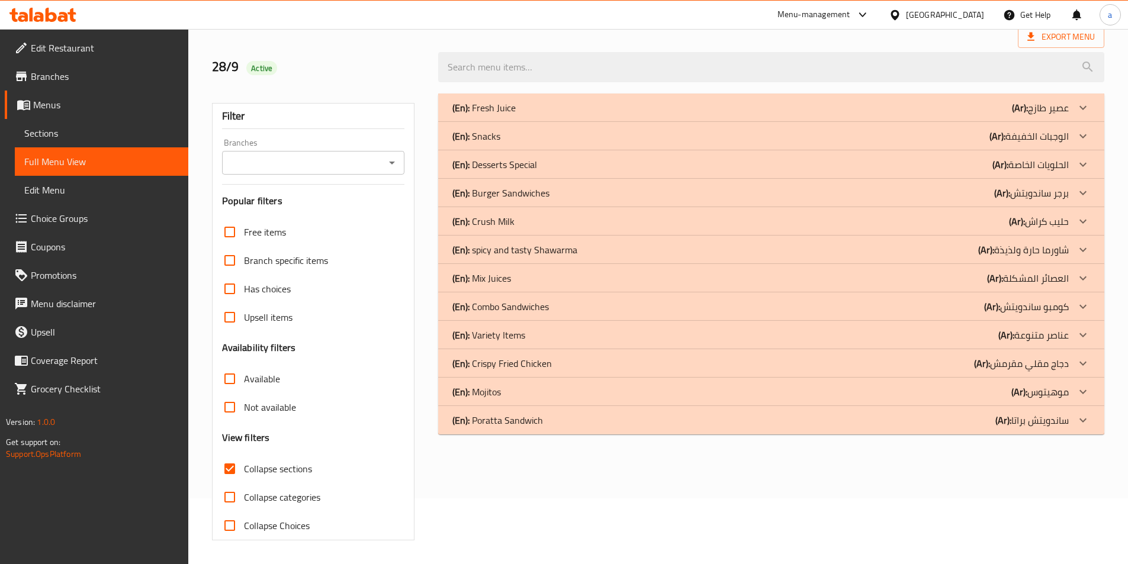
scroll to position [66, 0]
click at [487, 387] on p "(En): Mojitos" at bounding box center [476, 392] width 49 height 14
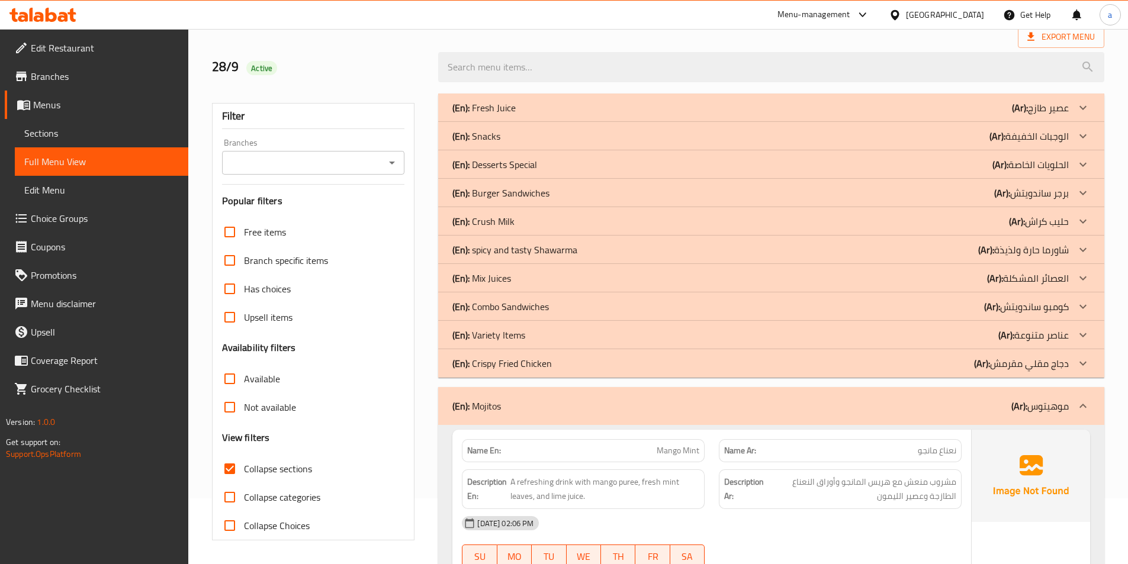
click at [478, 369] on p "(En): Crispy Fried Chicken" at bounding box center [501, 363] width 99 height 14
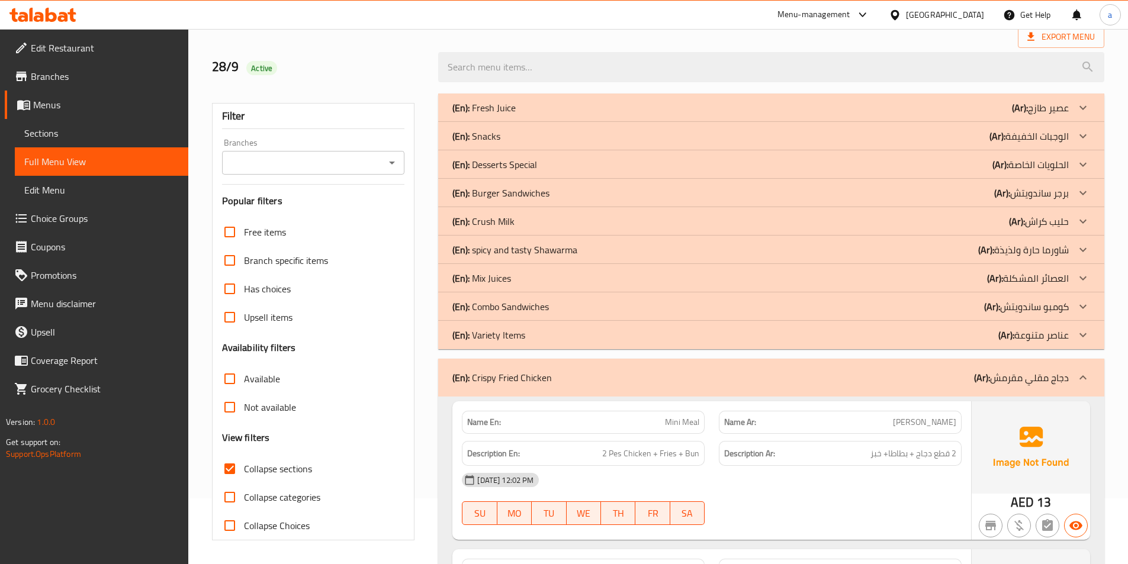
click at [519, 305] on p "(En): Combo Sandwiches" at bounding box center [500, 307] width 96 height 14
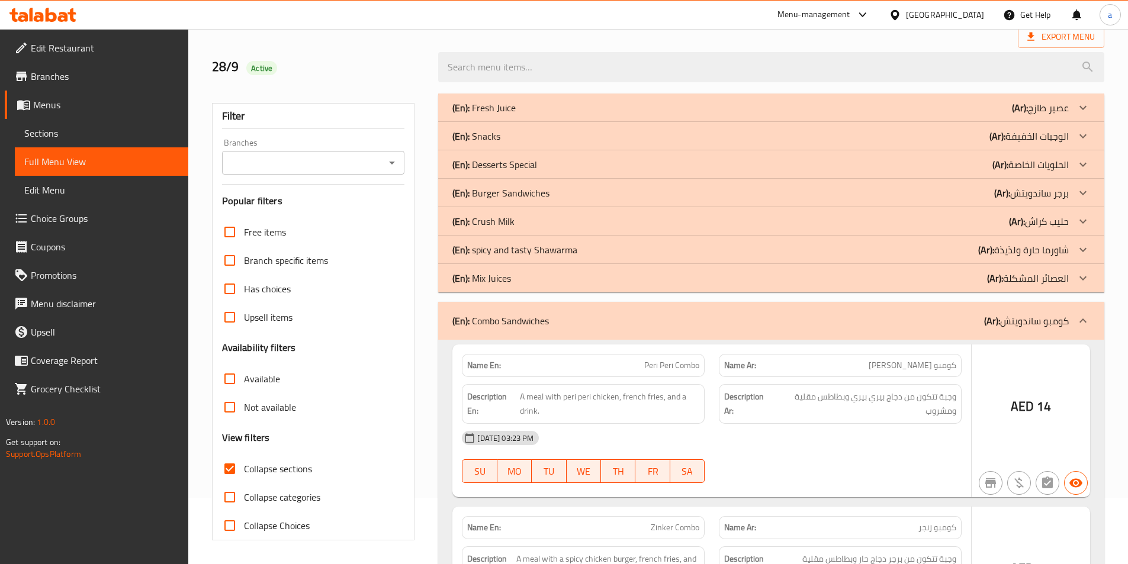
click at [486, 275] on p "(En): Mix Juices" at bounding box center [481, 278] width 59 height 14
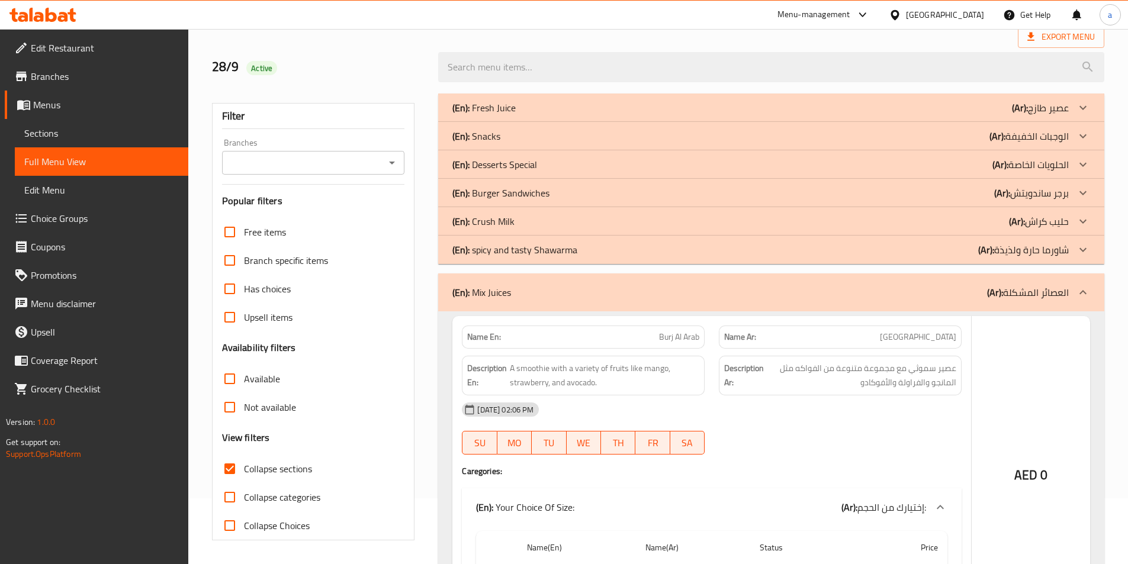
click at [498, 251] on p "(En): spicy and tasty Shawarma" at bounding box center [514, 250] width 125 height 14
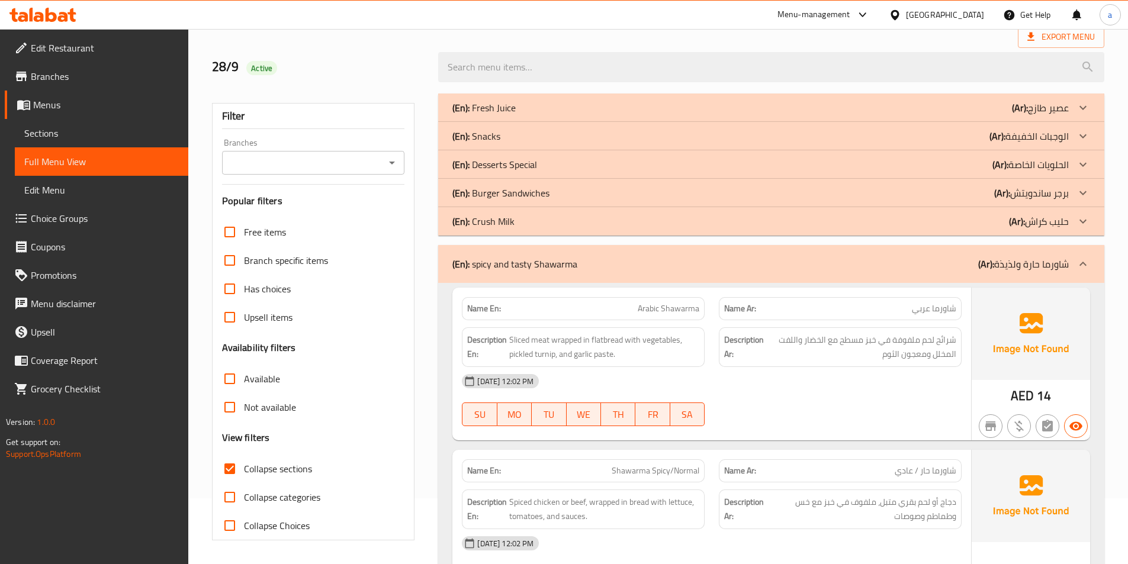
click at [504, 188] on p "(En): Burger Sandwiches" at bounding box center [500, 193] width 97 height 14
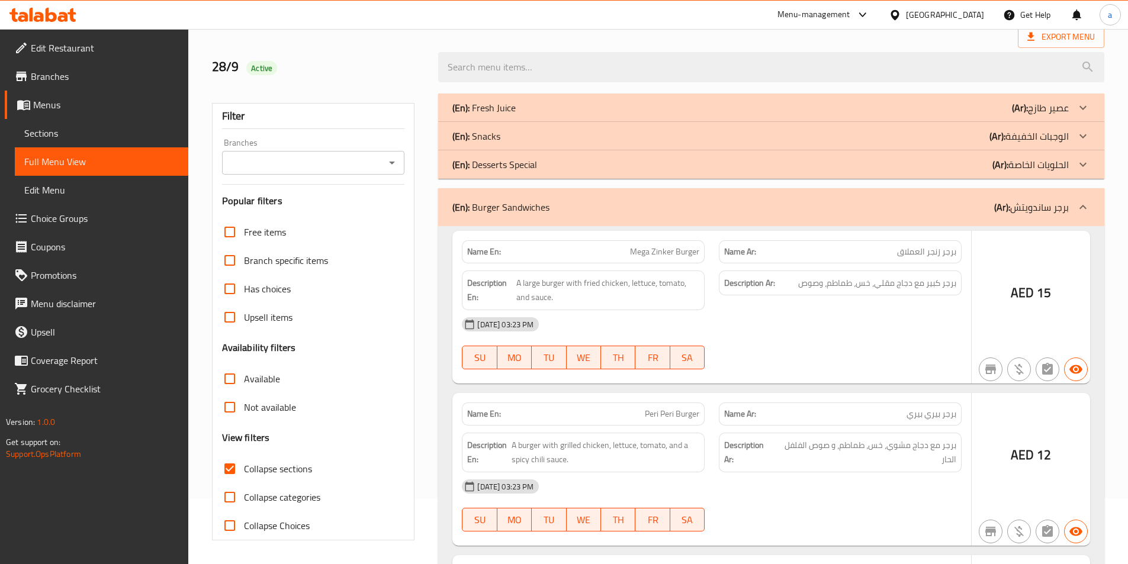
click at [503, 165] on p "(En): Desserts Special" at bounding box center [494, 164] width 85 height 14
click at [494, 135] on p "(En): Snacks" at bounding box center [476, 136] width 48 height 14
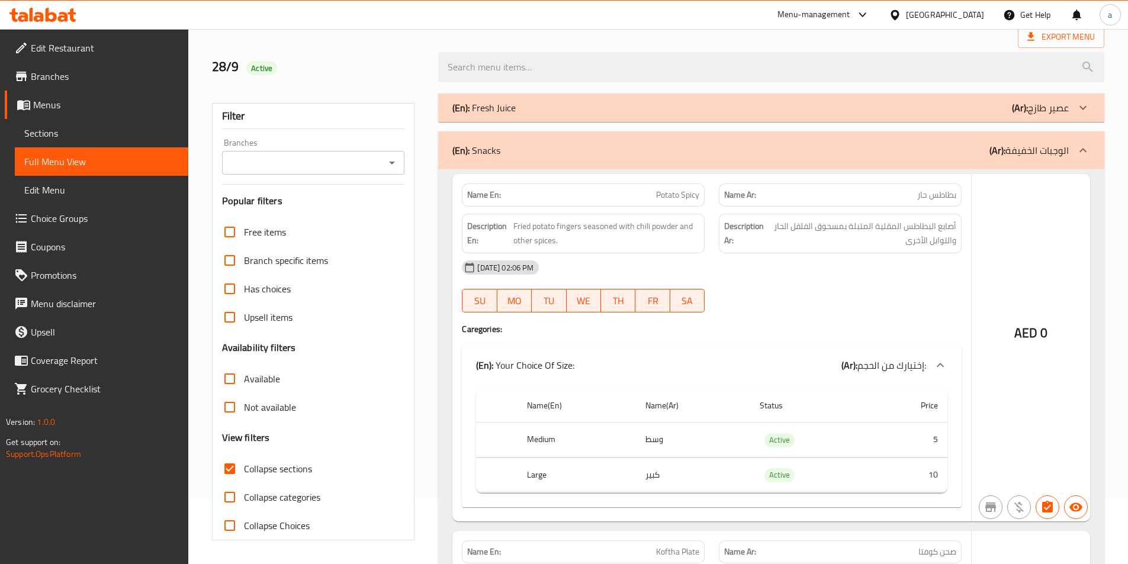
click at [496, 105] on p "(En): Fresh Juice" at bounding box center [483, 108] width 63 height 14
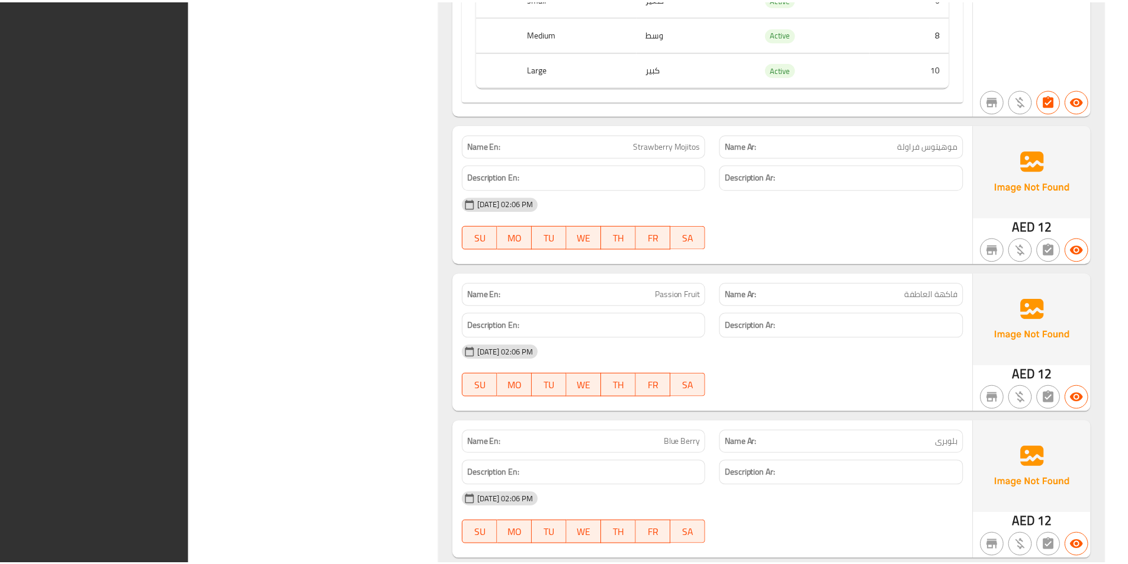
scroll to position [24404, 0]
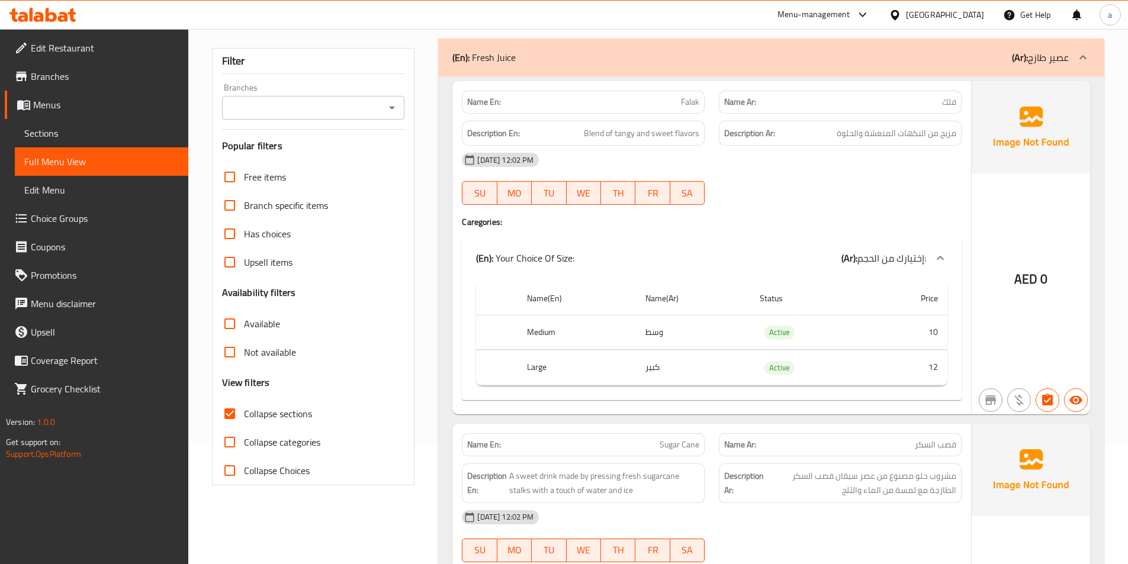
scroll to position [0, 0]
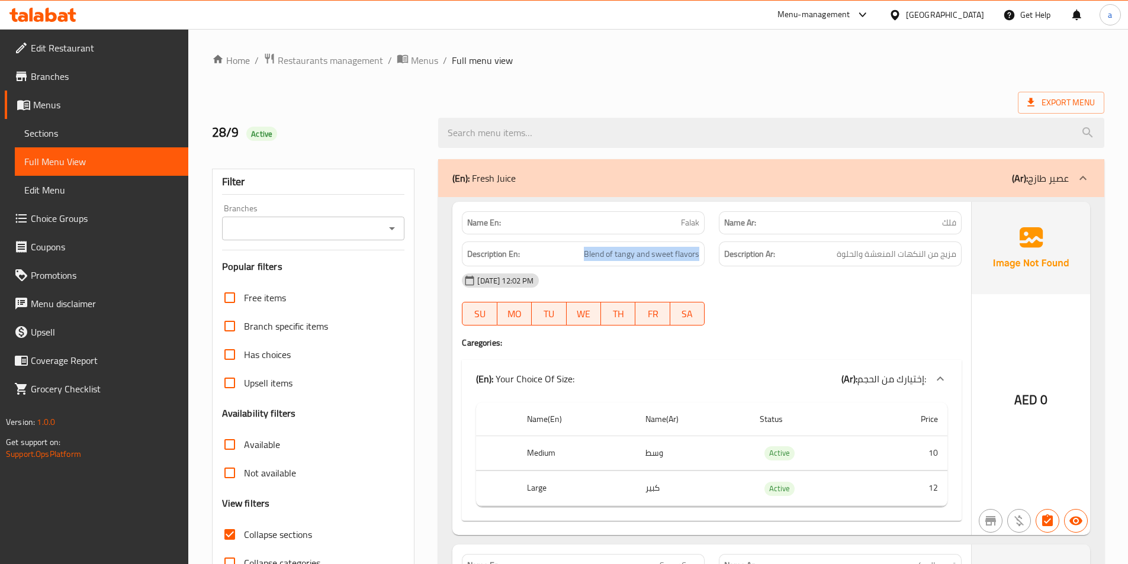
drag, startPoint x: 579, startPoint y: 256, endPoint x: 703, endPoint y: 256, distance: 123.7
click at [703, 256] on div "Description En: Blend of tangy and sweet flavors" at bounding box center [583, 254] width 243 height 25
copy span "Blend of tangy and sweet flavors"
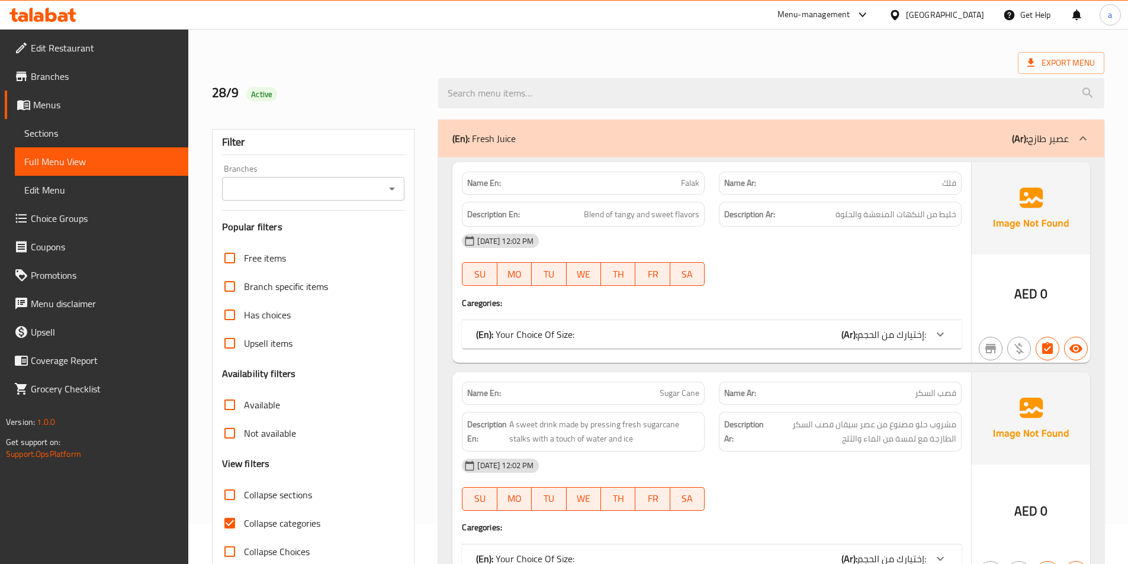
scroll to position [59, 0]
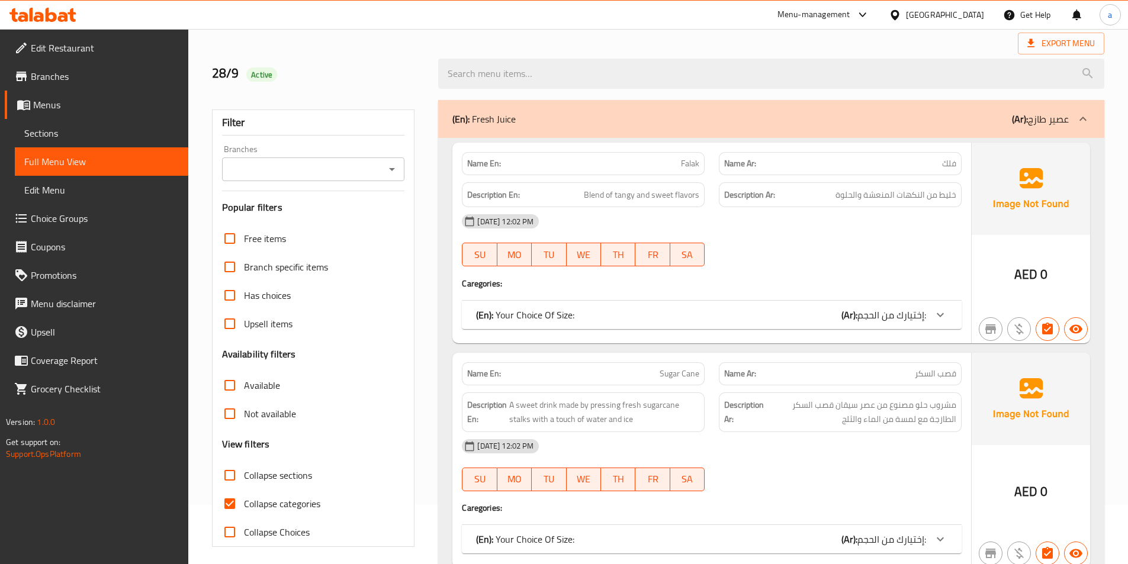
click at [276, 503] on span "Collapse categories" at bounding box center [282, 504] width 76 height 14
click at [244, 503] on input "Collapse categories" at bounding box center [229, 504] width 28 height 28
checkbox input "false"
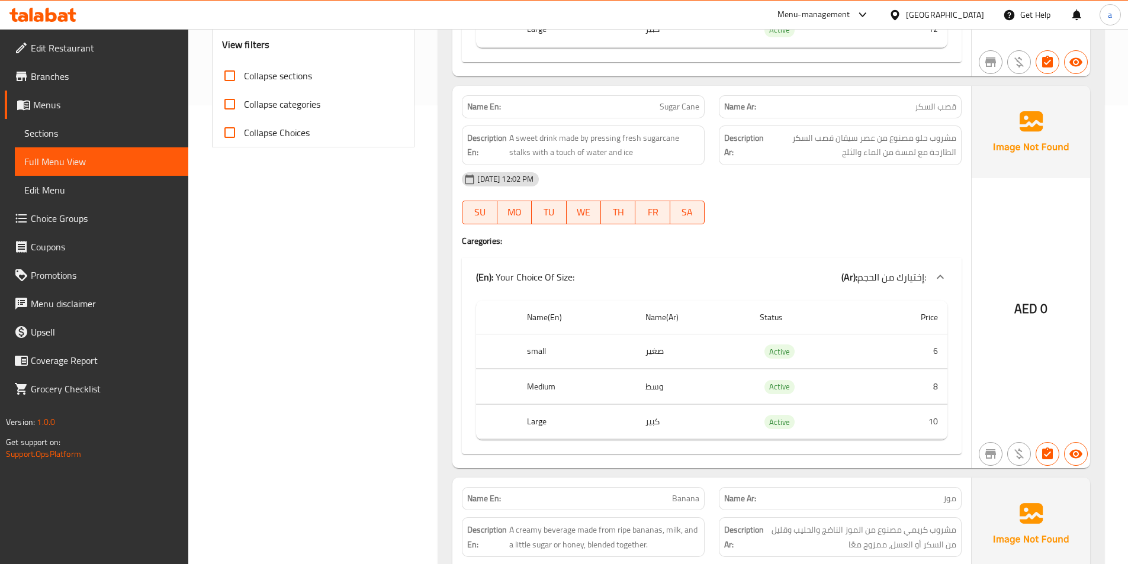
scroll to position [414, 0]
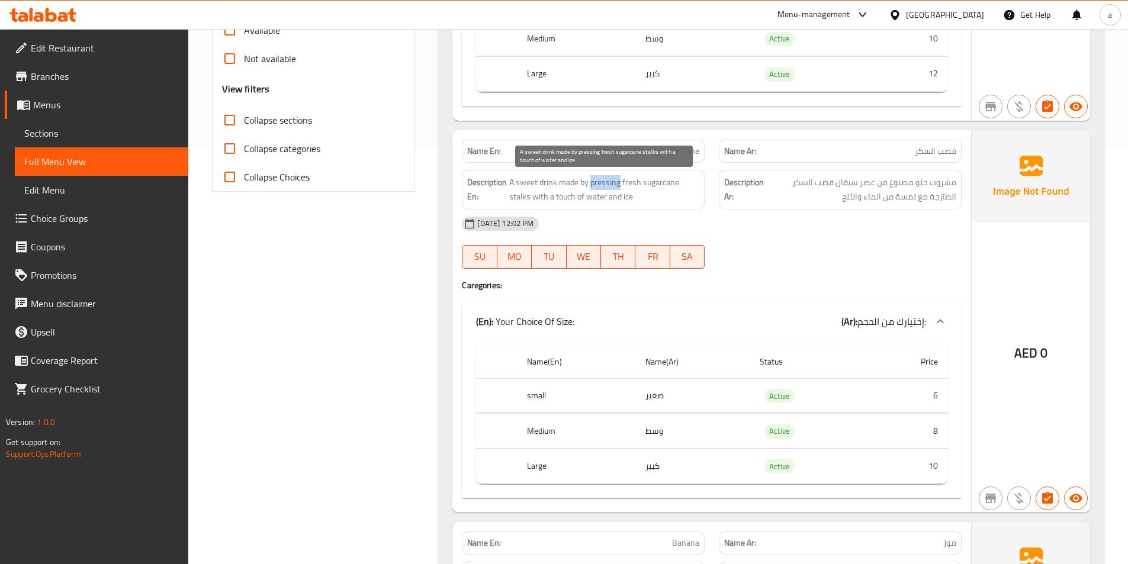
drag, startPoint x: 591, startPoint y: 182, endPoint x: 620, endPoint y: 186, distance: 29.3
click at [620, 186] on span "A sweet drink made by pressing fresh sugarcane stalks with a touch of water and…" at bounding box center [604, 189] width 190 height 29
copy span "pressing"
